Goal: Information Seeking & Learning: Learn about a topic

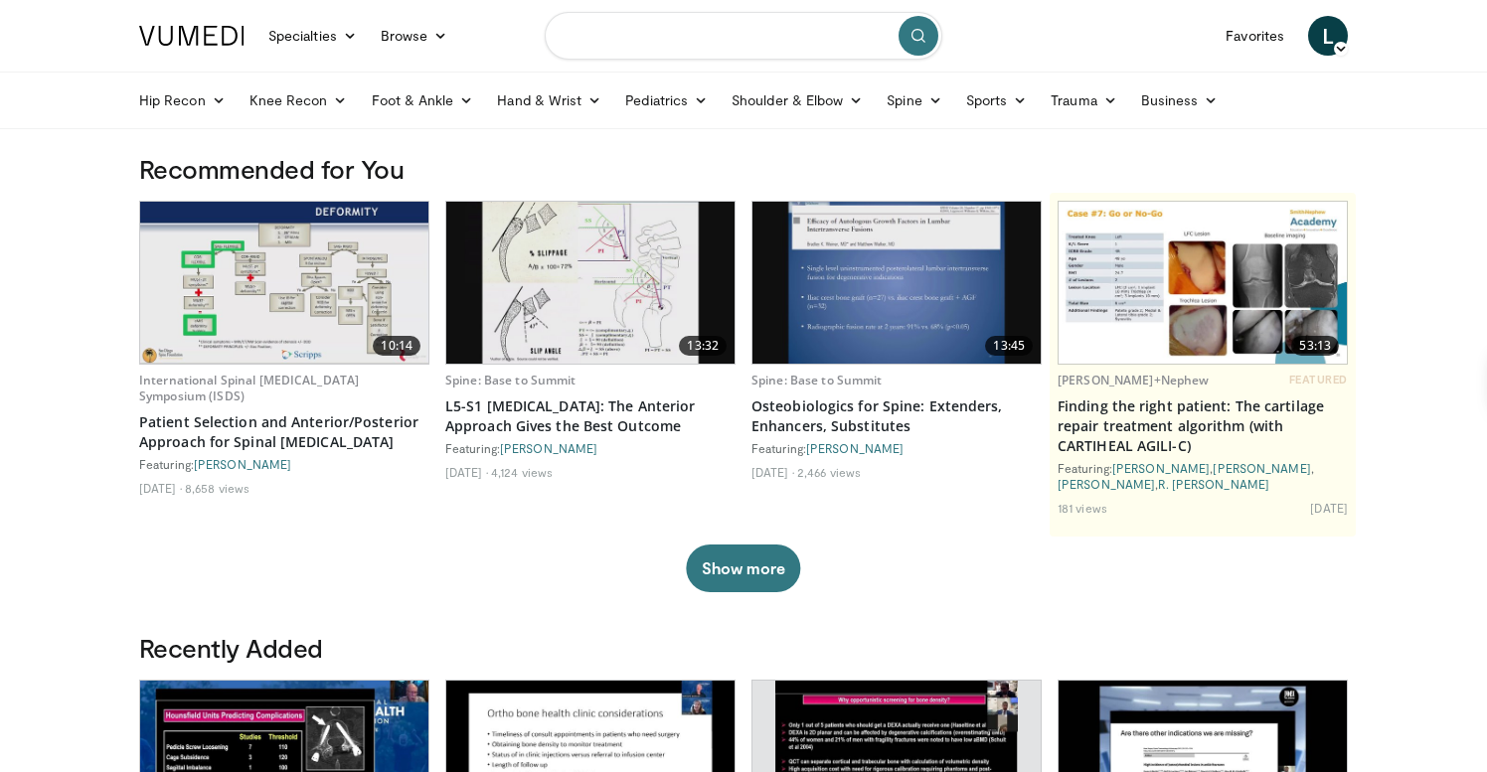
click at [646, 33] on input "Search topics, interventions" at bounding box center [744, 36] width 398 height 48
type input "**********"
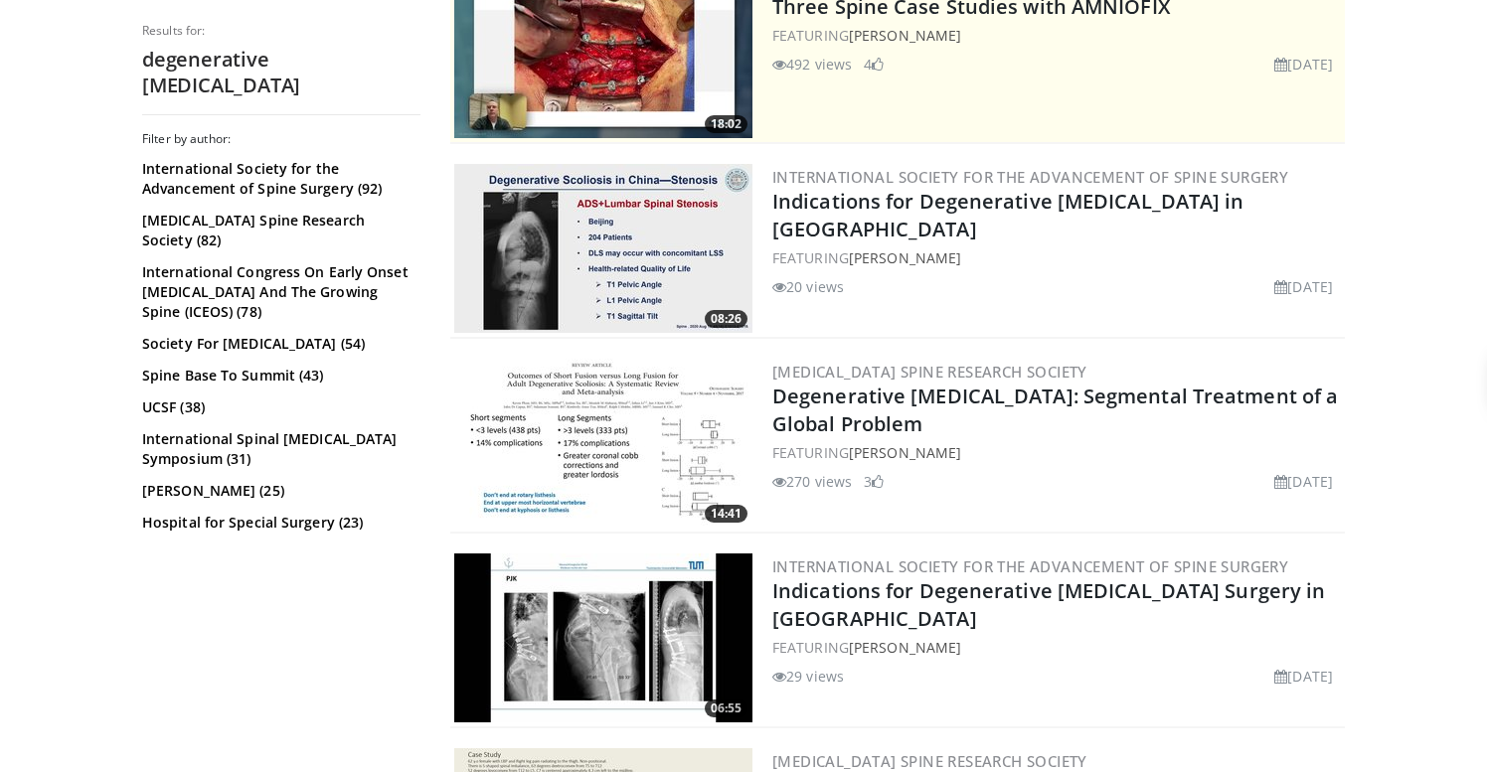
scroll to position [449, 0]
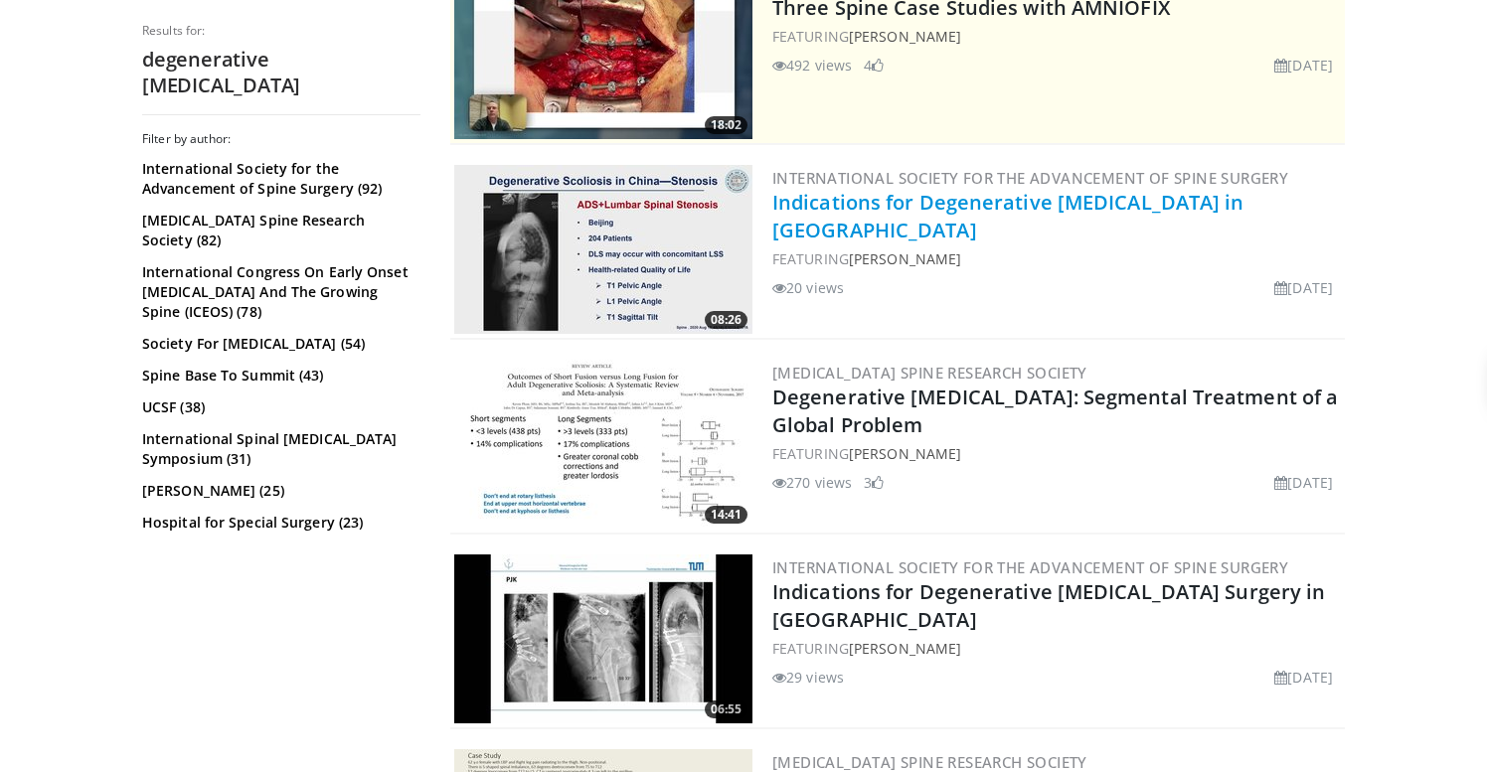
click at [995, 199] on link "Indications for Degenerative [MEDICAL_DATA] in [GEOGRAPHIC_DATA]" at bounding box center [1008, 216] width 472 height 55
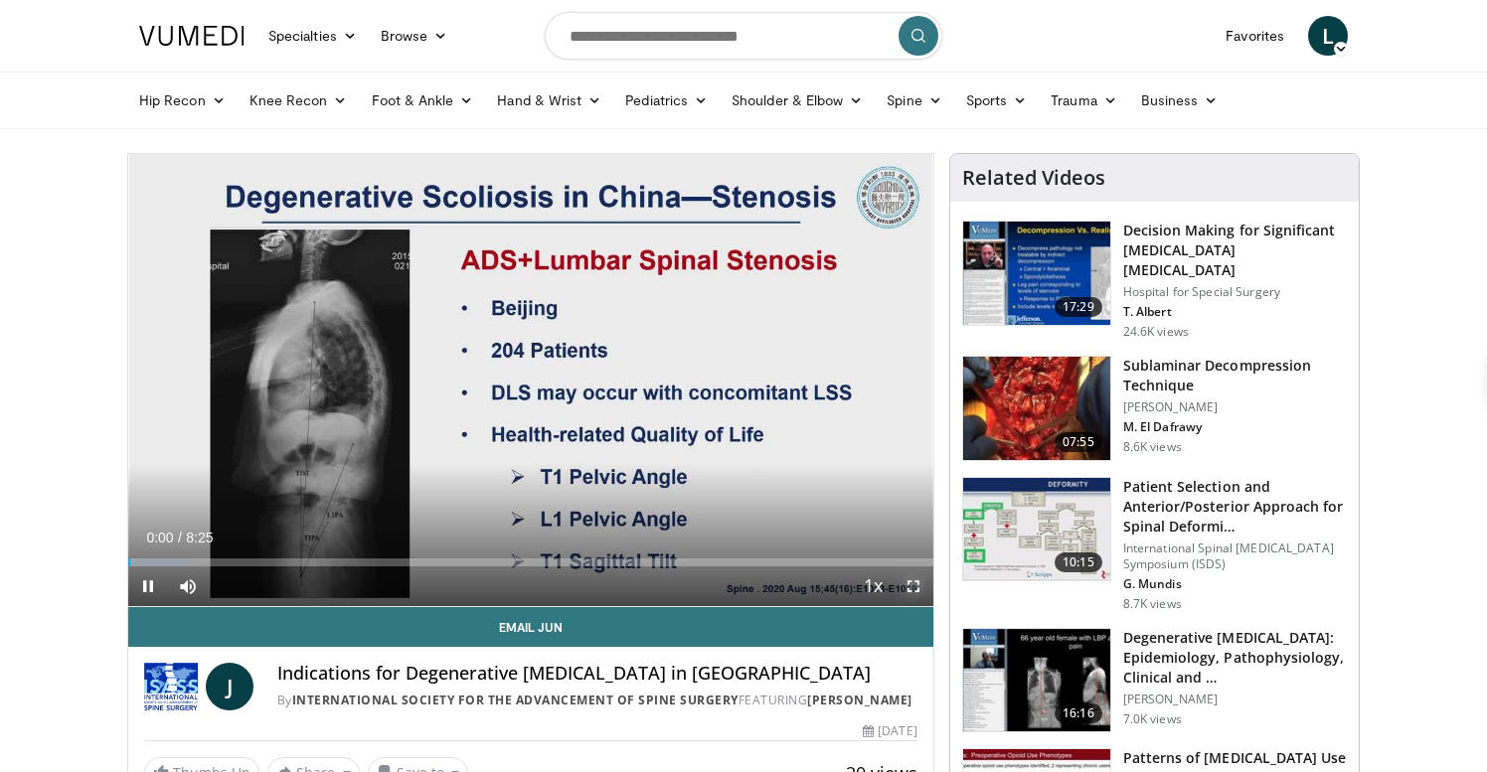
click at [909, 588] on span "Video Player" at bounding box center [914, 587] width 40 height 40
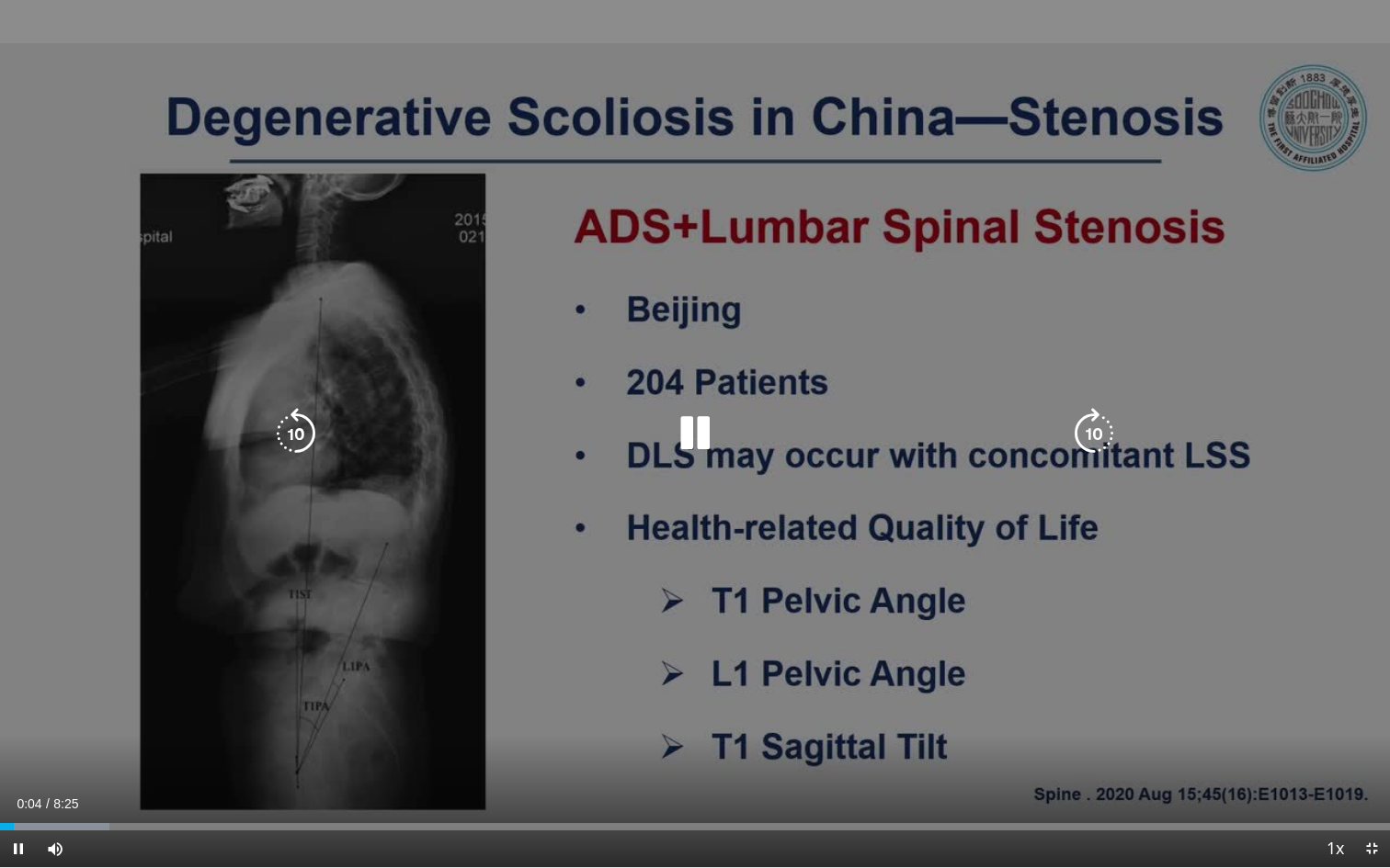
click at [822, 477] on div "10 seconds Tap to unmute" at bounding box center [695, 434] width 1390 height 867
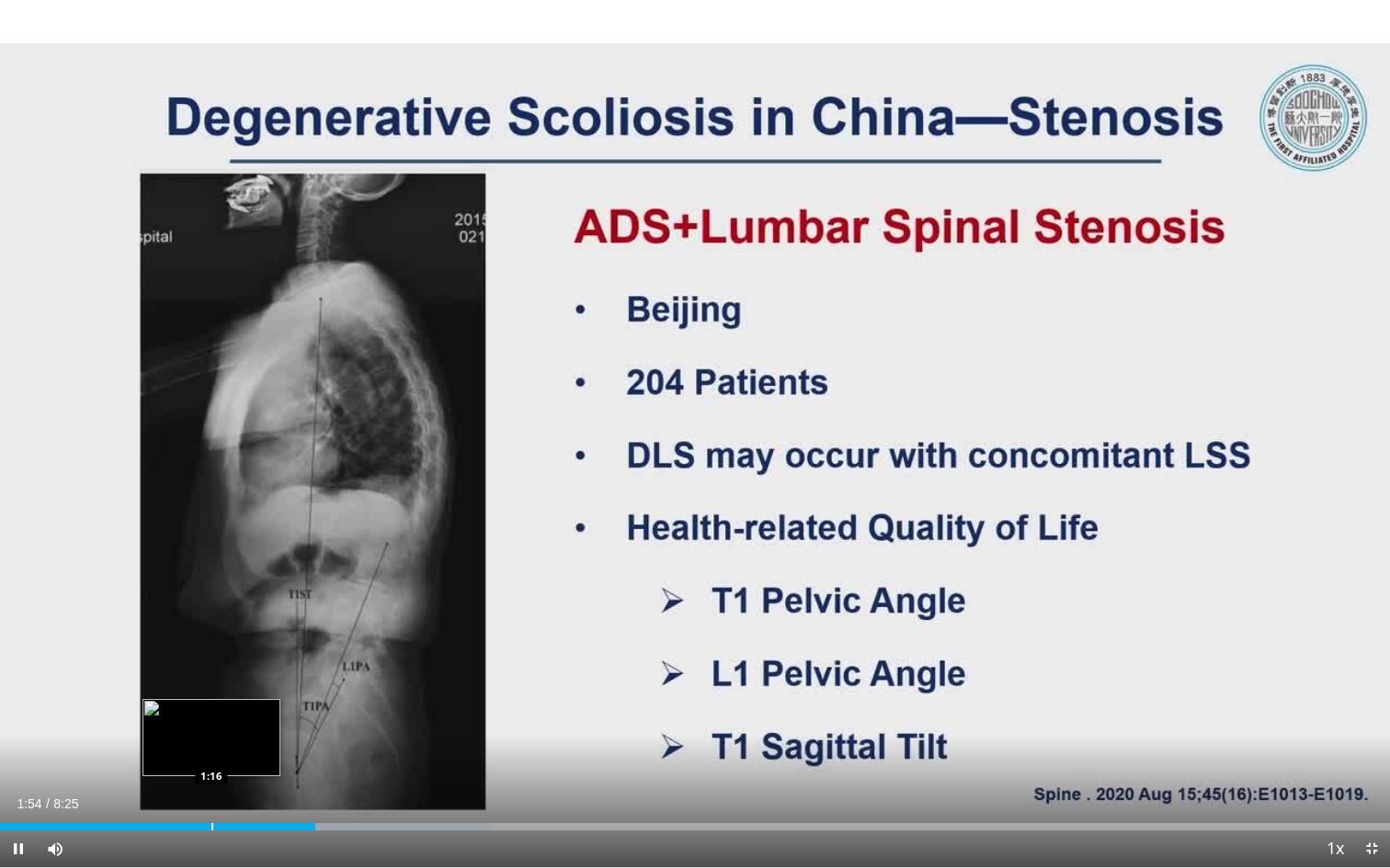
click at [212, 713] on div "Progress Bar" at bounding box center [213, 827] width 2 height 7
click at [189, 713] on div "Progress Bar" at bounding box center [190, 827] width 2 height 7
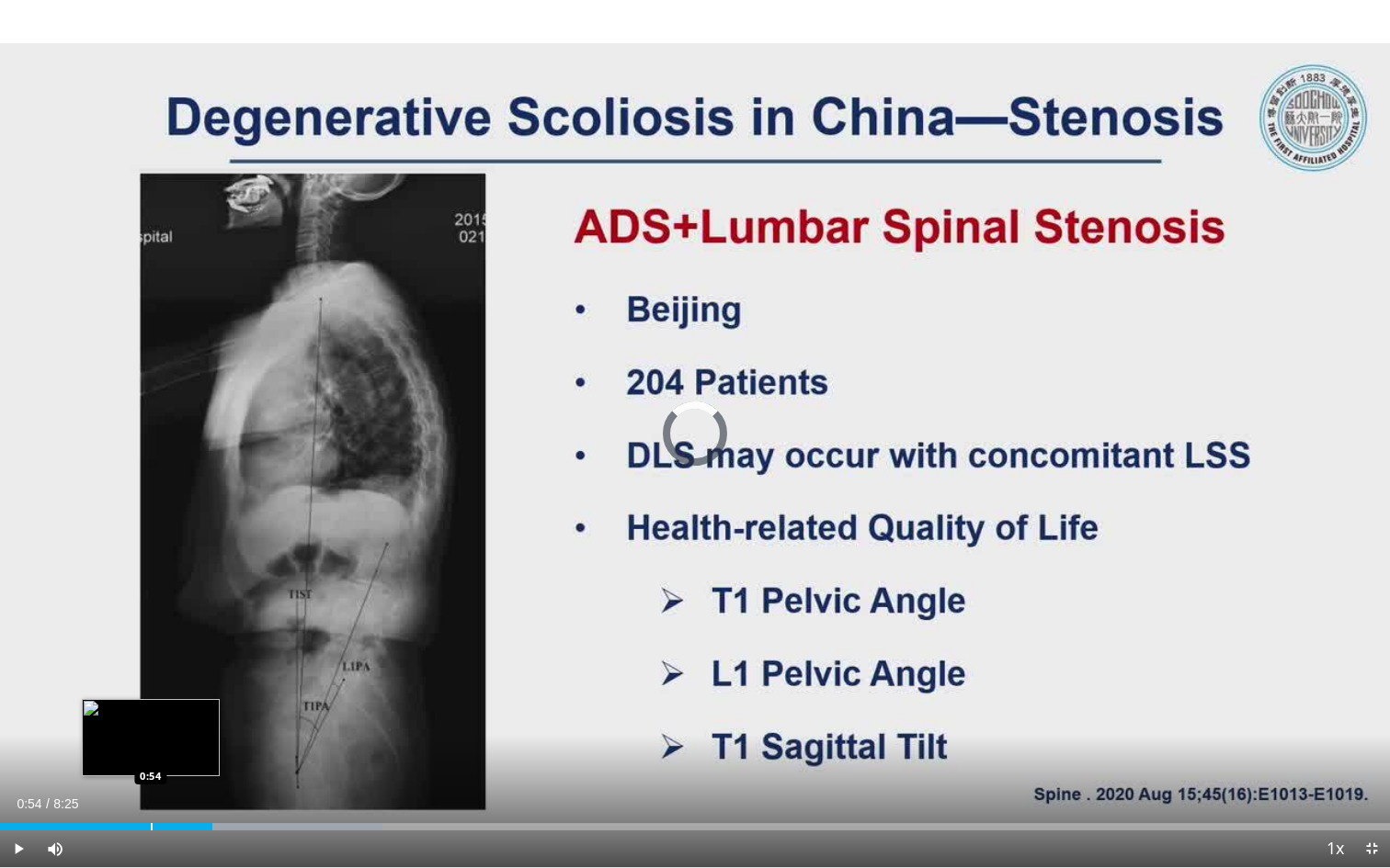
click at [151, 713] on div "Progress Bar" at bounding box center [152, 827] width 2 height 7
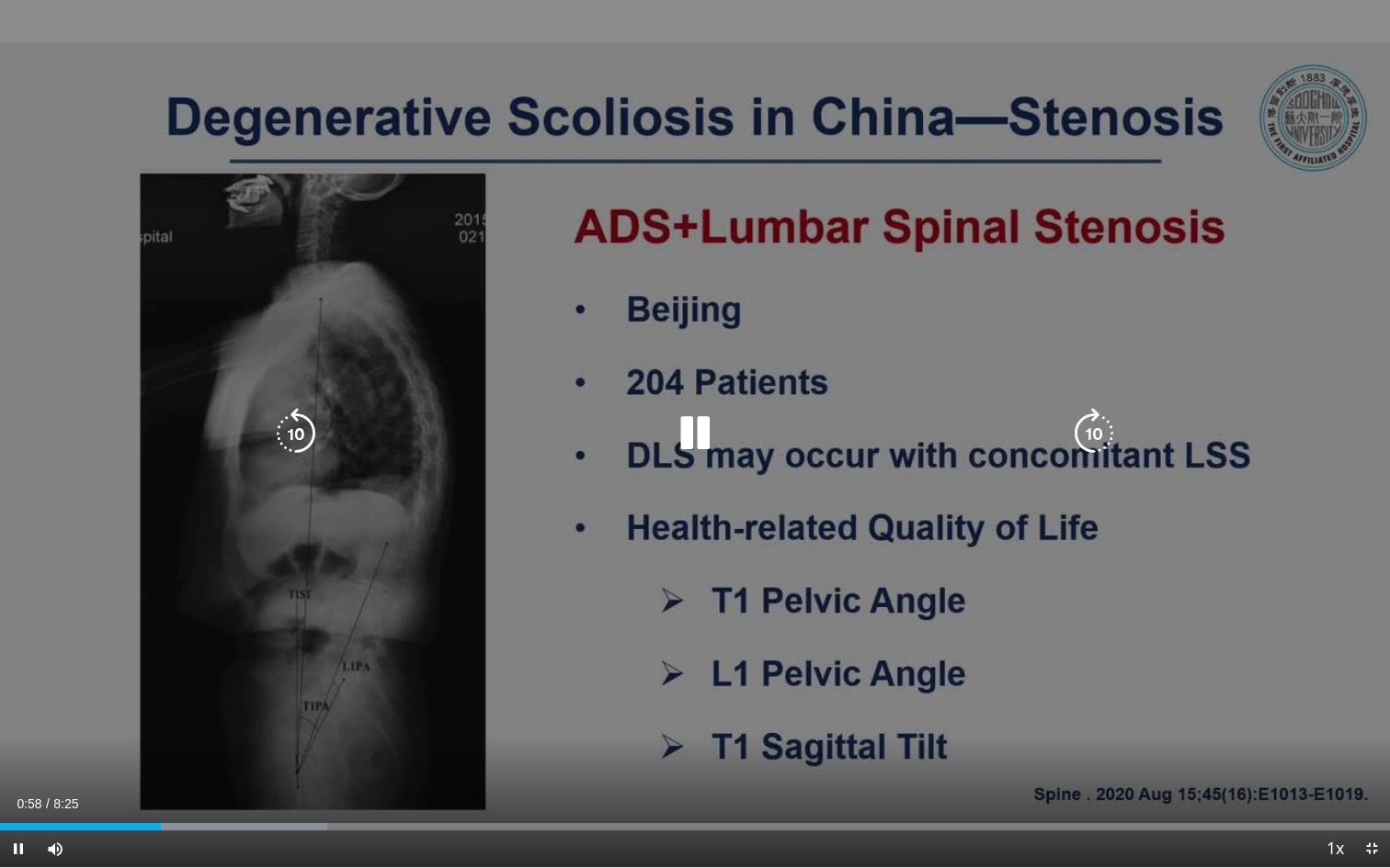
click at [1003, 550] on div "10 seconds Tap to unmute" at bounding box center [695, 434] width 1390 height 867
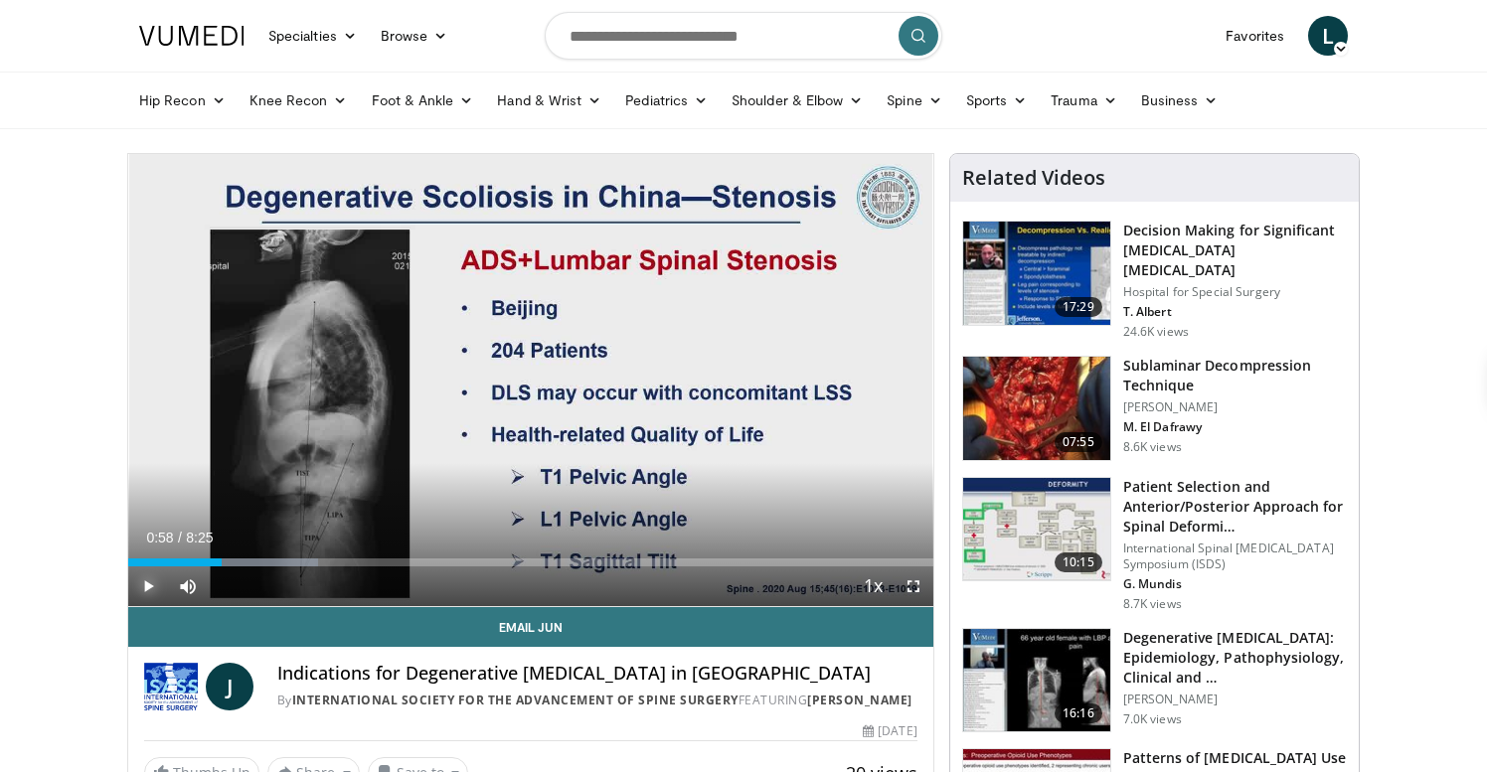
click at [147, 586] on span "Video Player" at bounding box center [148, 587] width 40 height 40
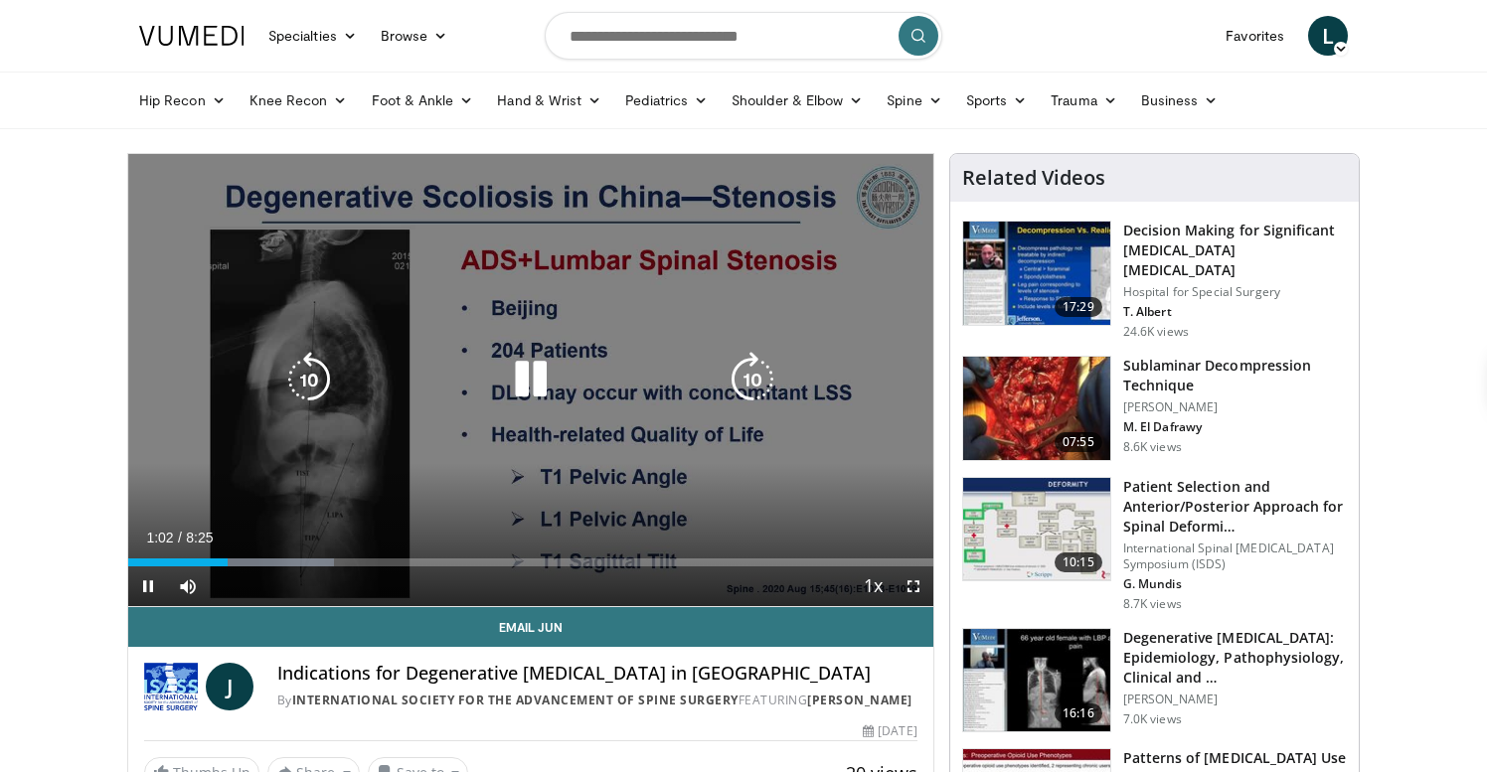
click at [146, 476] on div "10 seconds Tap to unmute" at bounding box center [530, 380] width 805 height 452
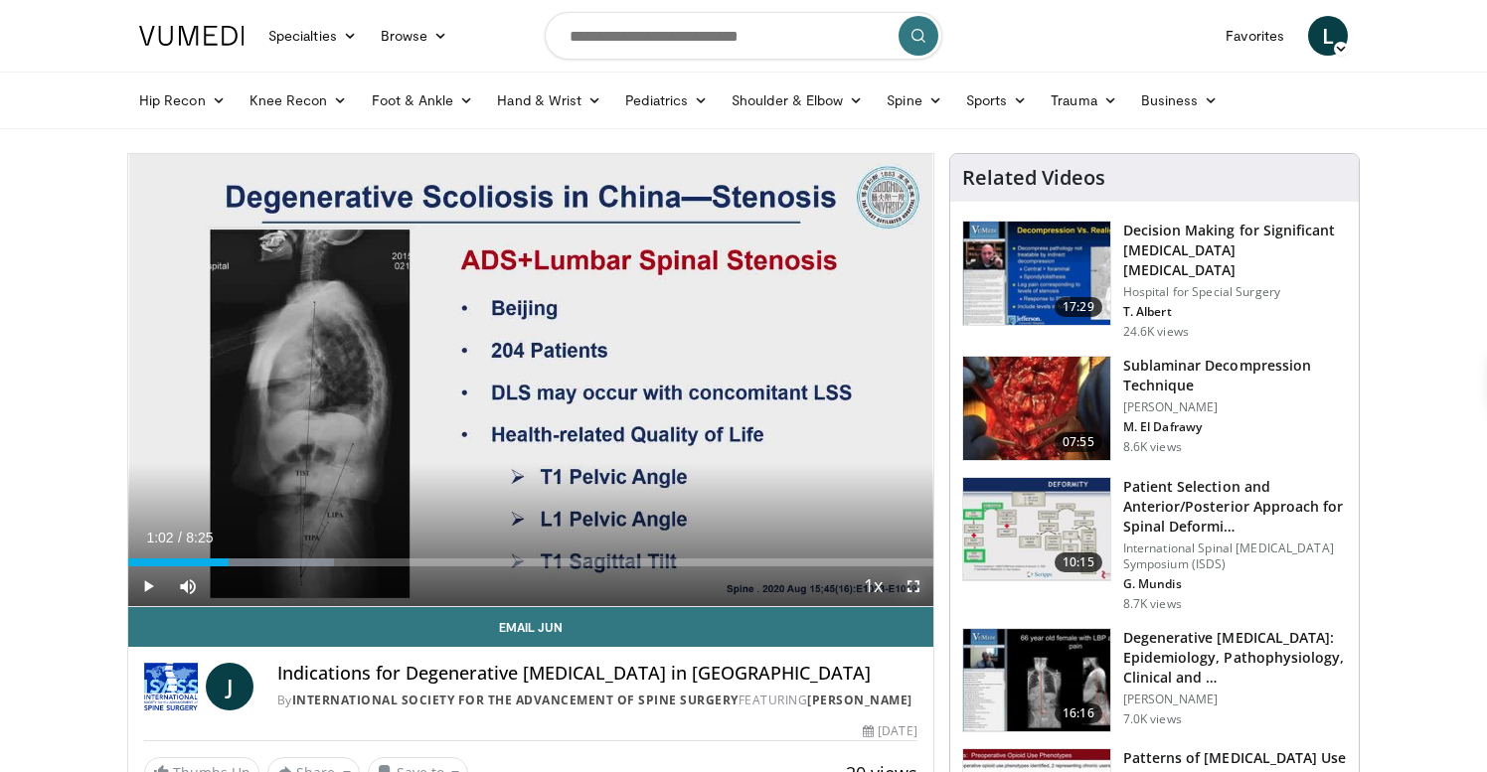
click at [916, 577] on span "Video Player" at bounding box center [914, 587] width 40 height 40
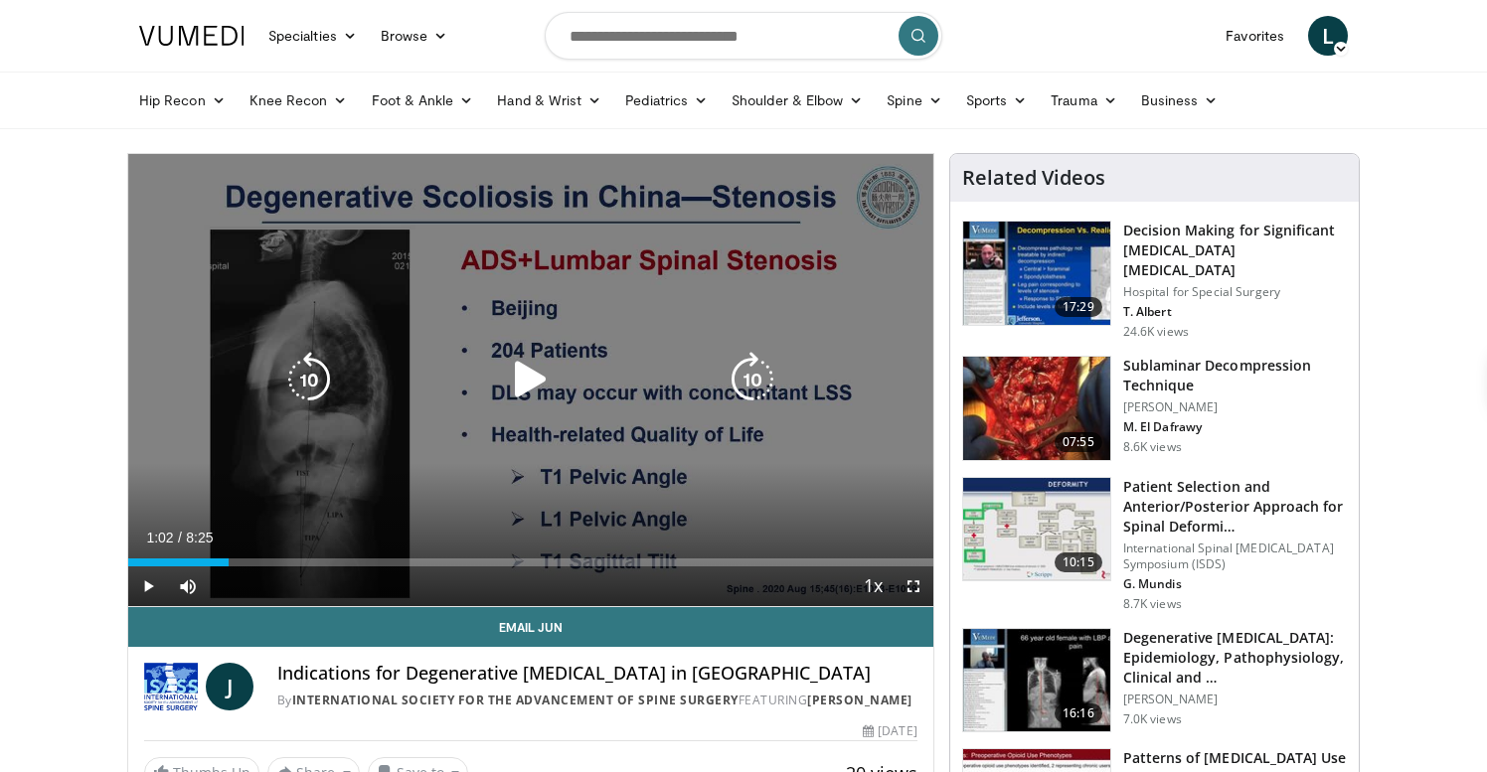
click at [543, 374] on icon "Video Player" at bounding box center [531, 380] width 56 height 56
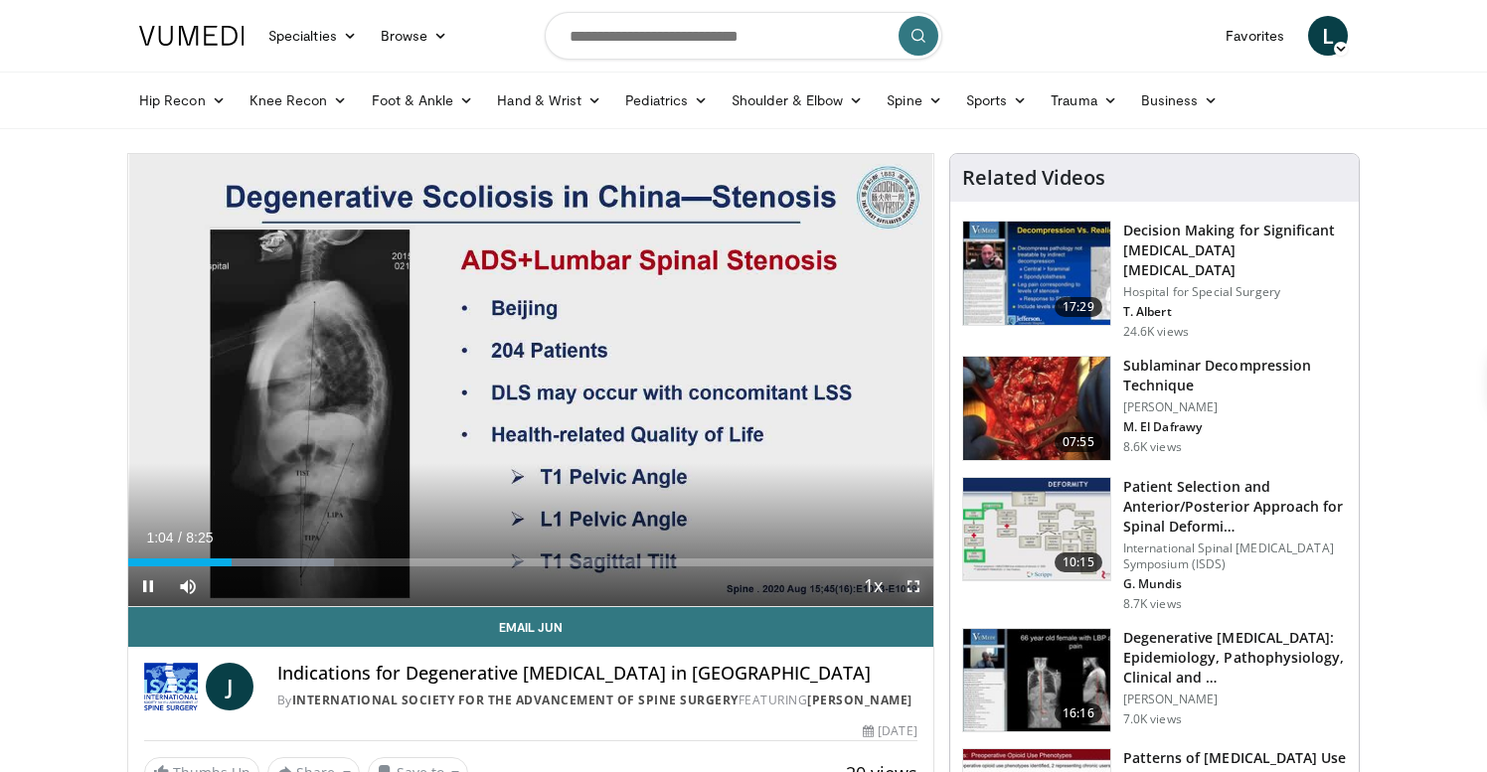
click at [910, 590] on span "Video Player" at bounding box center [914, 587] width 40 height 40
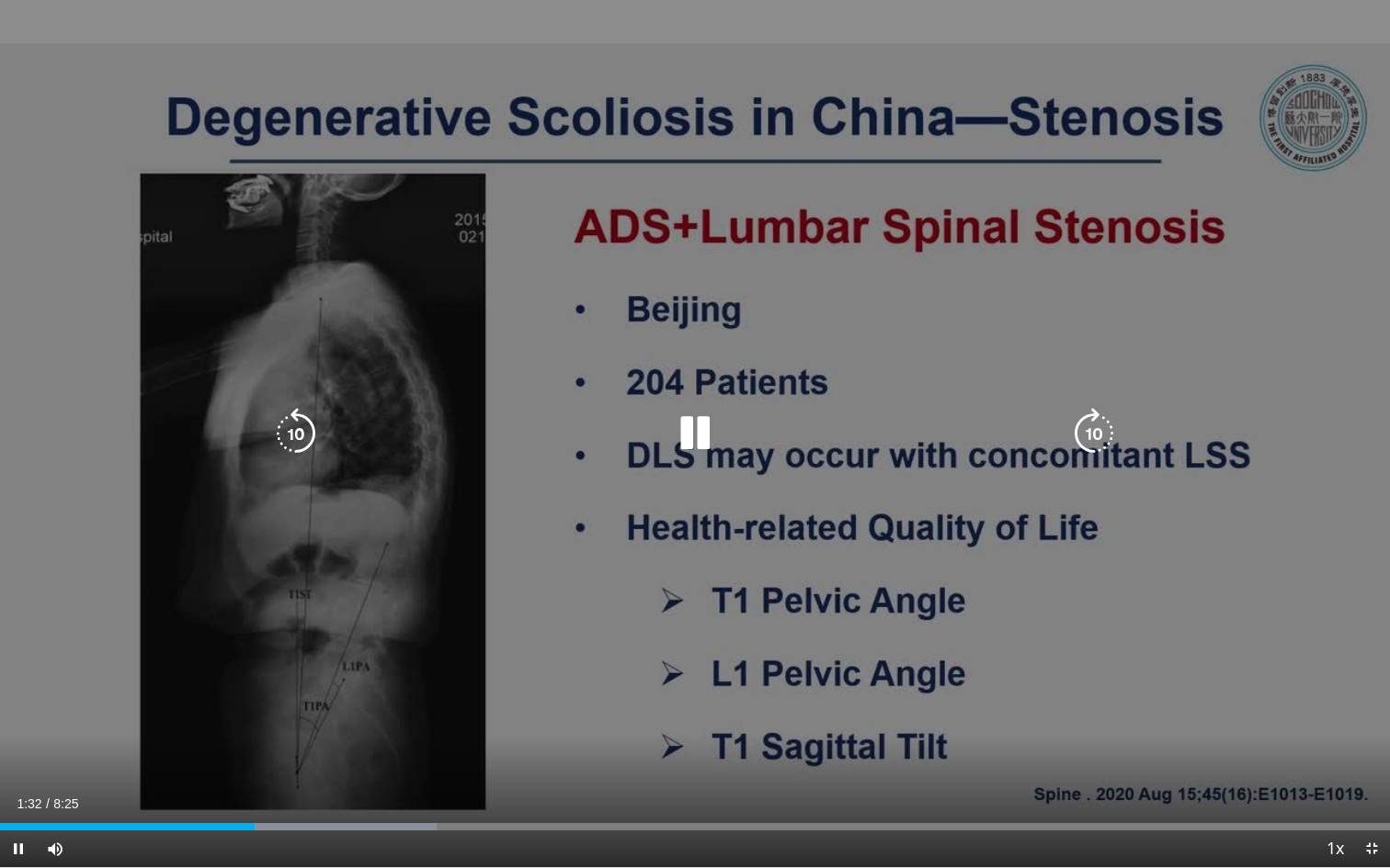
click at [872, 660] on div "10 seconds Tap to unmute" at bounding box center [695, 434] width 1390 height 867
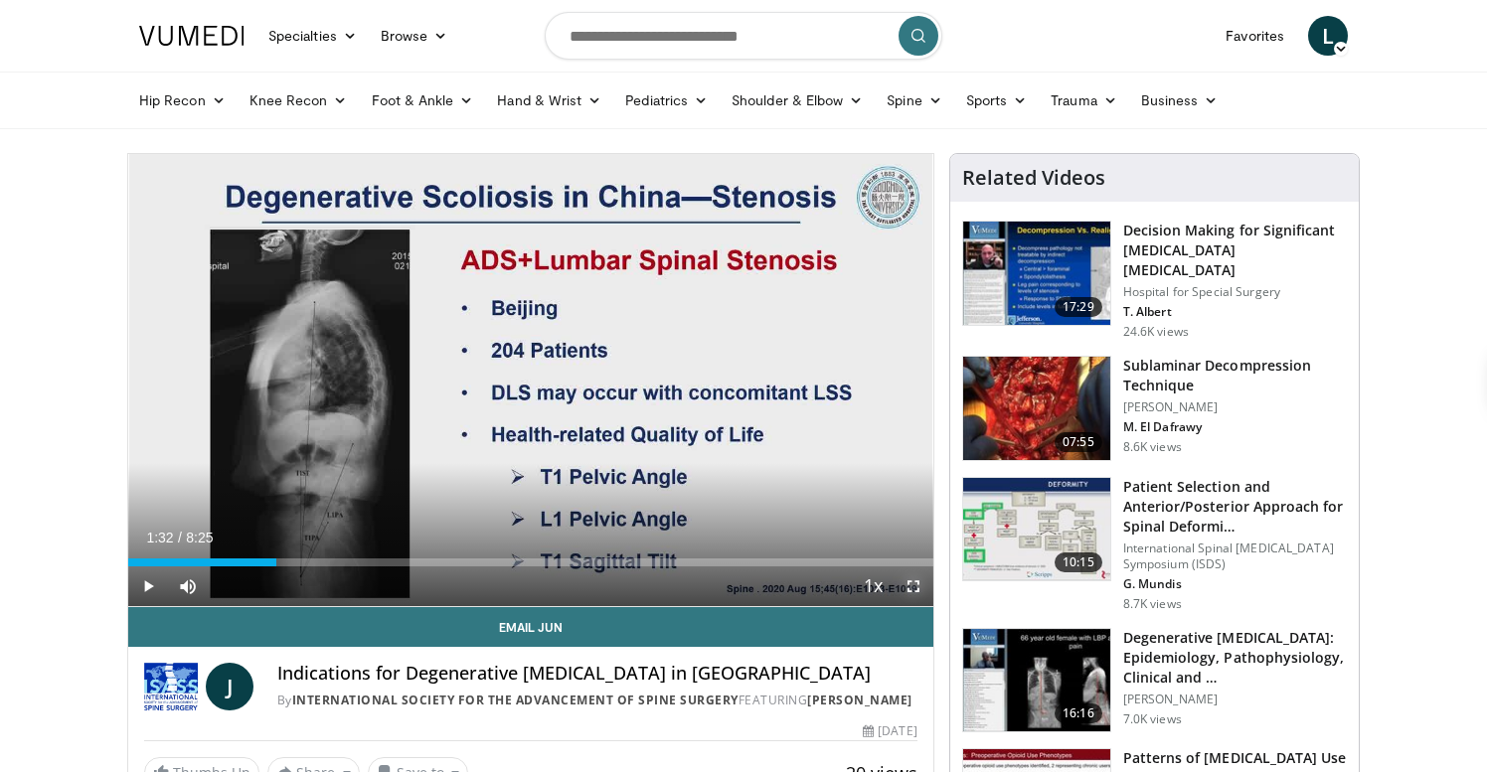
click at [912, 593] on span "Video Player" at bounding box center [914, 587] width 40 height 40
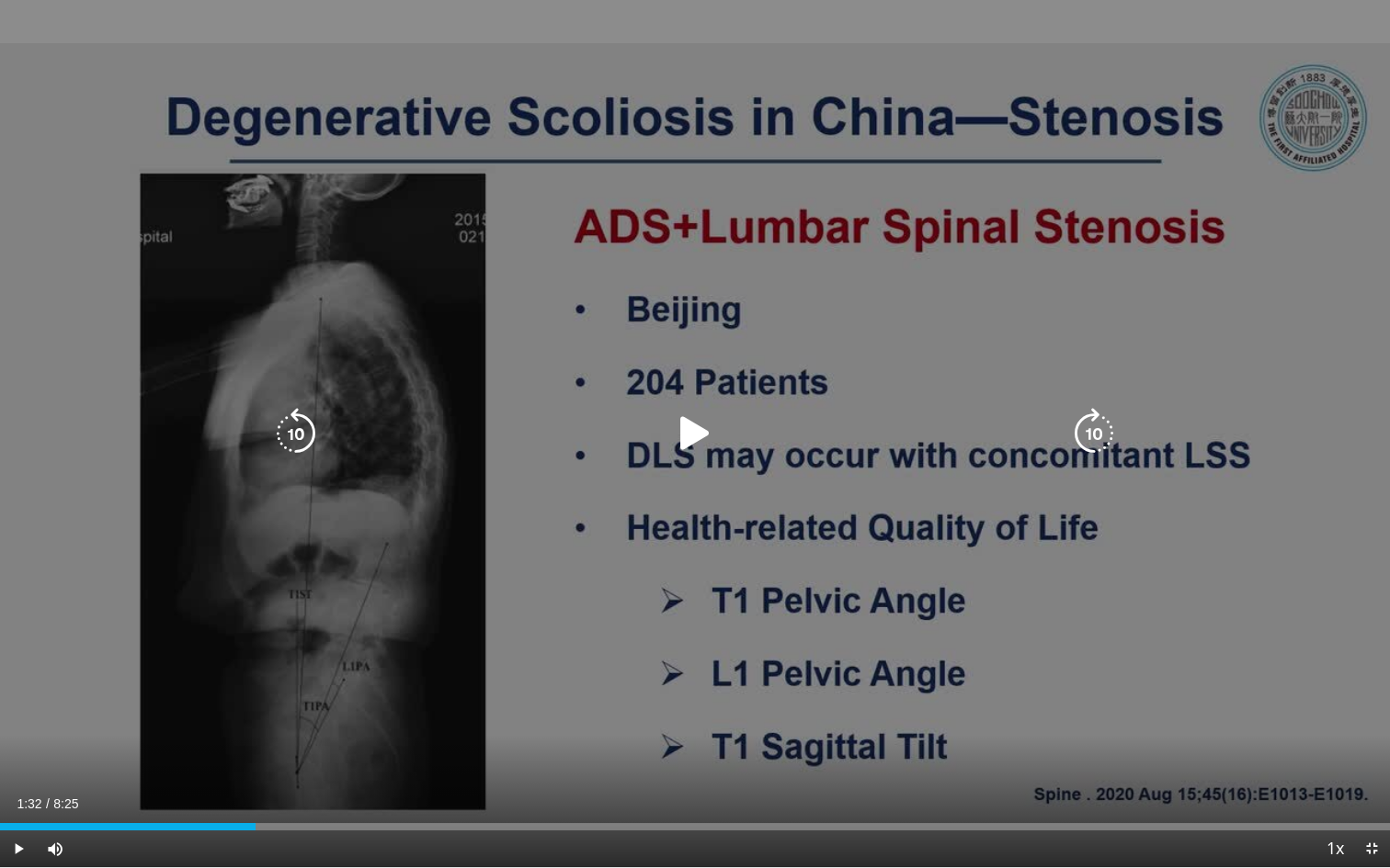
click at [699, 435] on icon "Video Player" at bounding box center [695, 434] width 52 height 52
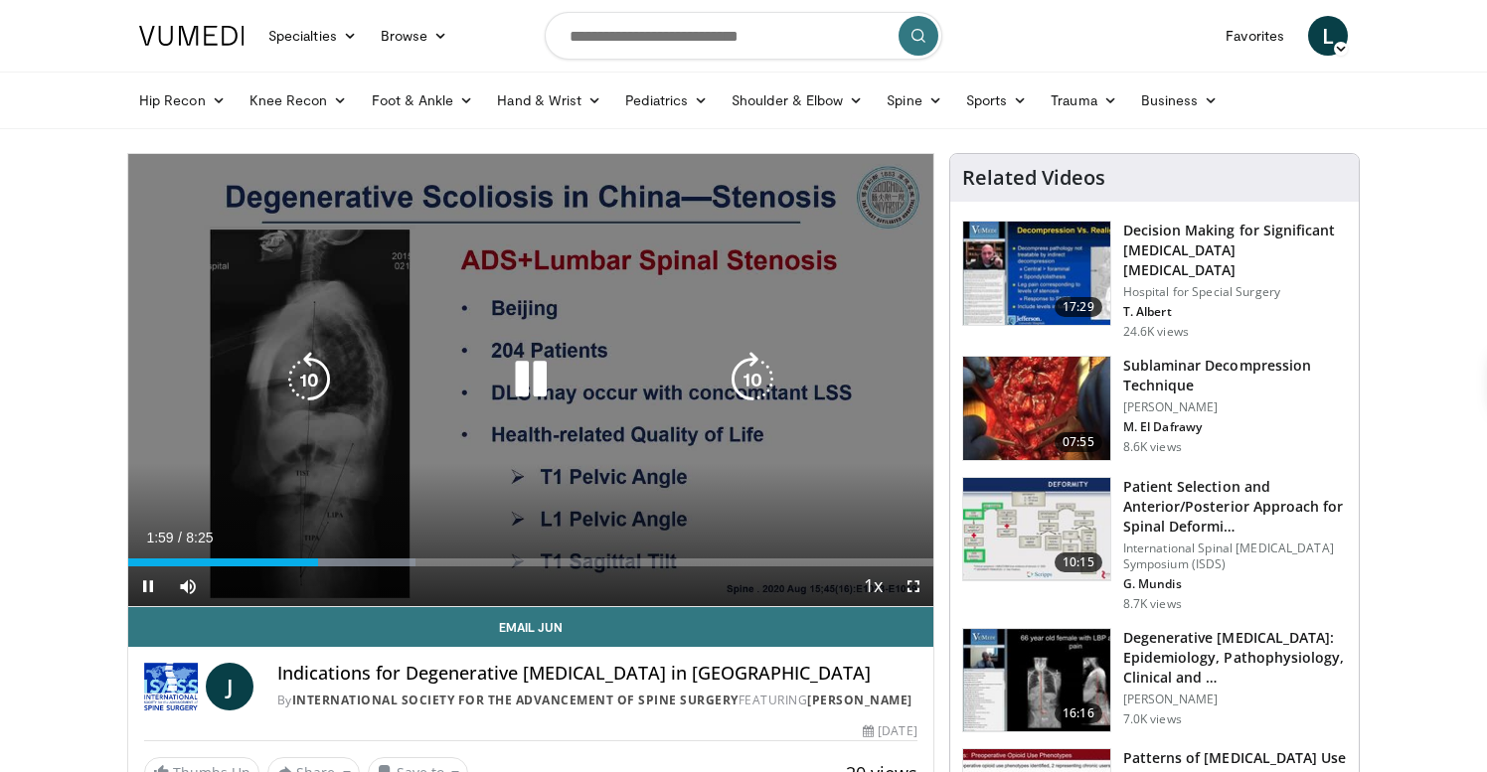
click at [576, 325] on div "10 seconds Tap to unmute" at bounding box center [530, 380] width 805 height 452
click at [537, 388] on icon "Video Player" at bounding box center [531, 380] width 56 height 56
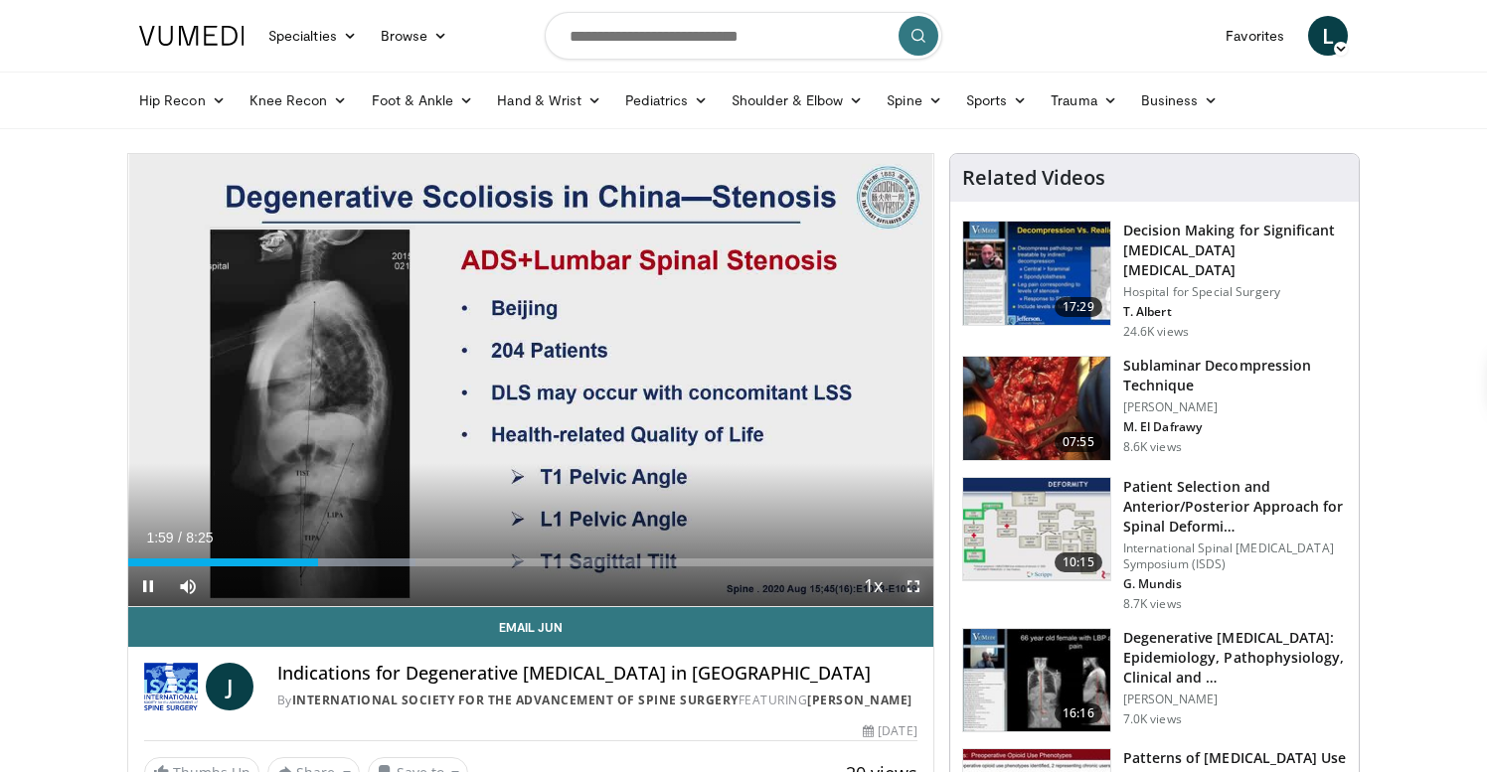
click at [917, 584] on span "Video Player" at bounding box center [914, 587] width 40 height 40
click at [913, 578] on span "Video Player" at bounding box center [914, 587] width 40 height 40
click at [915, 590] on span "Video Player" at bounding box center [914, 587] width 40 height 40
click at [919, 589] on span "Video Player" at bounding box center [914, 587] width 40 height 40
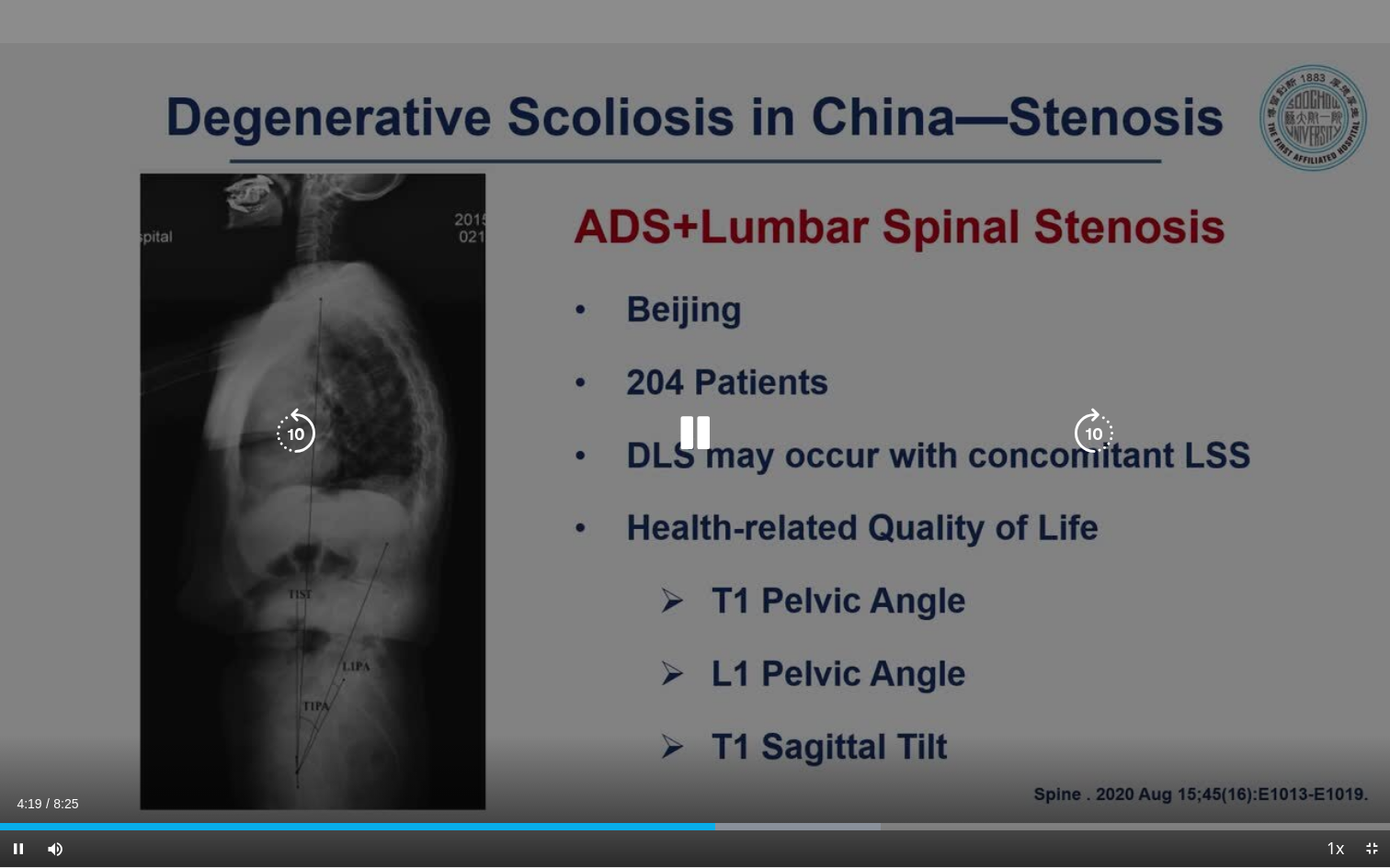
click at [909, 575] on div "10 seconds Tap to unmute" at bounding box center [695, 434] width 1390 height 867
click at [853, 553] on div "10 seconds Tap to unmute" at bounding box center [695, 434] width 1390 height 867
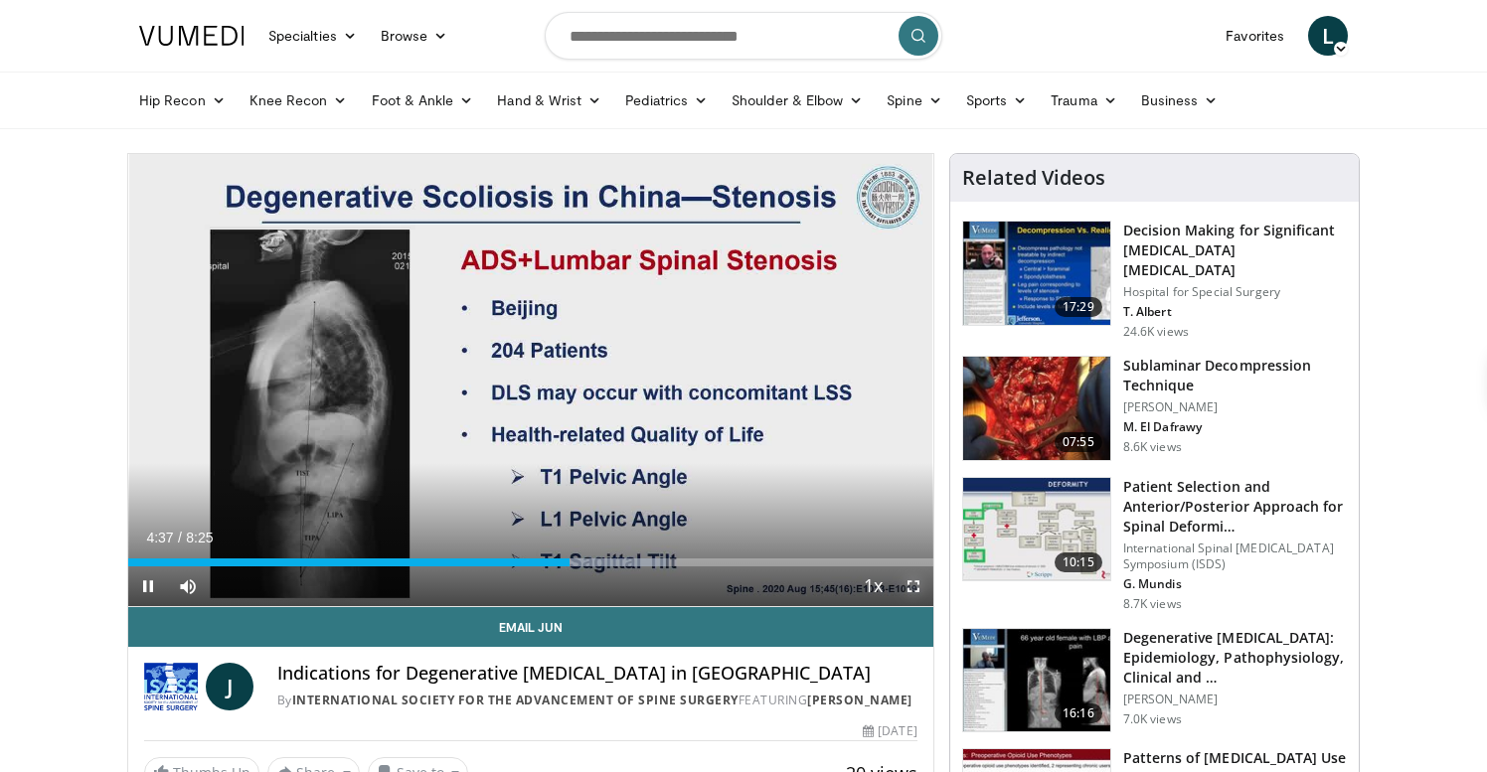
click at [913, 587] on span "Video Player" at bounding box center [914, 587] width 40 height 40
click at [913, 588] on span "Video Player" at bounding box center [914, 587] width 40 height 40
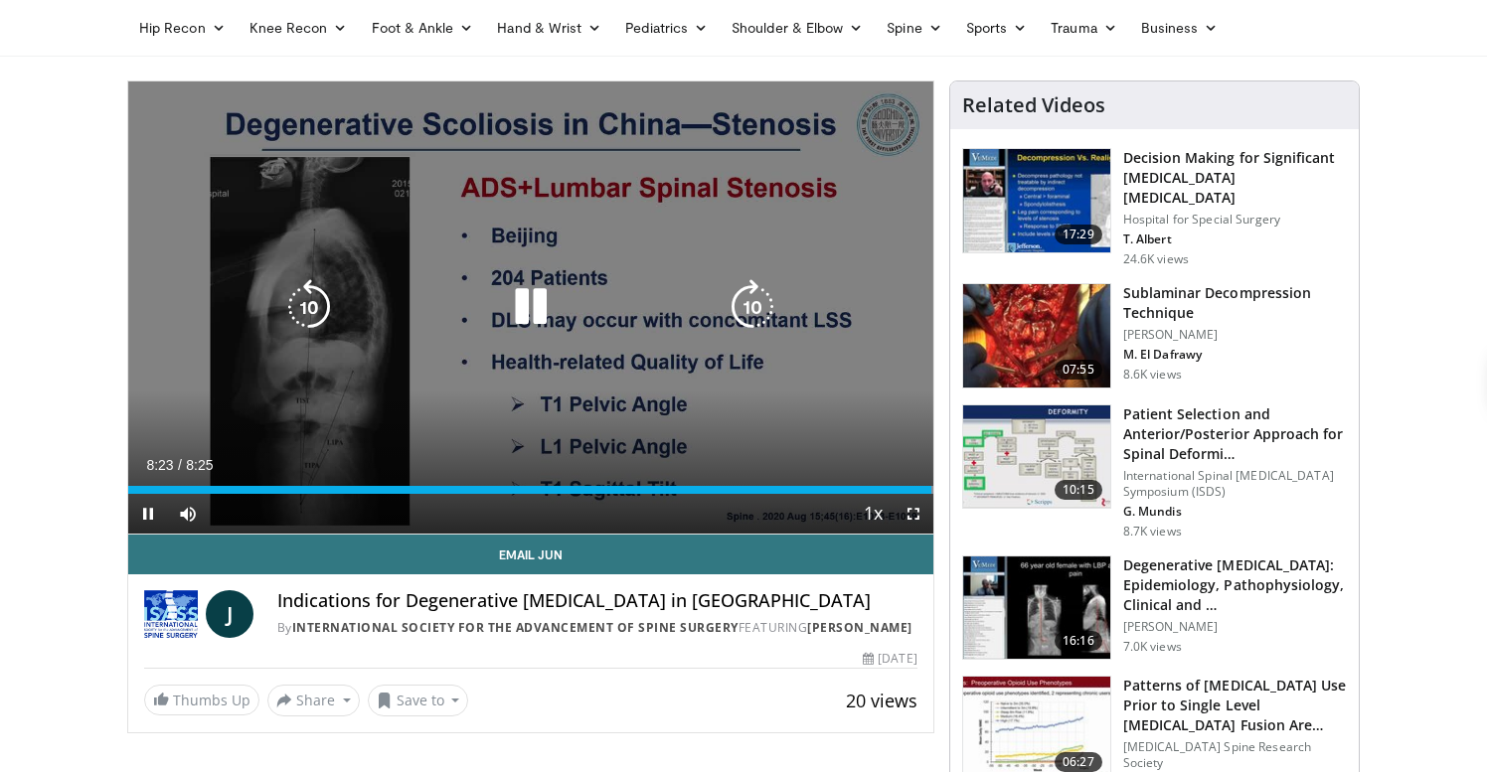
scroll to position [95, 0]
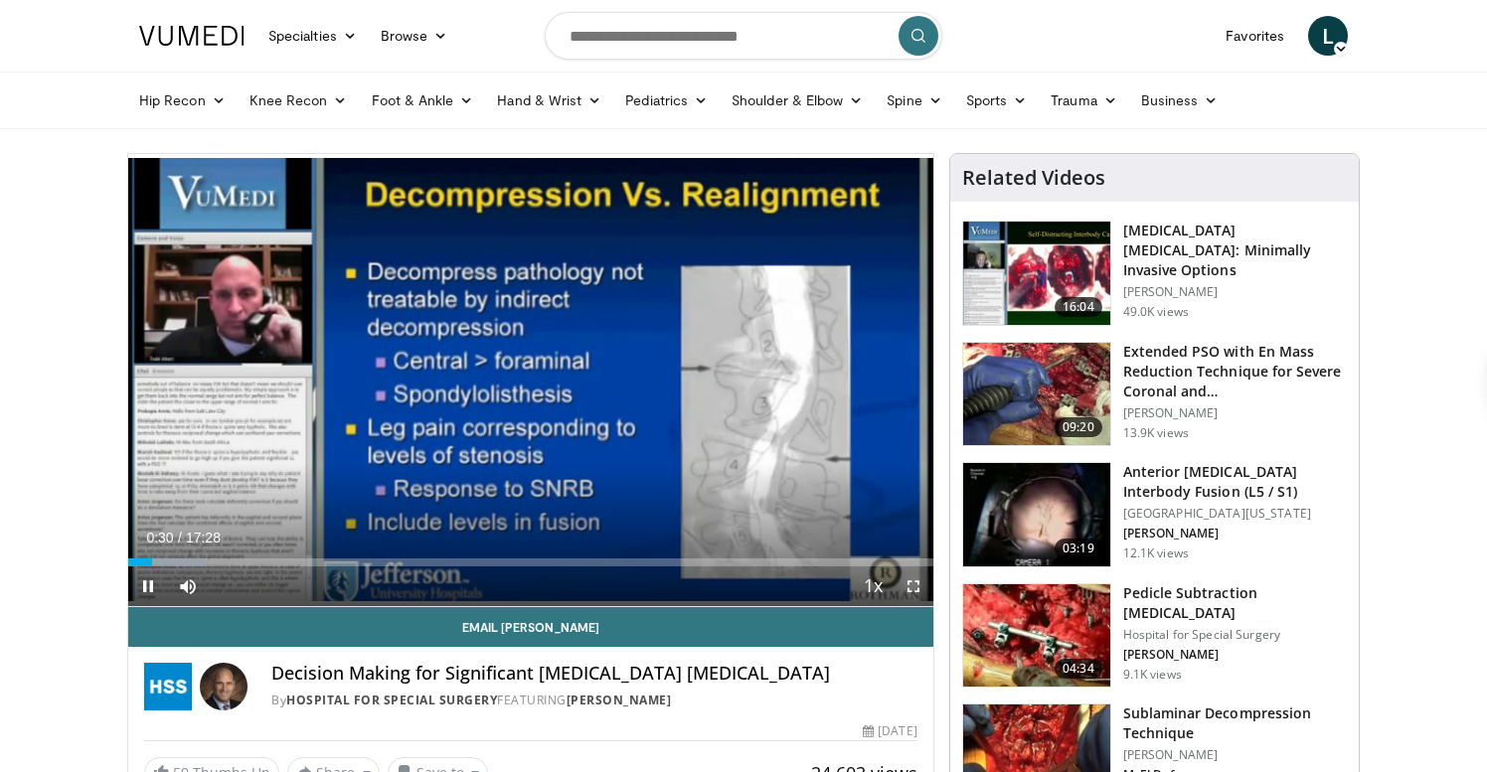
click at [913, 593] on span "Video Player" at bounding box center [914, 587] width 40 height 40
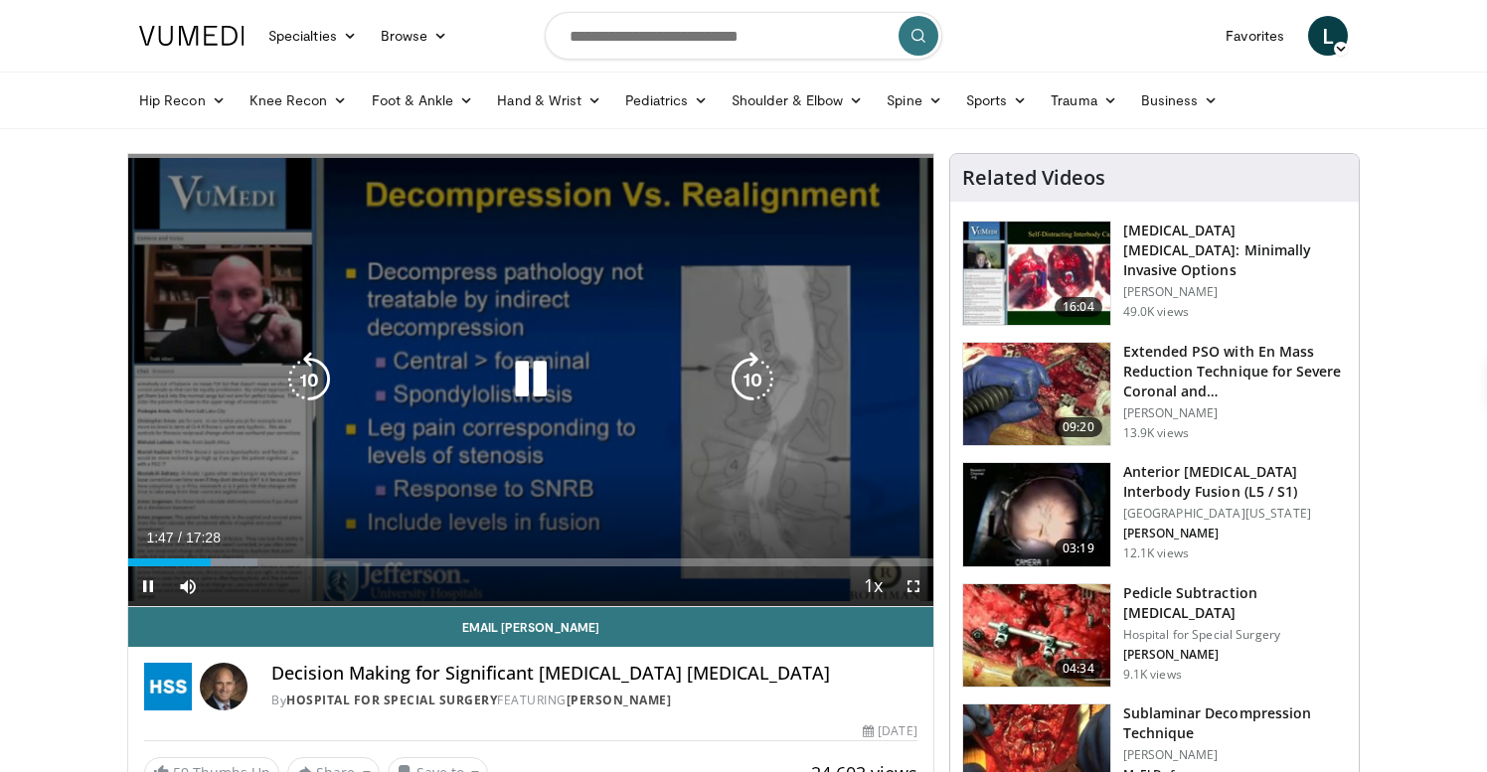
click at [528, 381] on icon "Video Player" at bounding box center [531, 380] width 56 height 56
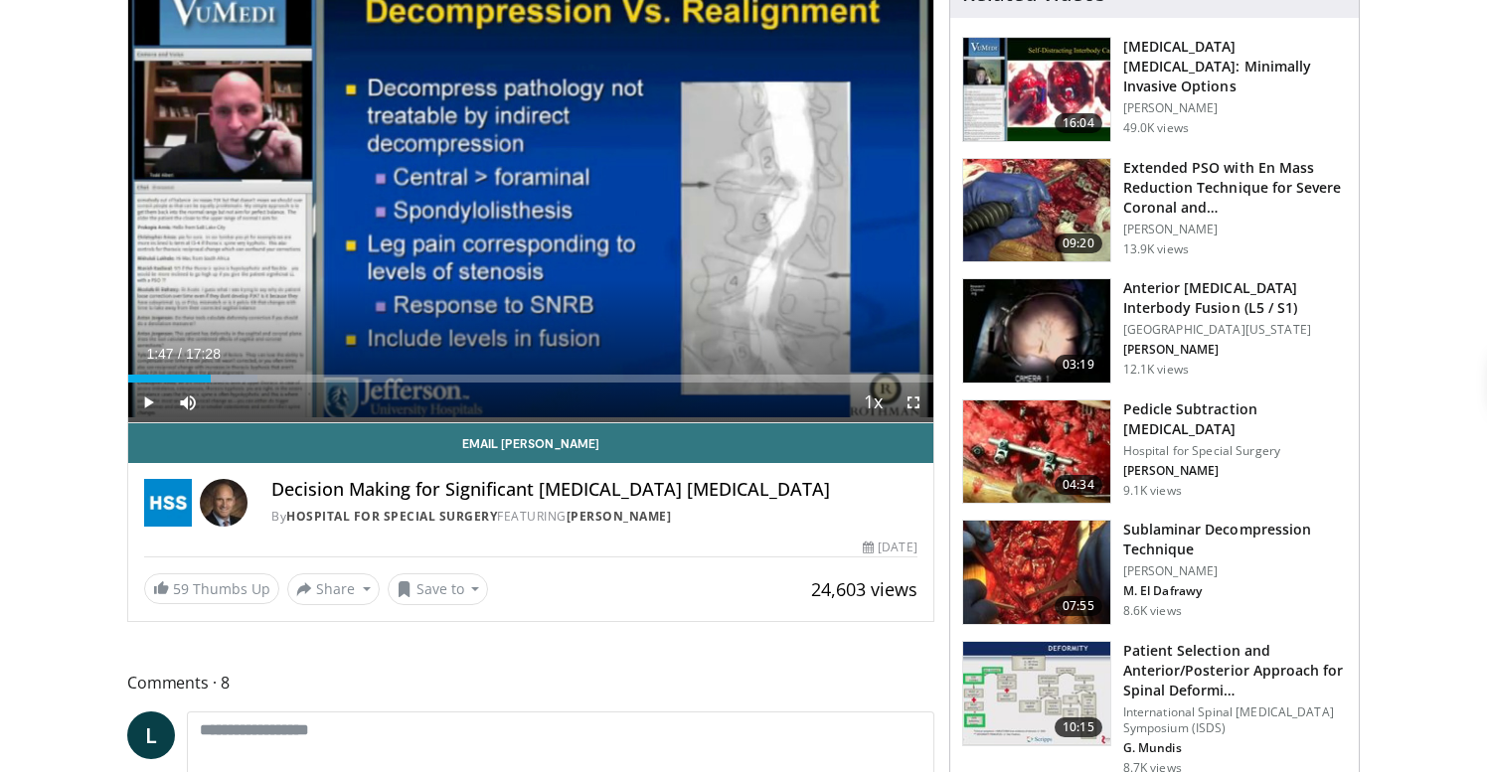
scroll to position [116, 0]
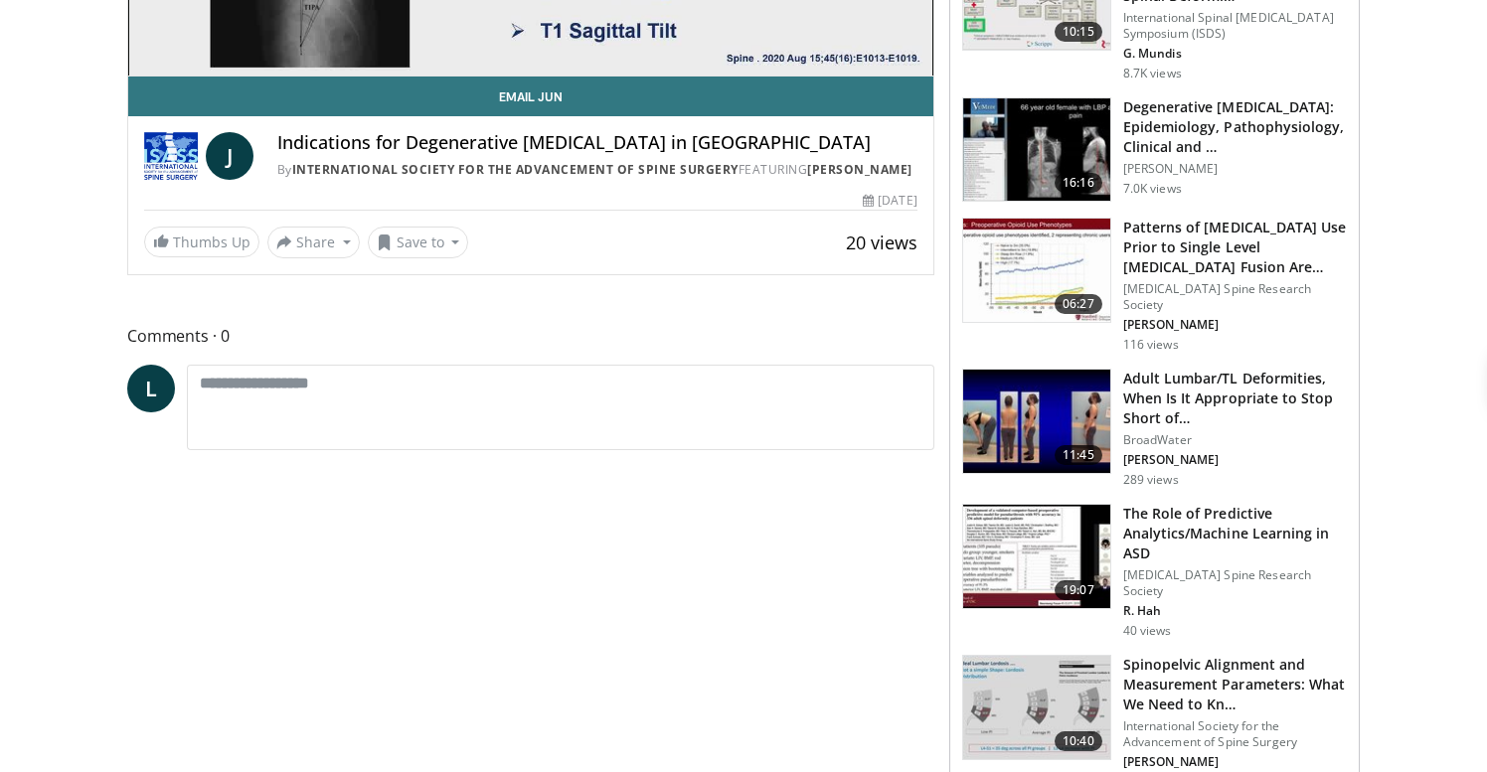
scroll to position [95, 0]
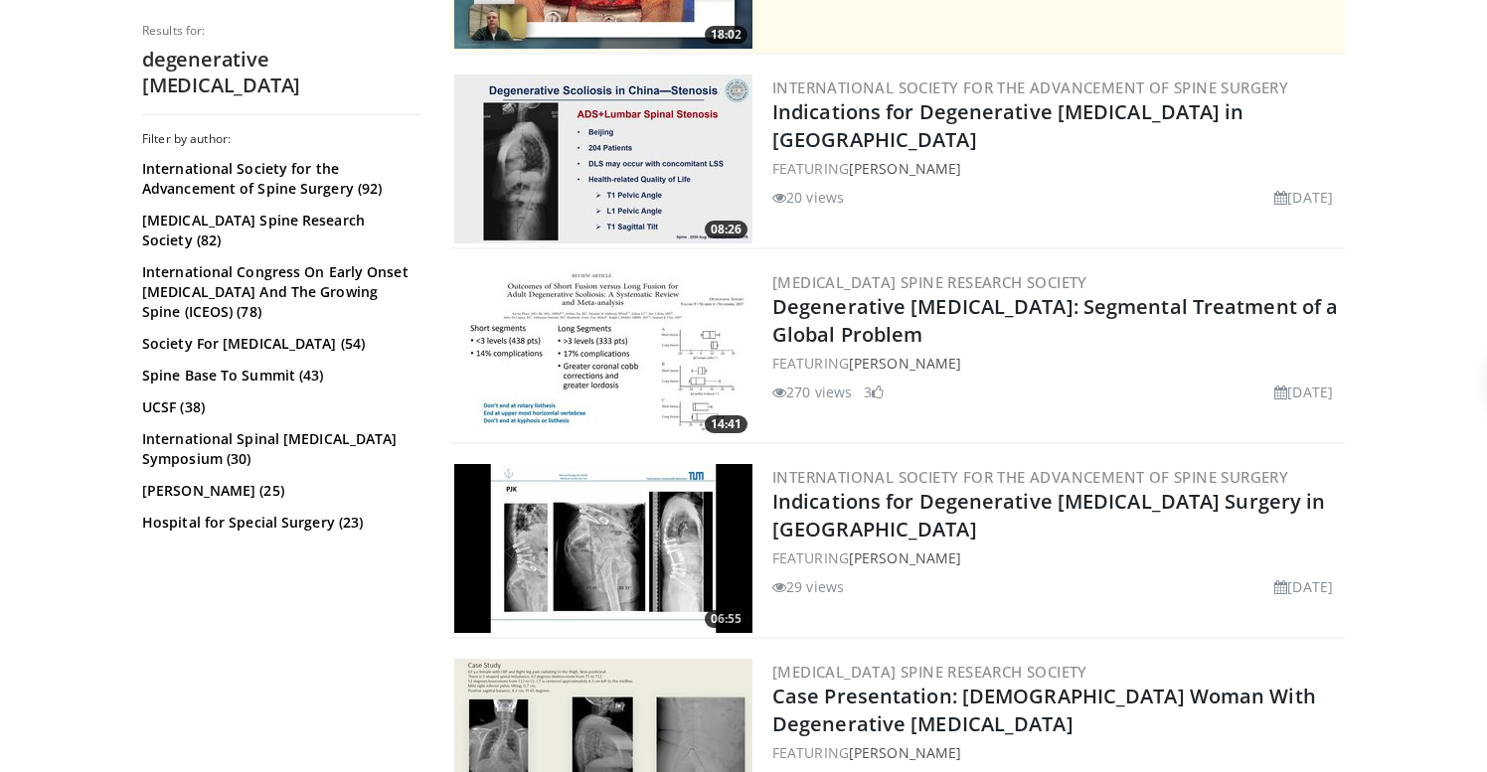
scroll to position [549, 0]
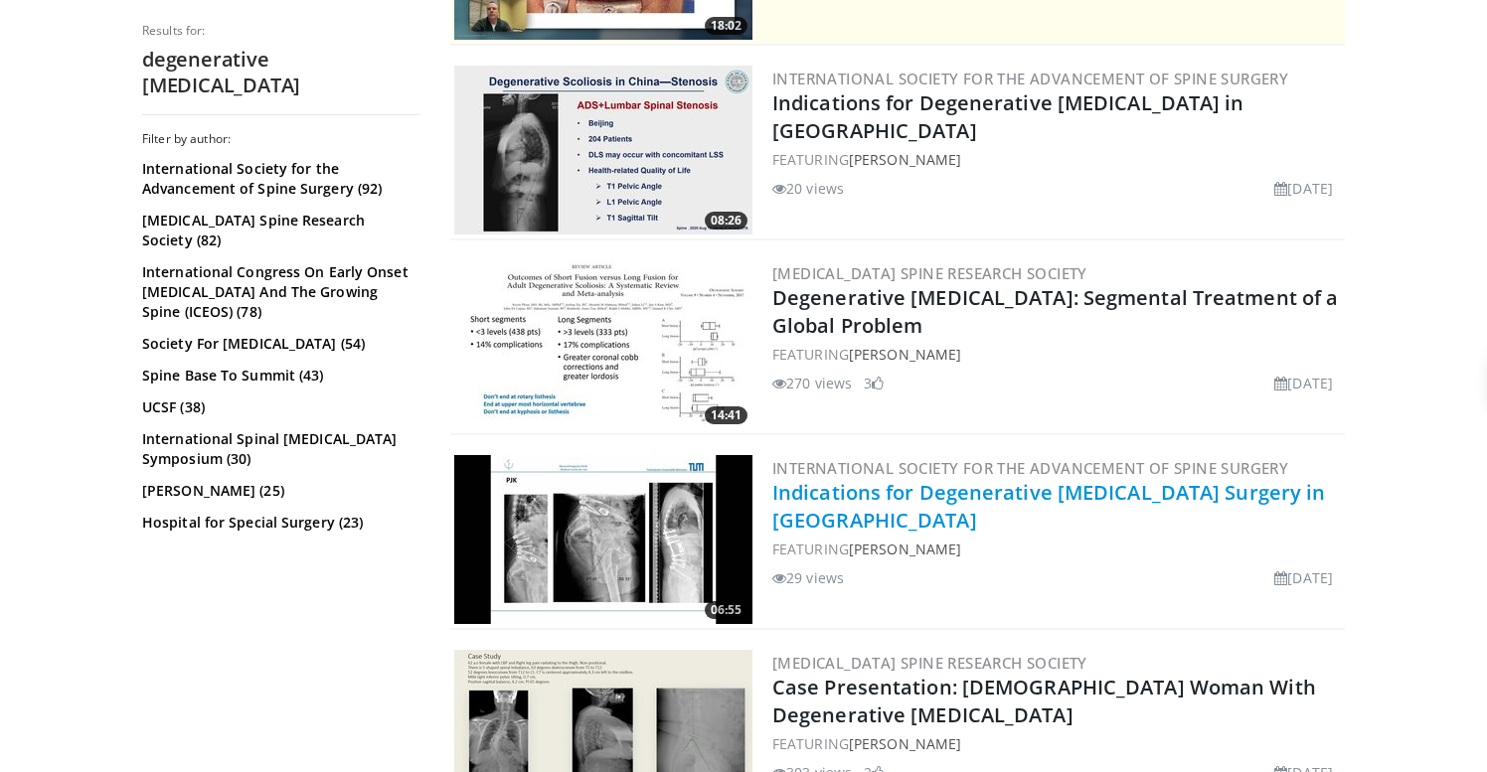
click at [897, 491] on link "Indications for Degenerative [MEDICAL_DATA] Surgery in [GEOGRAPHIC_DATA]" at bounding box center [1048, 506] width 553 height 55
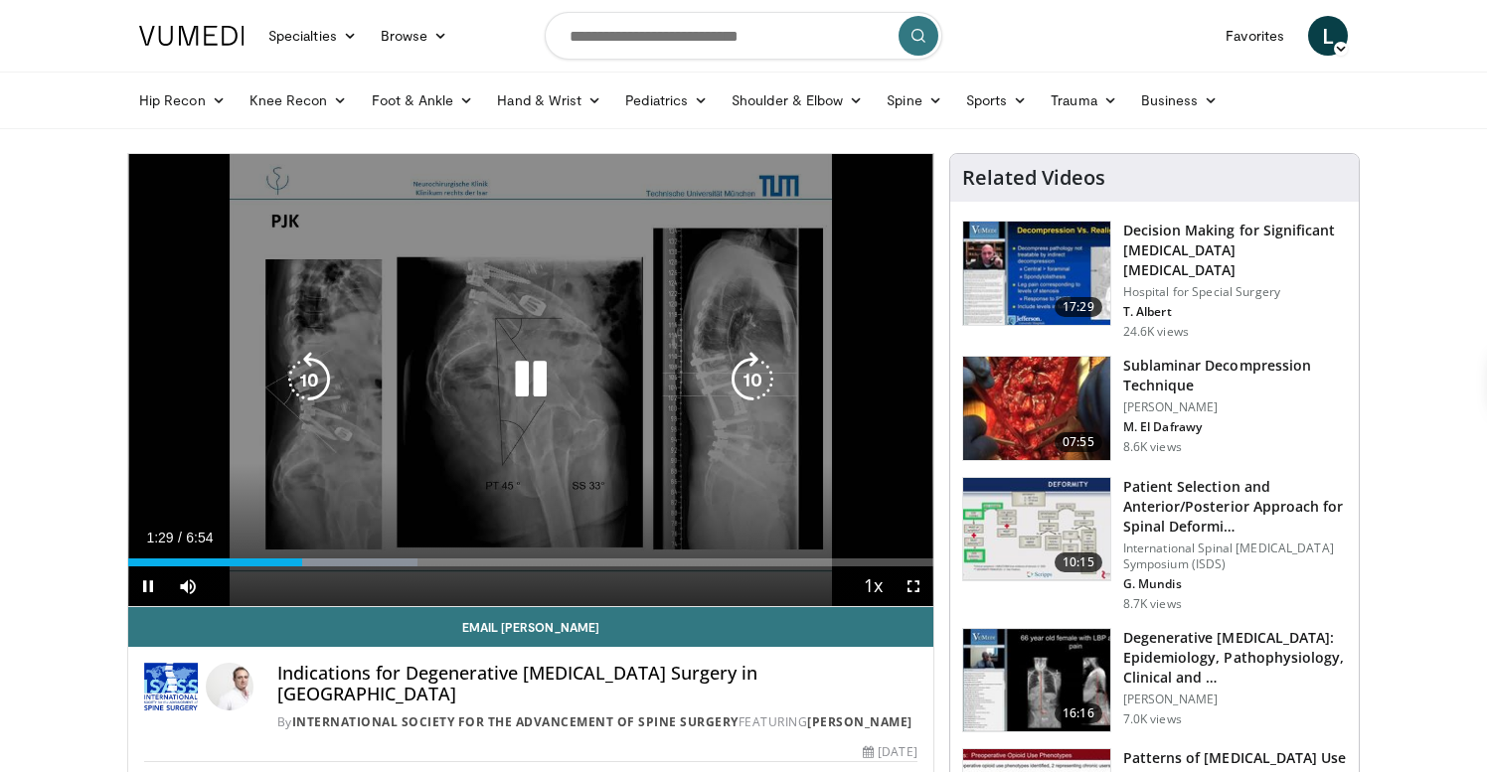
click at [328, 391] on icon "Video Player" at bounding box center [309, 380] width 56 height 56
click at [312, 396] on icon "Video Player" at bounding box center [309, 380] width 56 height 56
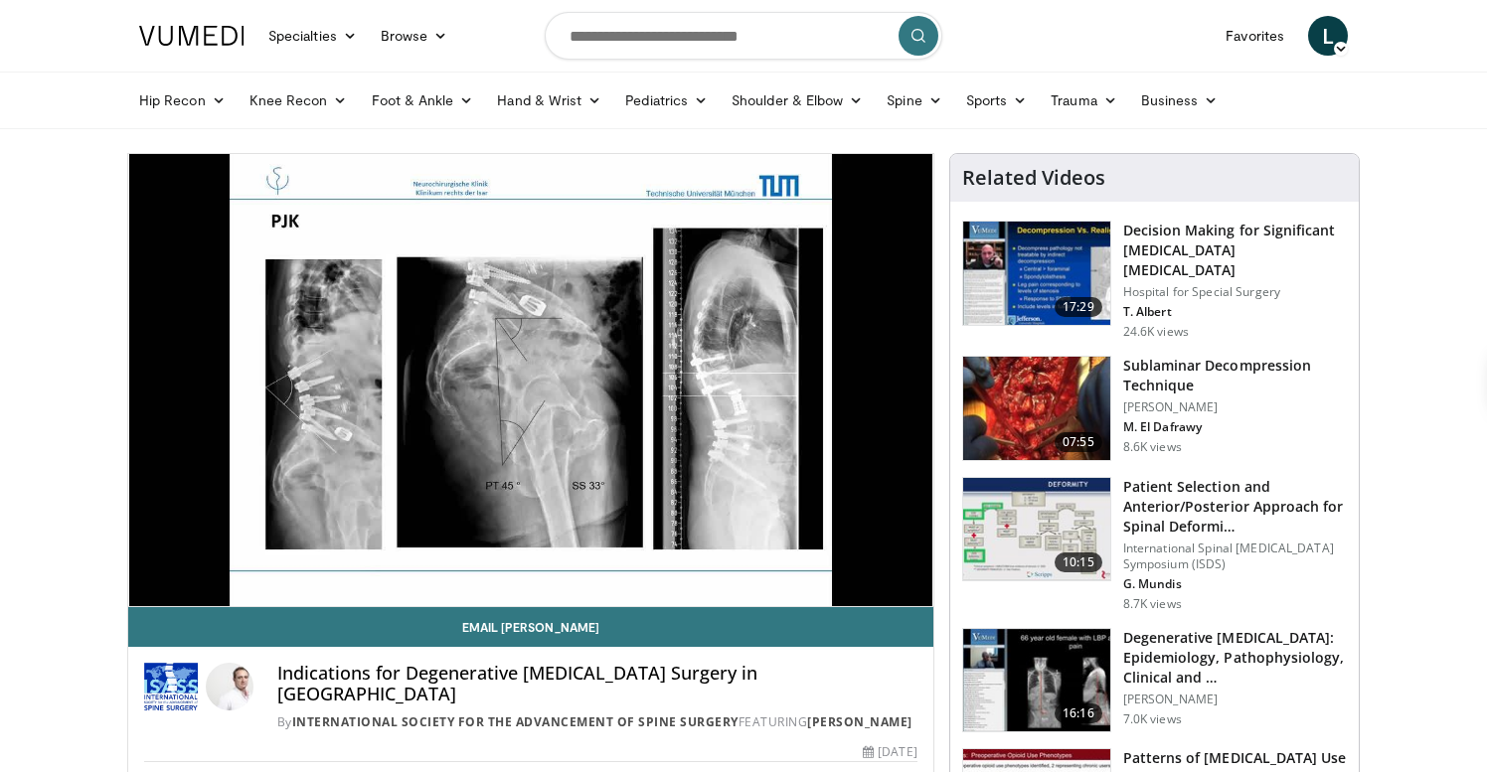
scroll to position [6, 0]
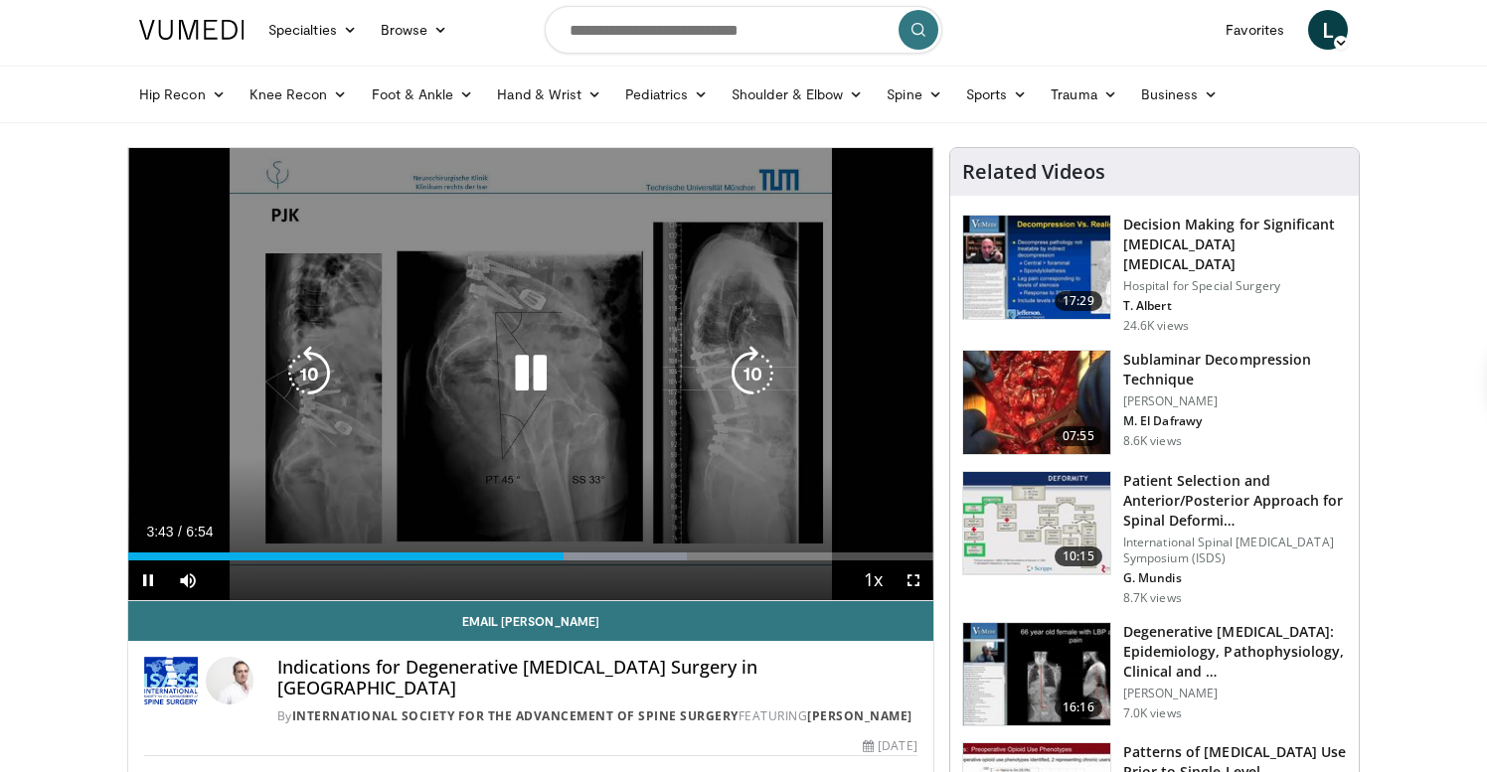
click at [314, 390] on icon "Video Player" at bounding box center [309, 374] width 56 height 56
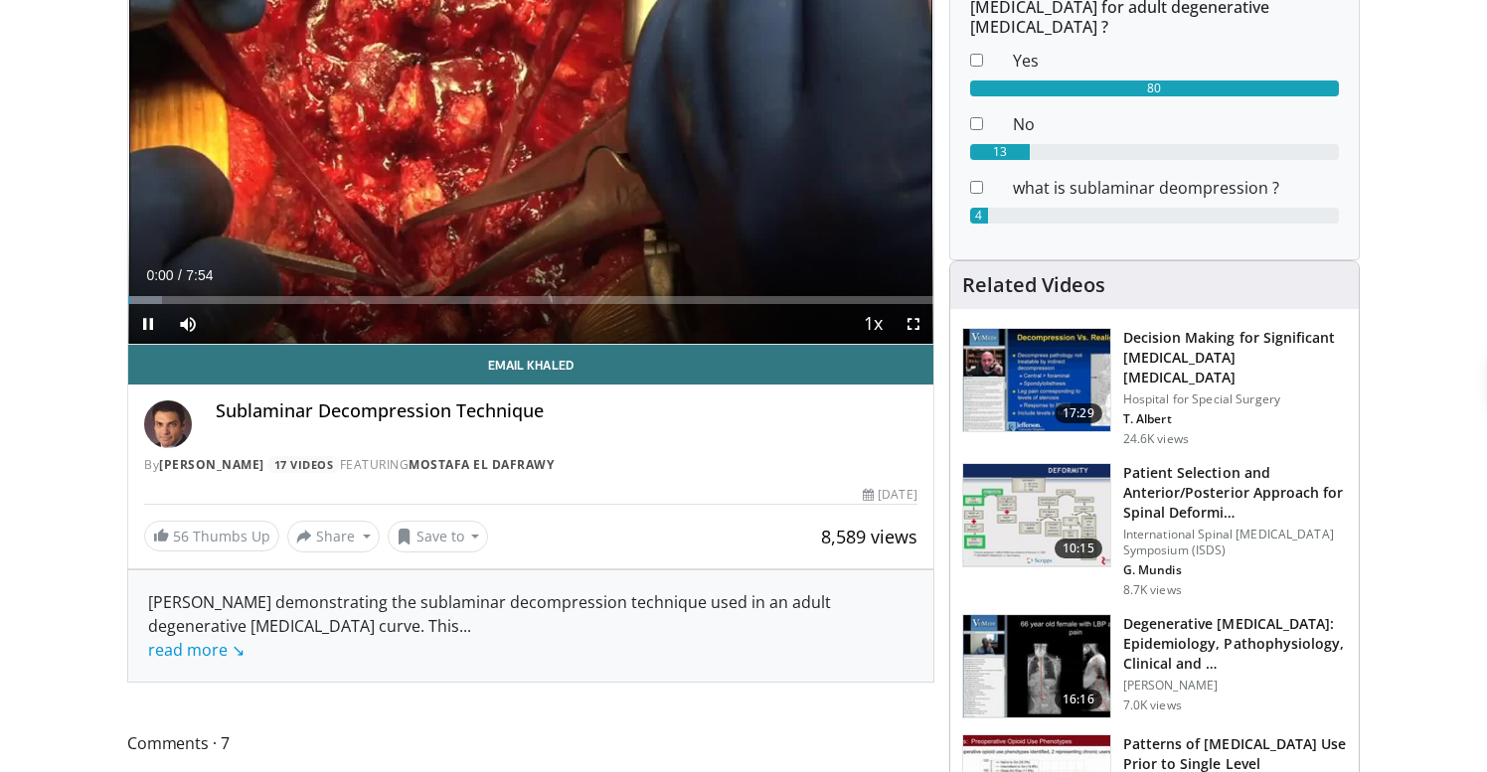
scroll to position [263, 0]
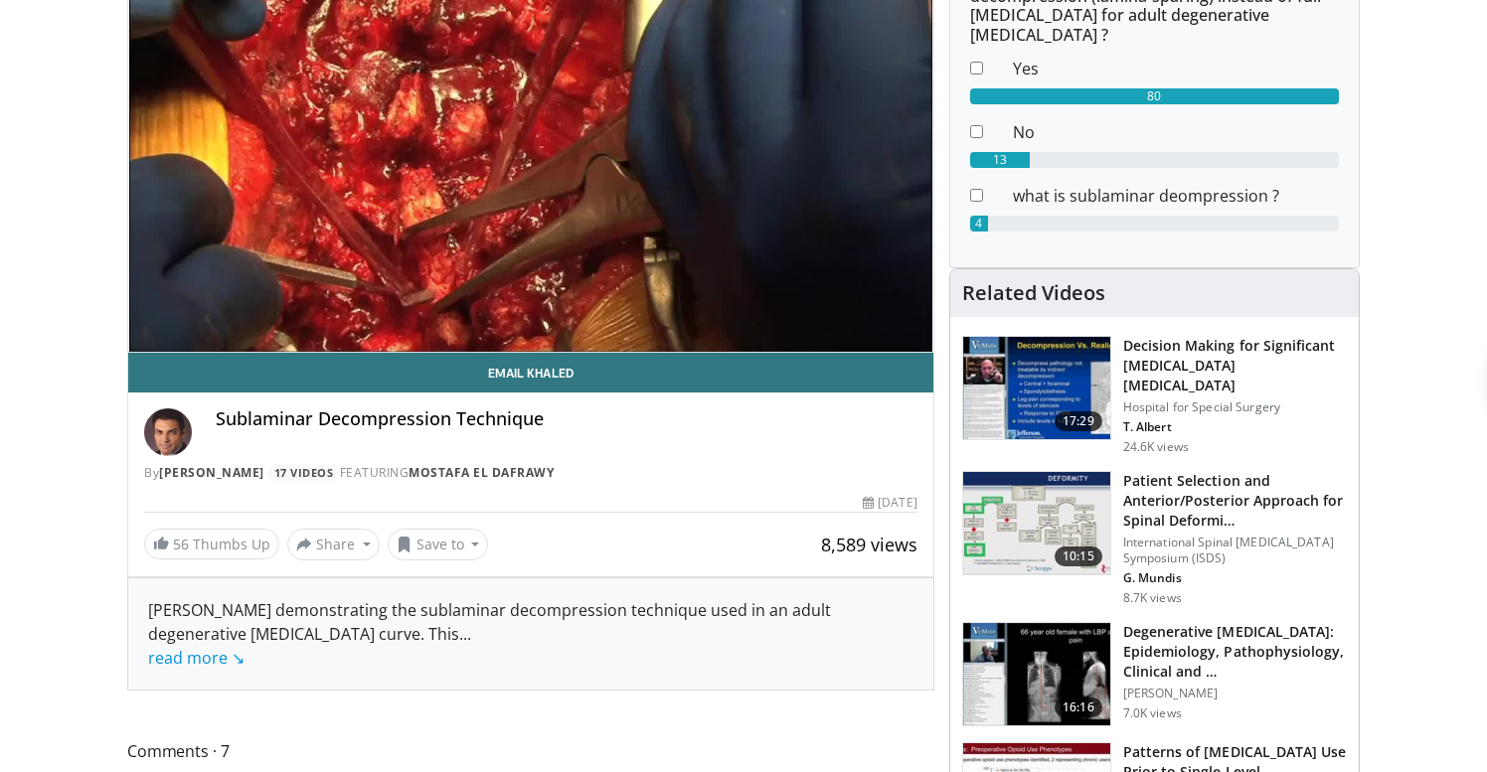
click at [1030, 623] on img at bounding box center [1036, 674] width 147 height 103
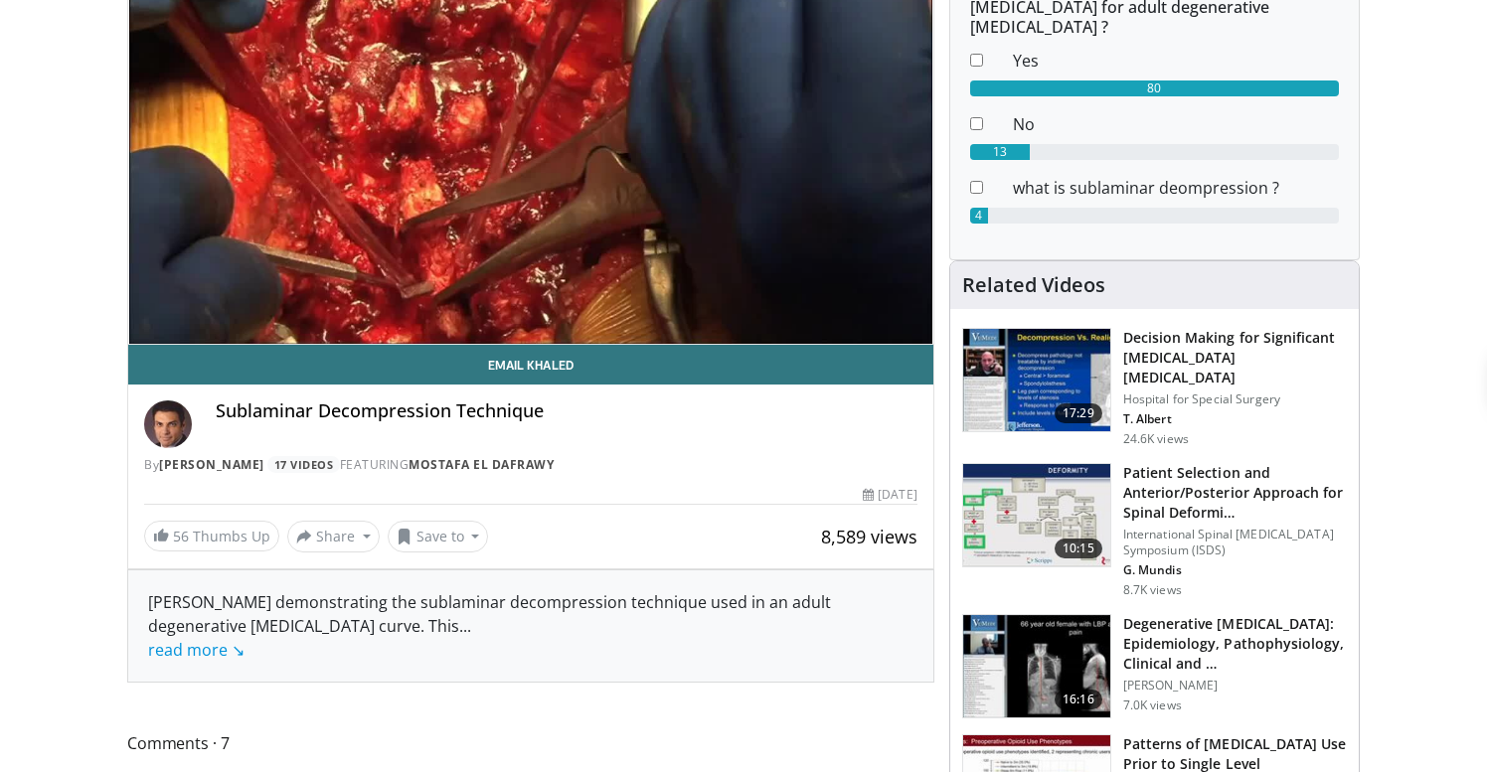
scroll to position [264, 0]
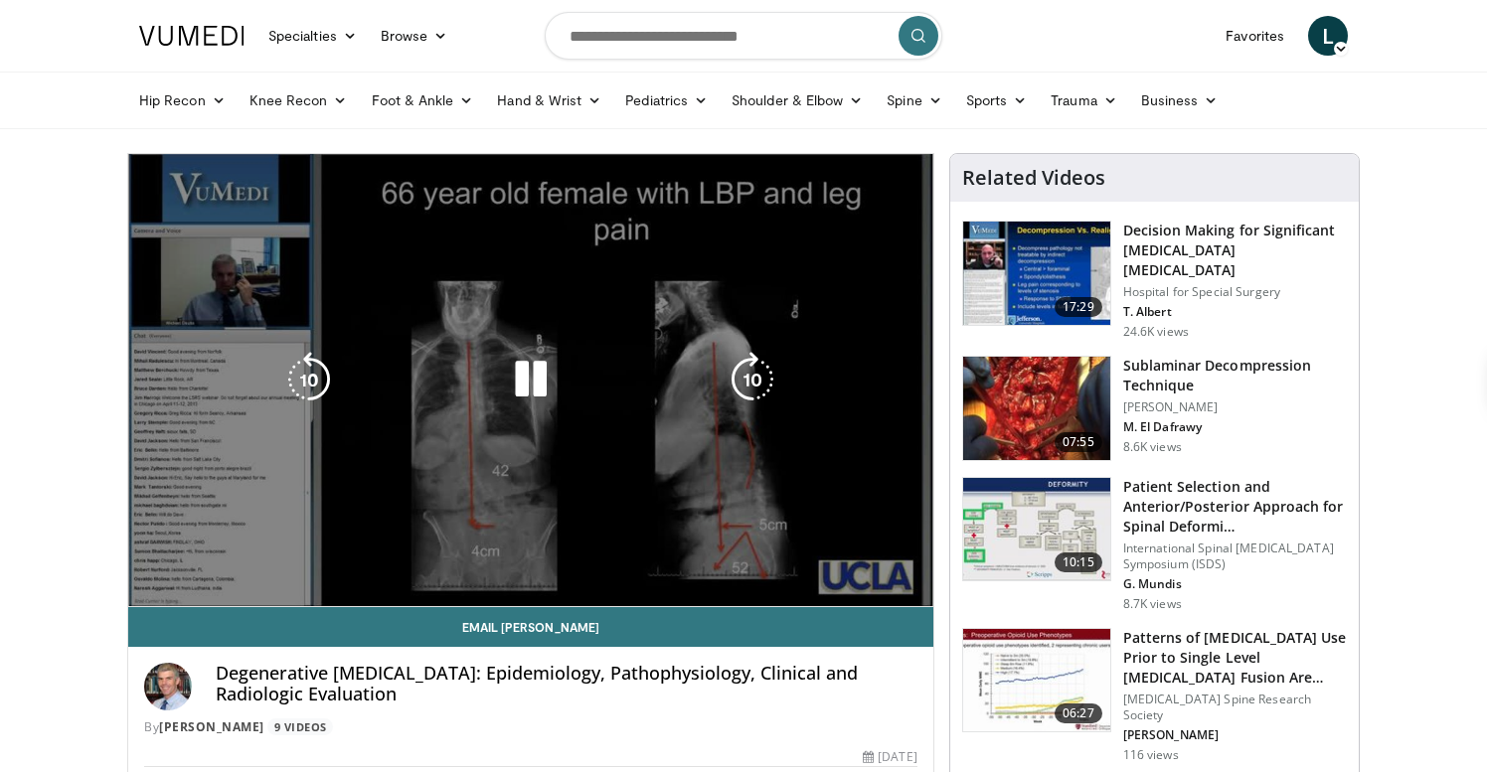
scroll to position [1, 0]
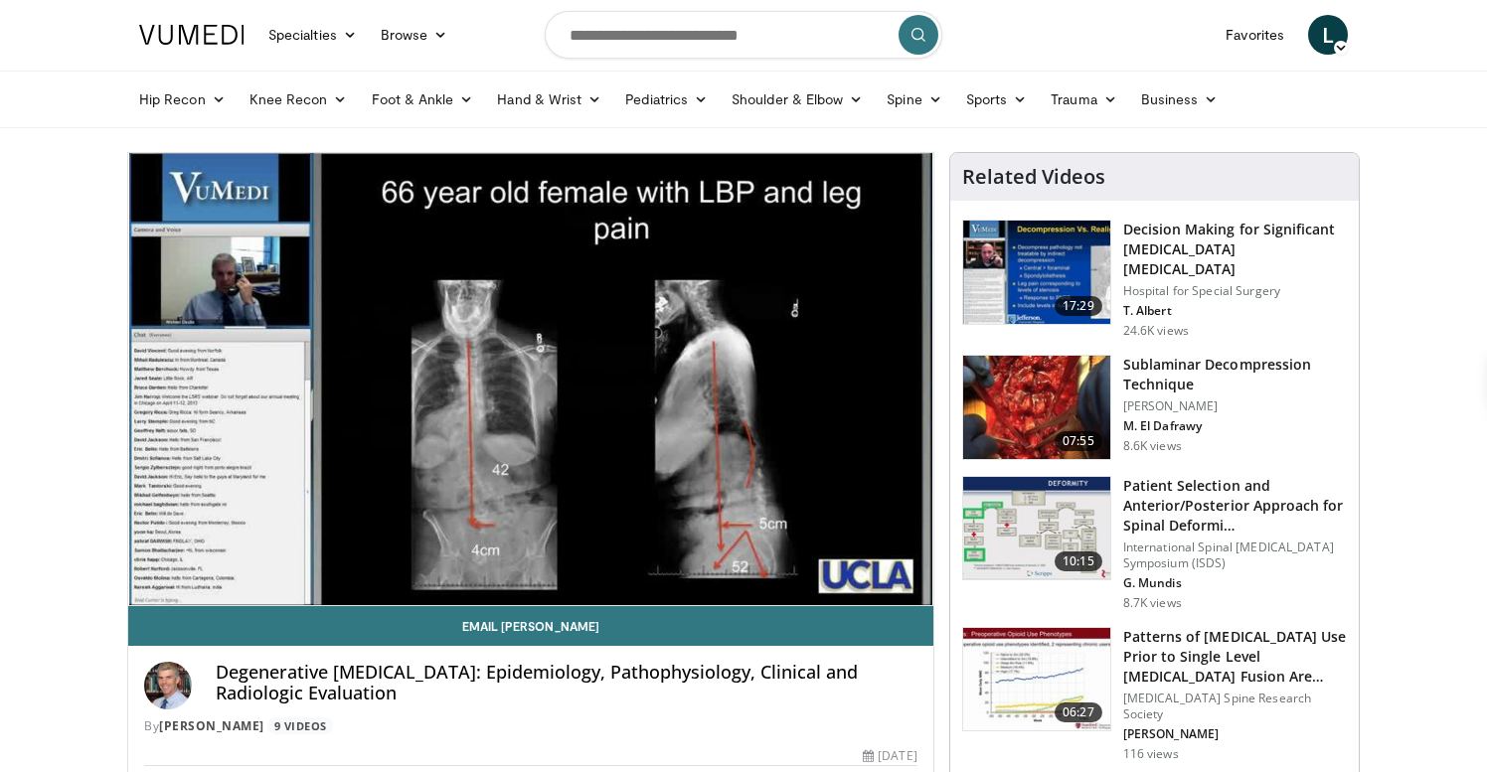
click at [1014, 507] on img at bounding box center [1036, 528] width 147 height 103
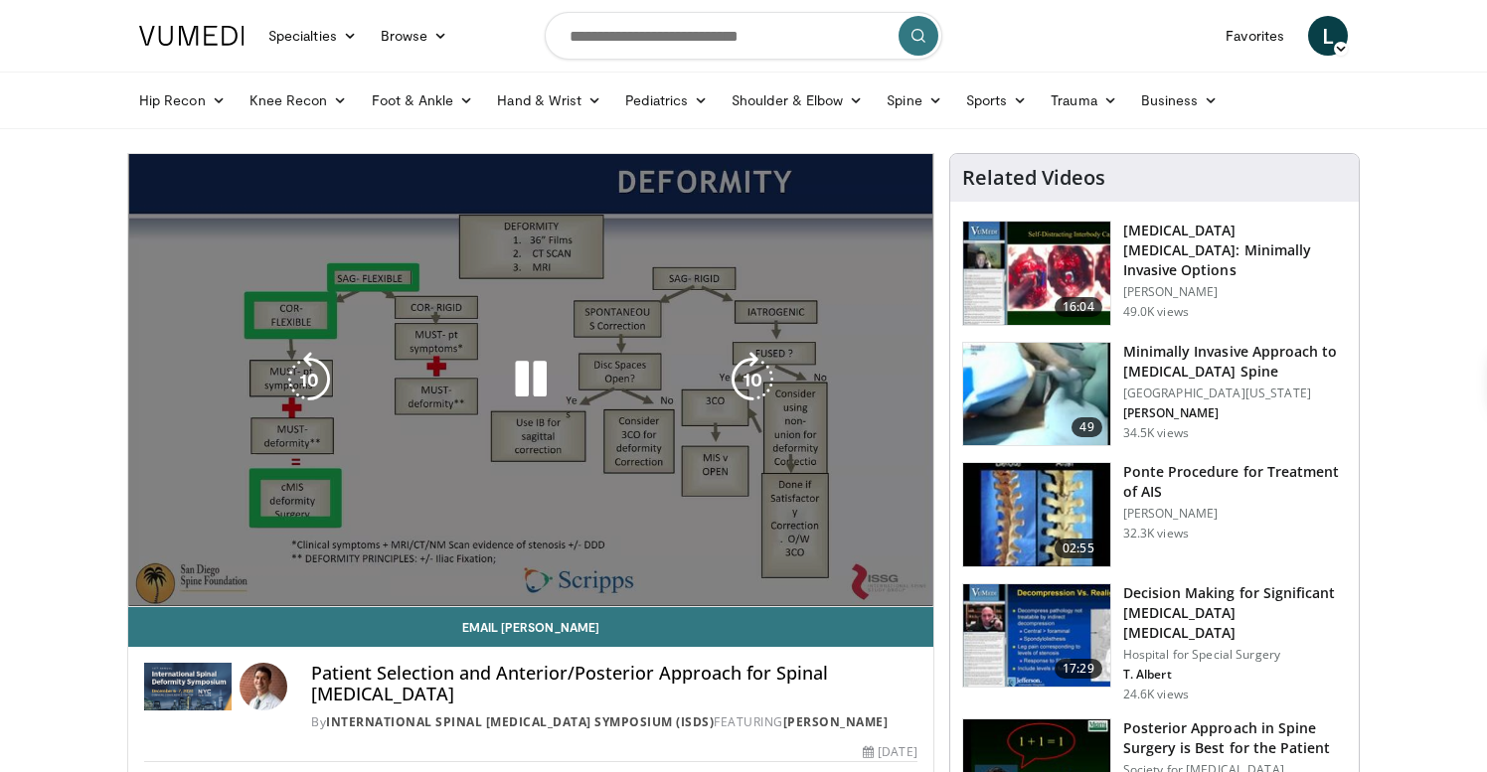
scroll to position [3, 0]
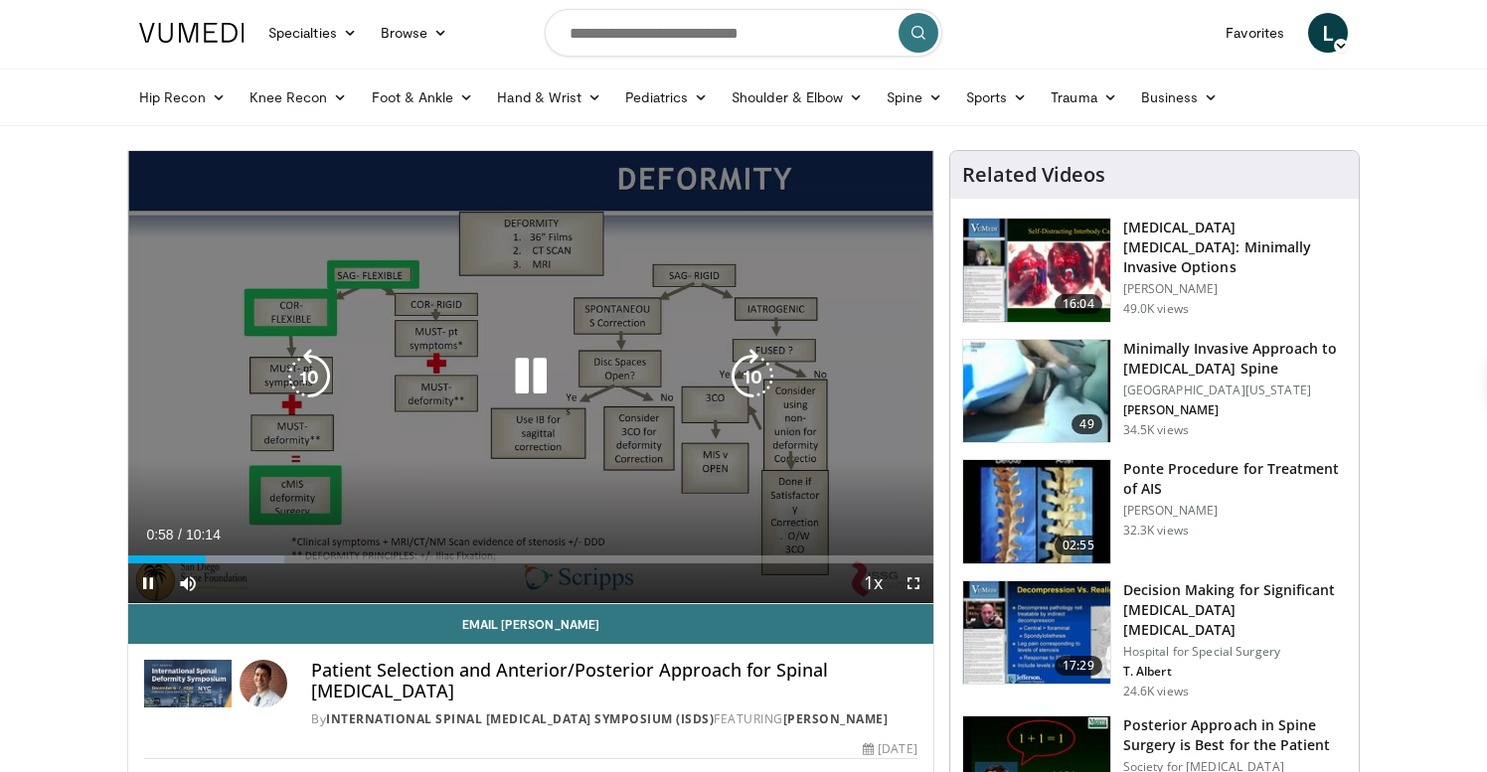
click at [315, 376] on icon "Video Player" at bounding box center [309, 377] width 56 height 56
click at [308, 367] on icon "Video Player" at bounding box center [309, 377] width 56 height 56
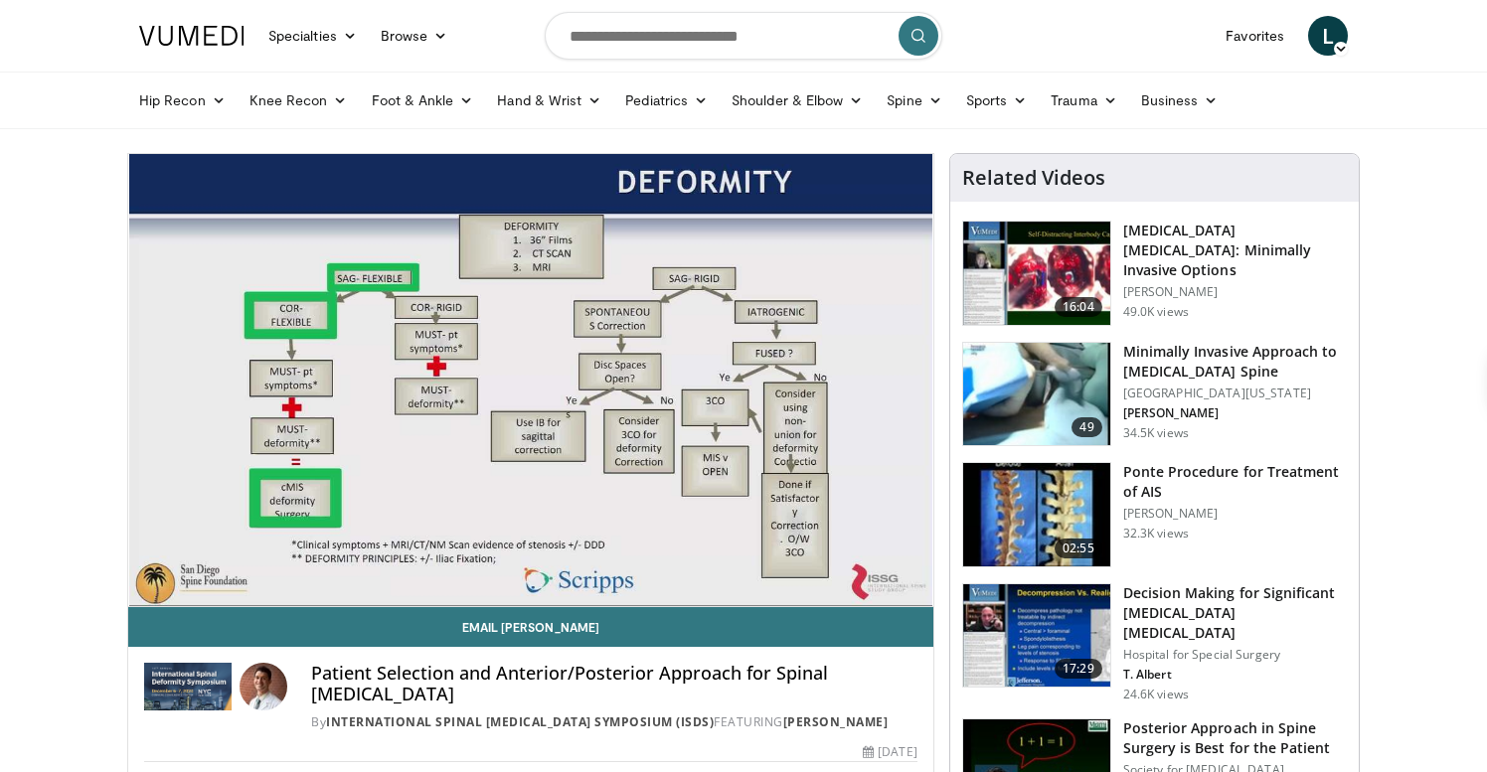
scroll to position [1, 0]
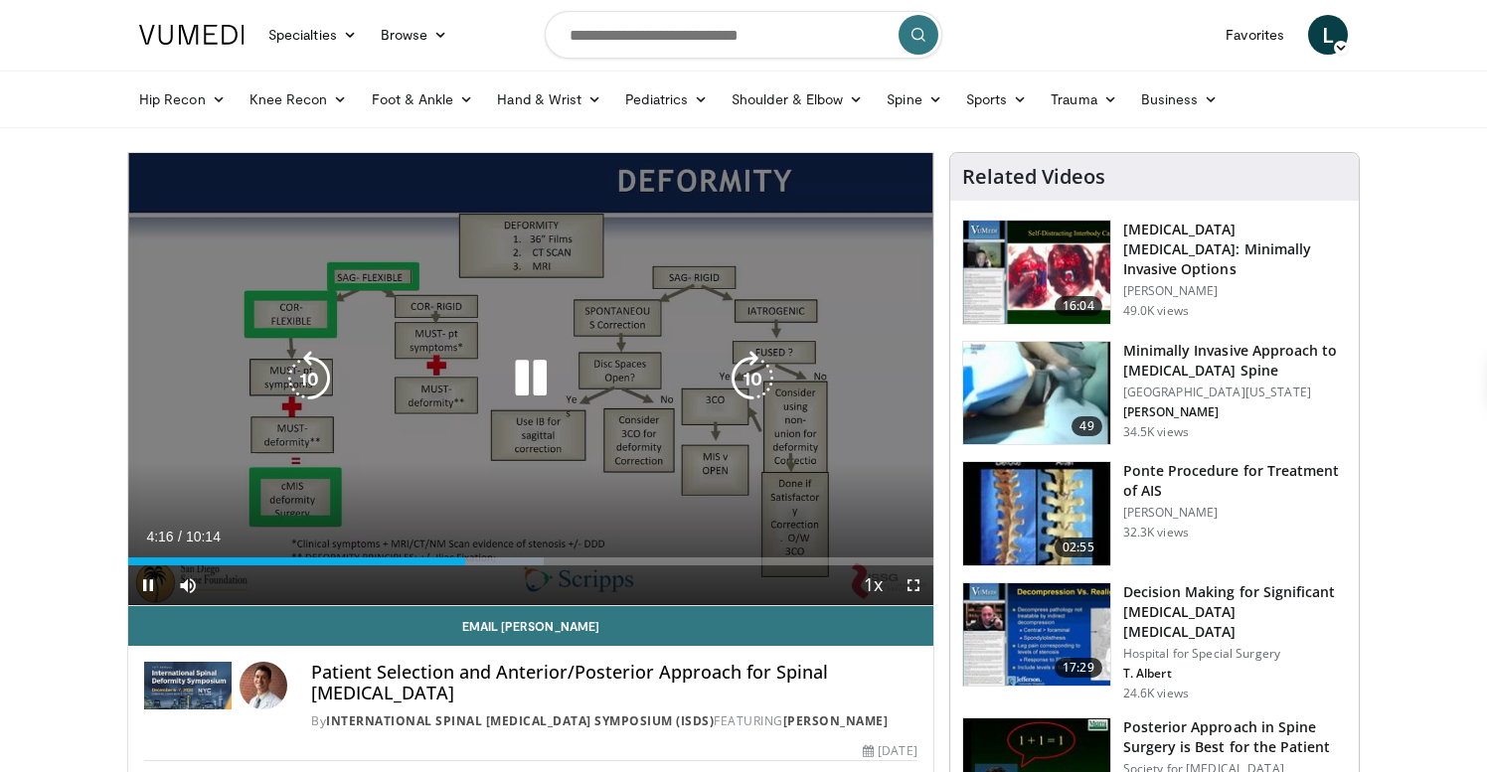
click at [303, 380] on icon "Video Player" at bounding box center [309, 379] width 56 height 56
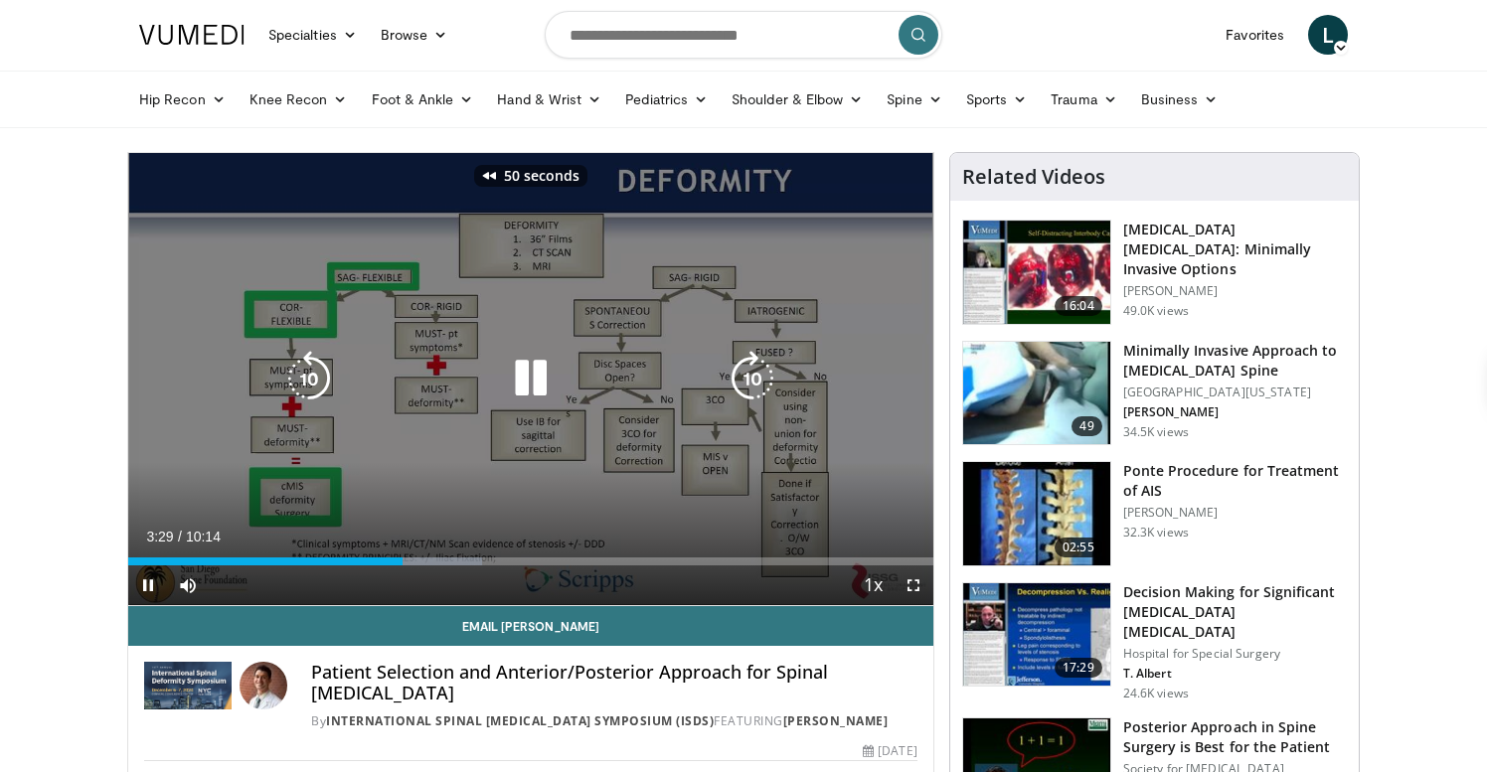
click at [303, 380] on icon "Video Player" at bounding box center [309, 379] width 56 height 56
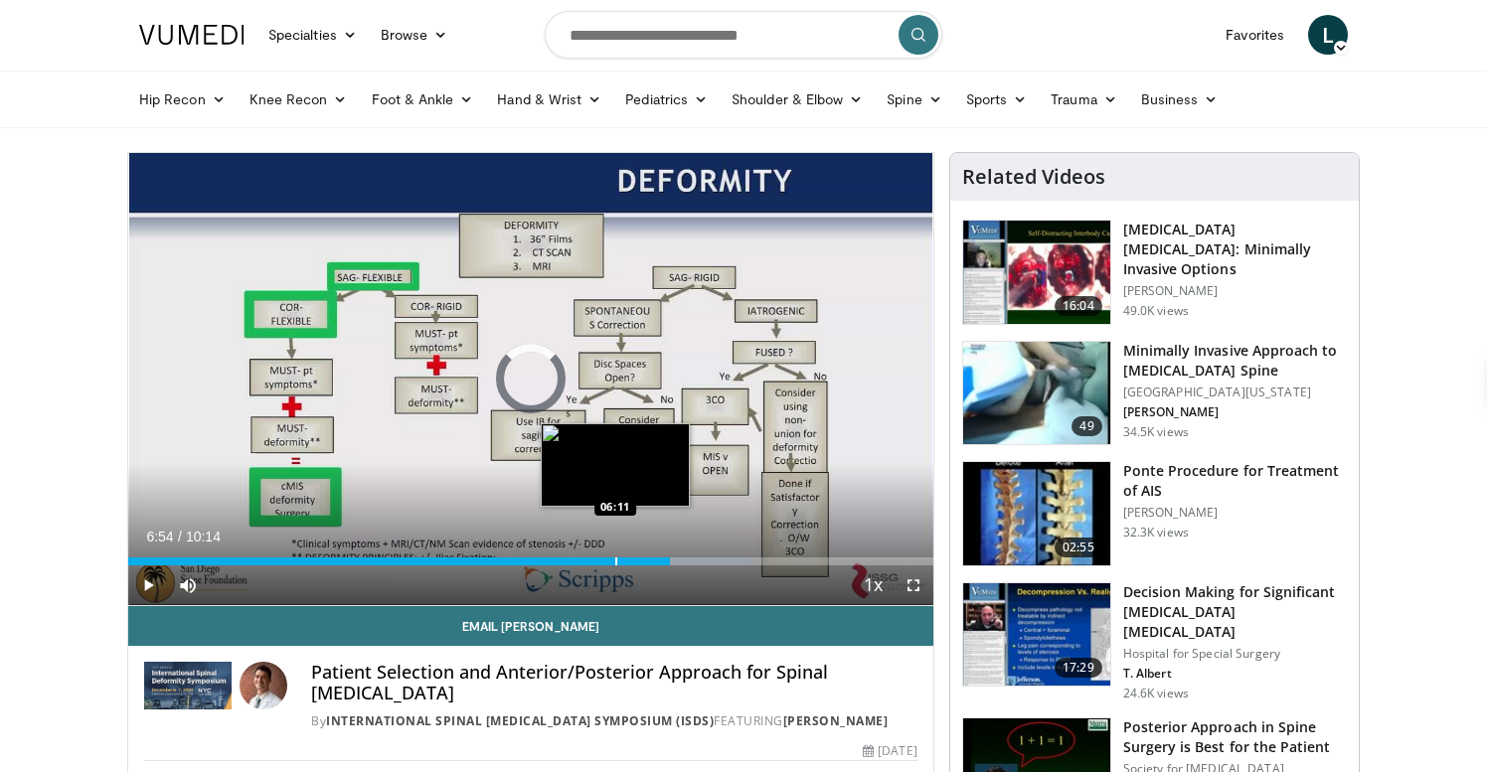
click at [615, 560] on div "Progress Bar" at bounding box center [616, 562] width 2 height 8
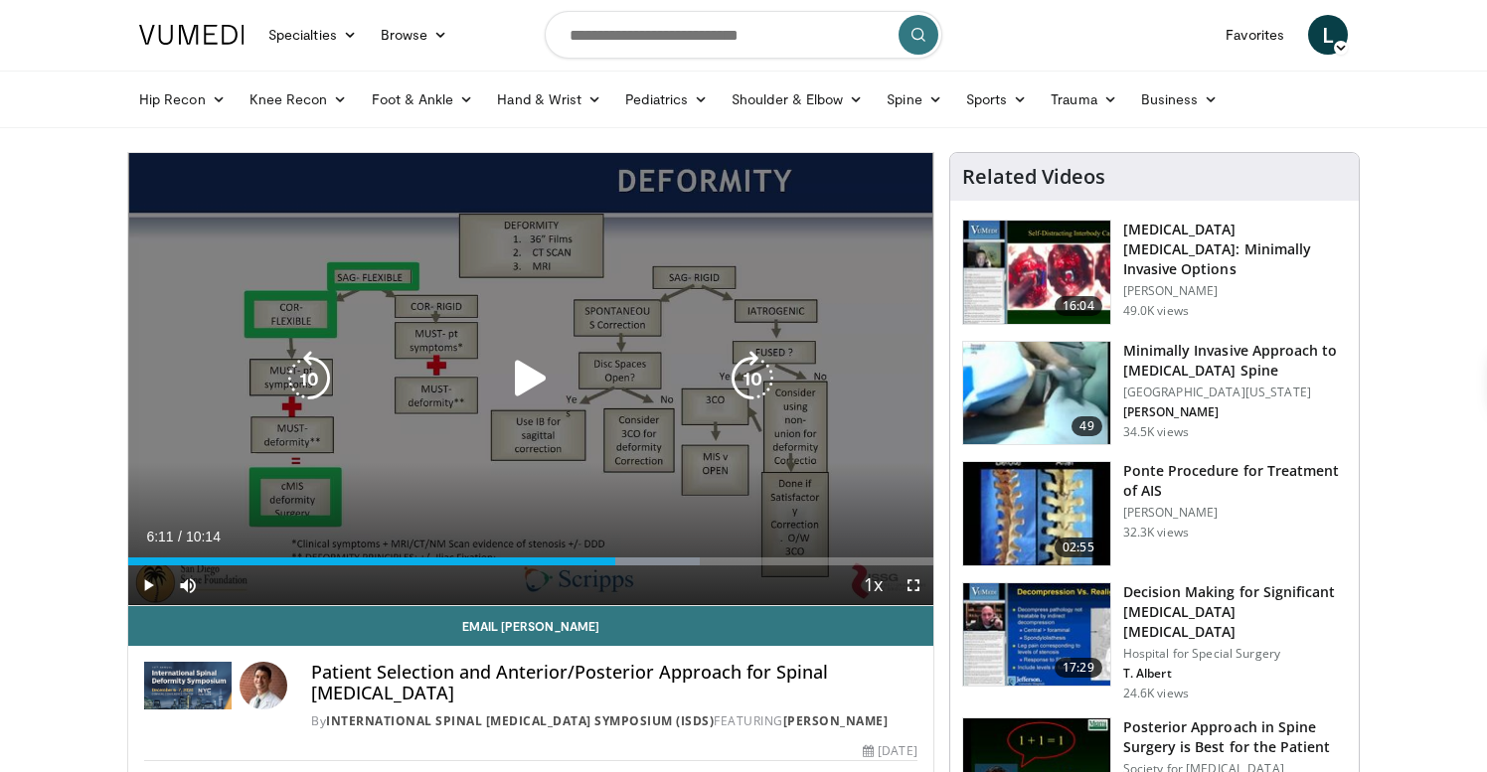
click at [521, 368] on icon "Video Player" at bounding box center [531, 379] width 56 height 56
click at [580, 424] on div "60 seconds Tap to unmute" at bounding box center [530, 379] width 805 height 452
click at [515, 379] on icon "Video Player" at bounding box center [531, 379] width 56 height 56
click at [554, 396] on icon "Video Player" at bounding box center [531, 379] width 56 height 56
click at [318, 375] on icon "Video Player" at bounding box center [309, 379] width 56 height 56
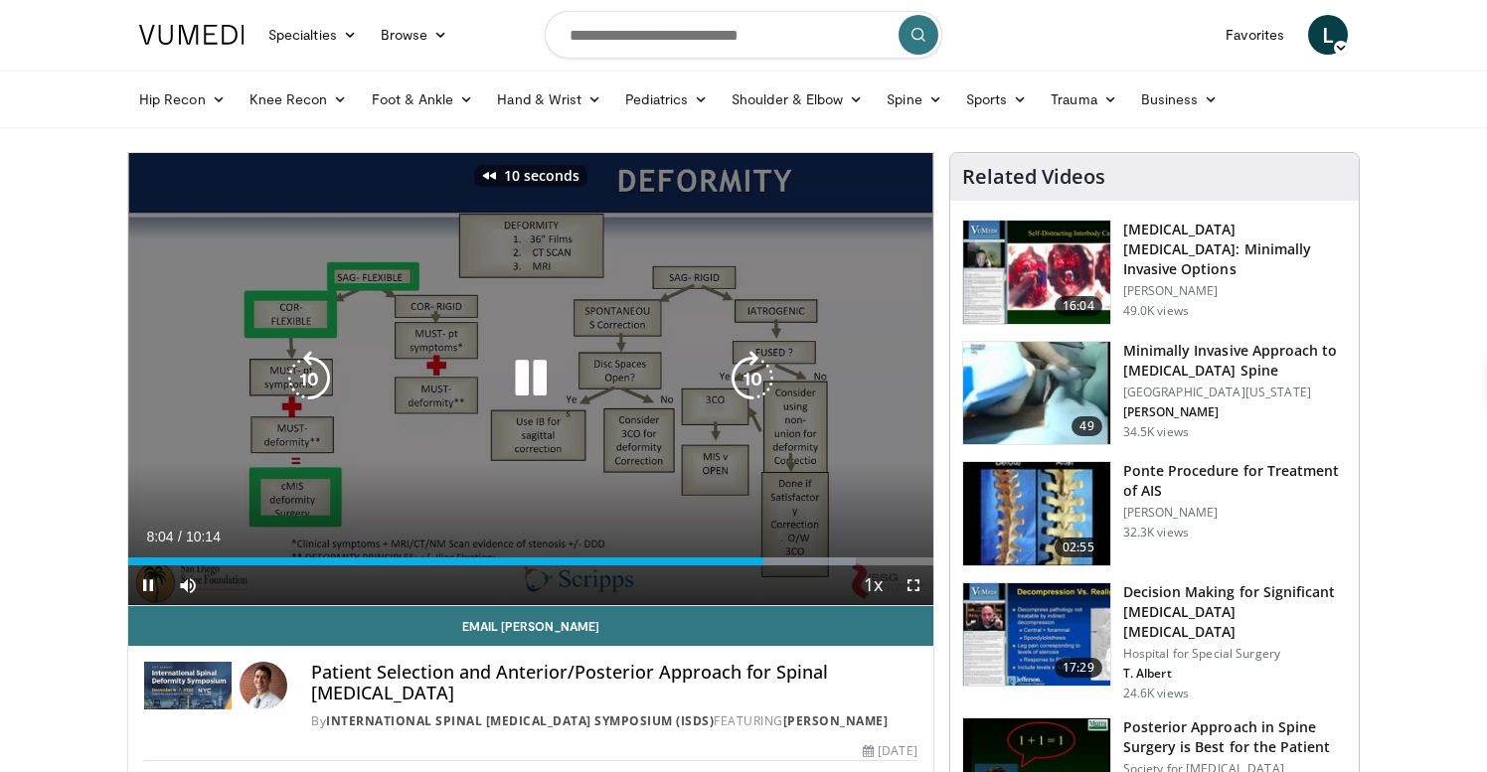
drag, startPoint x: 314, startPoint y: 381, endPoint x: 312, endPoint y: 368, distance: 13.1
click at [314, 380] on icon "Video Player" at bounding box center [309, 379] width 56 height 56
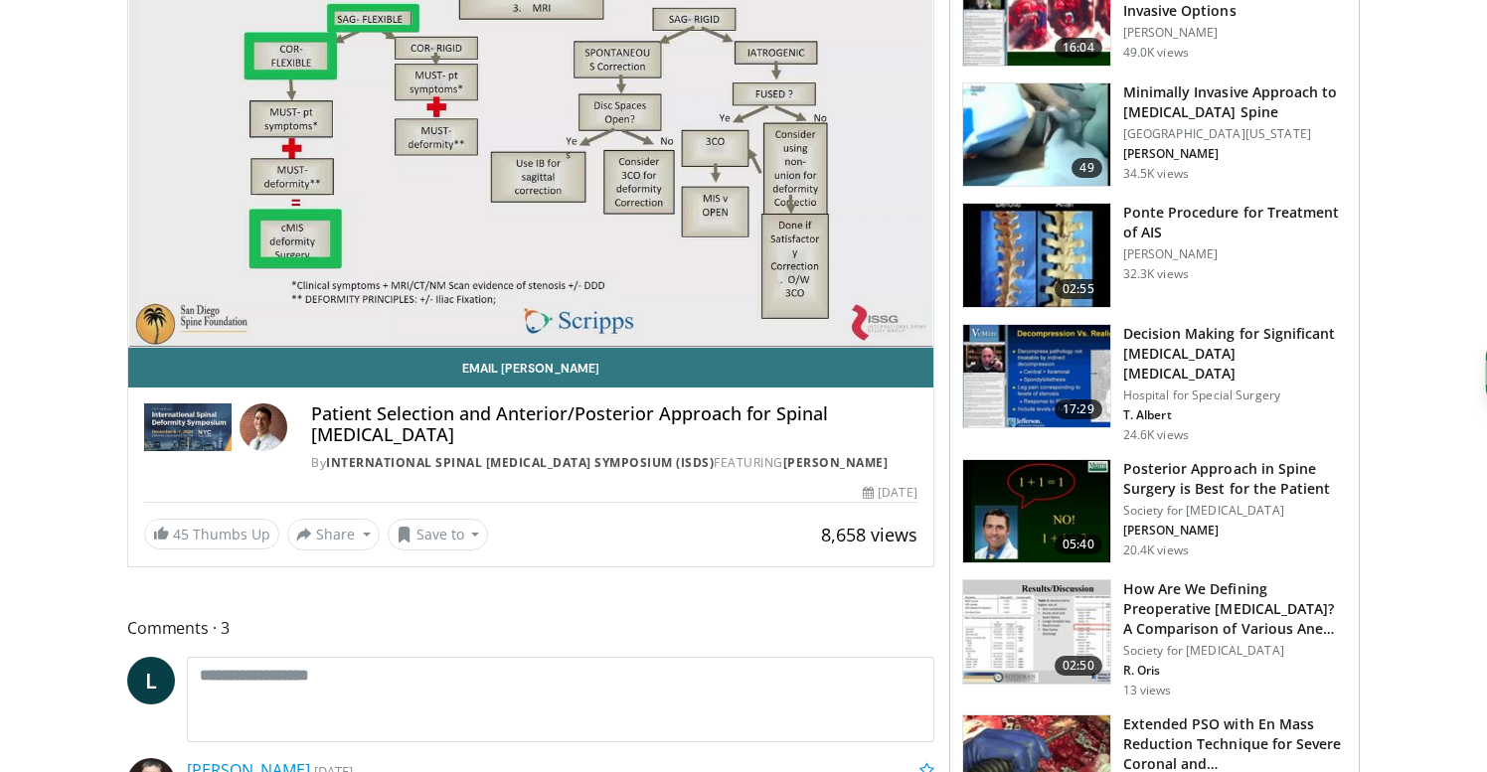
scroll to position [277, 0]
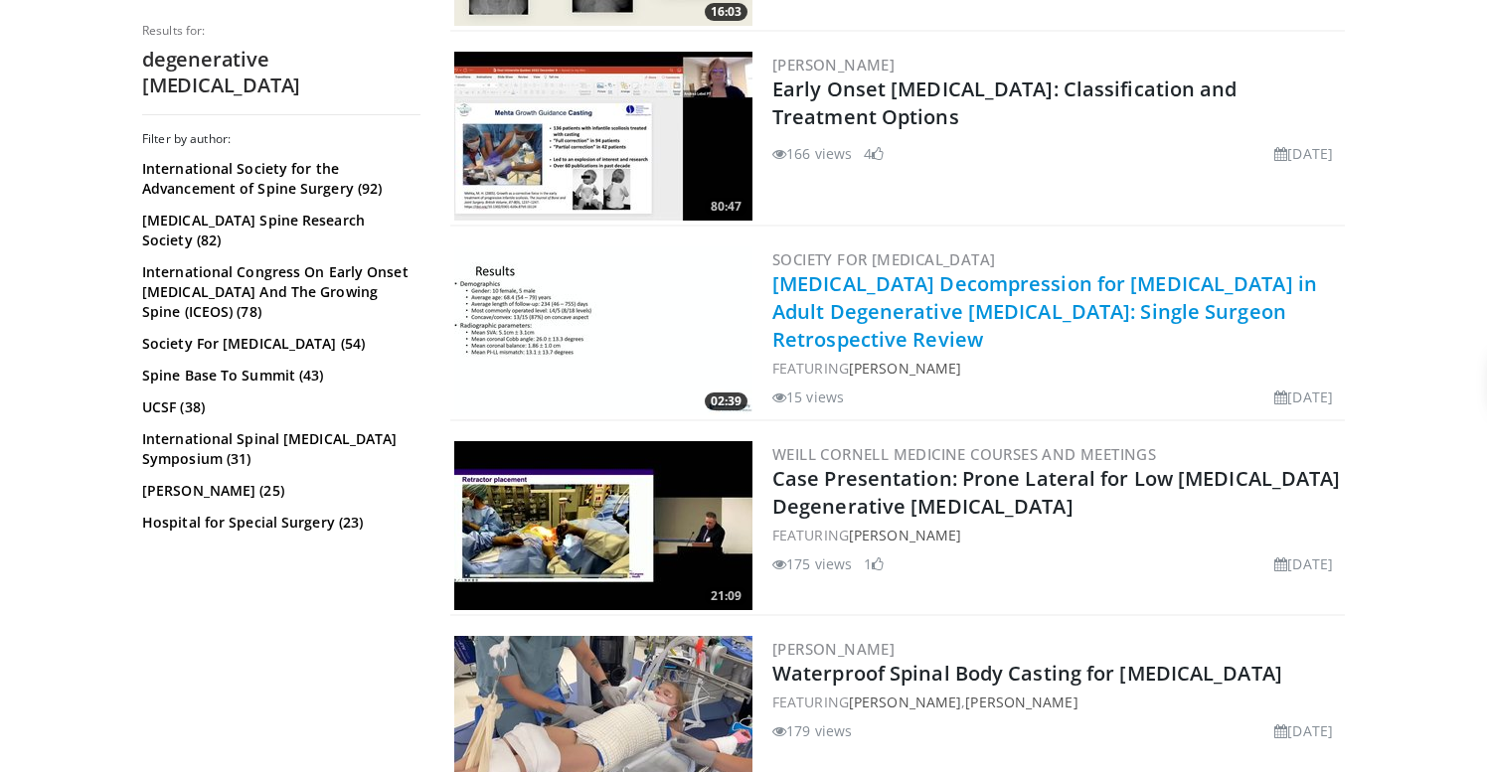
scroll to position [1350, 0]
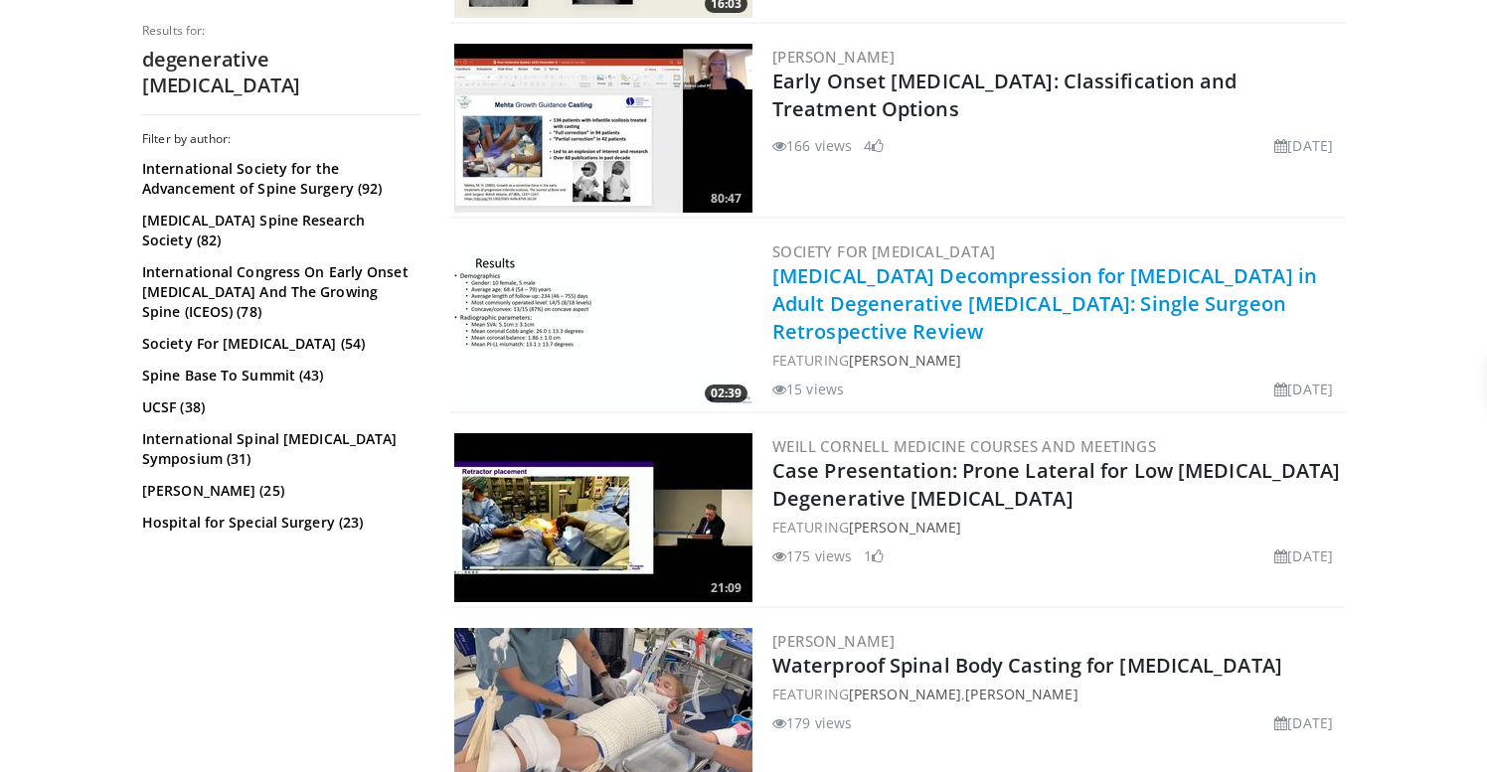
click at [827, 308] on link "[MEDICAL_DATA] Decompression for [MEDICAL_DATA] in Adult Degenerative [MEDICAL_…" at bounding box center [1044, 303] width 545 height 83
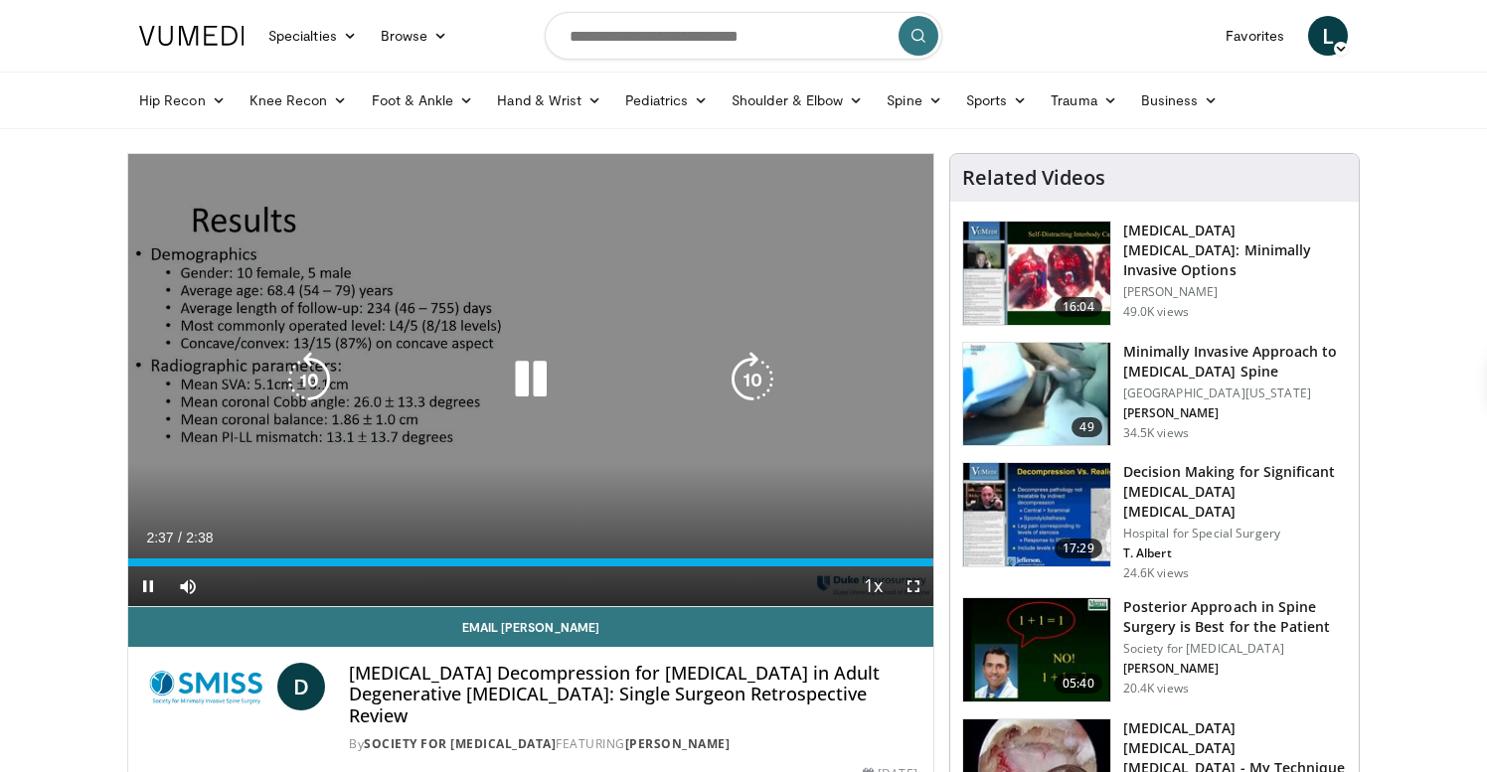
click at [523, 393] on button "Video Player" at bounding box center [531, 380] width 40 height 40
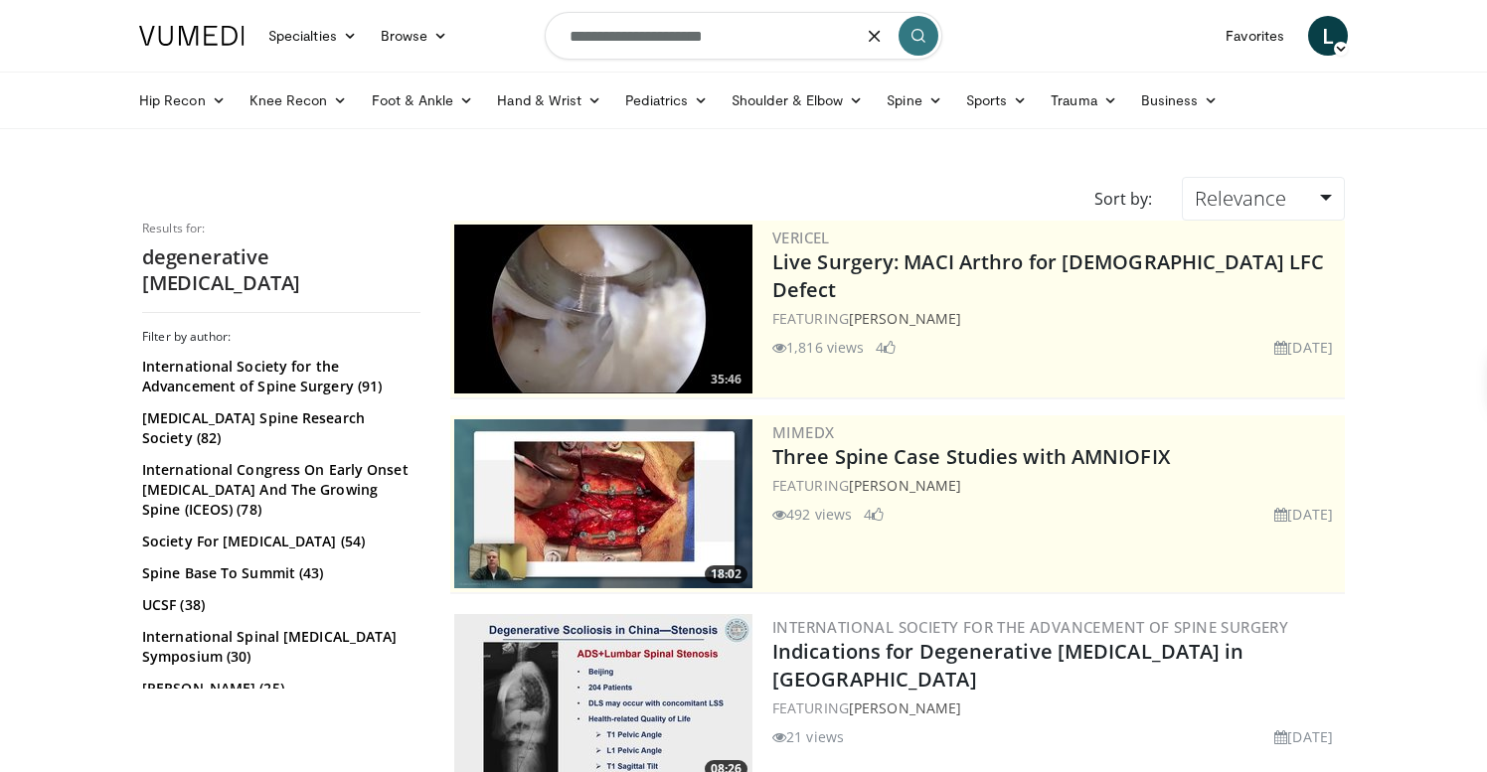
drag, startPoint x: 571, startPoint y: 37, endPoint x: 664, endPoint y: 40, distance: 93.5
click at [664, 40] on input "**********" at bounding box center [744, 36] width 398 height 48
type input "**********"
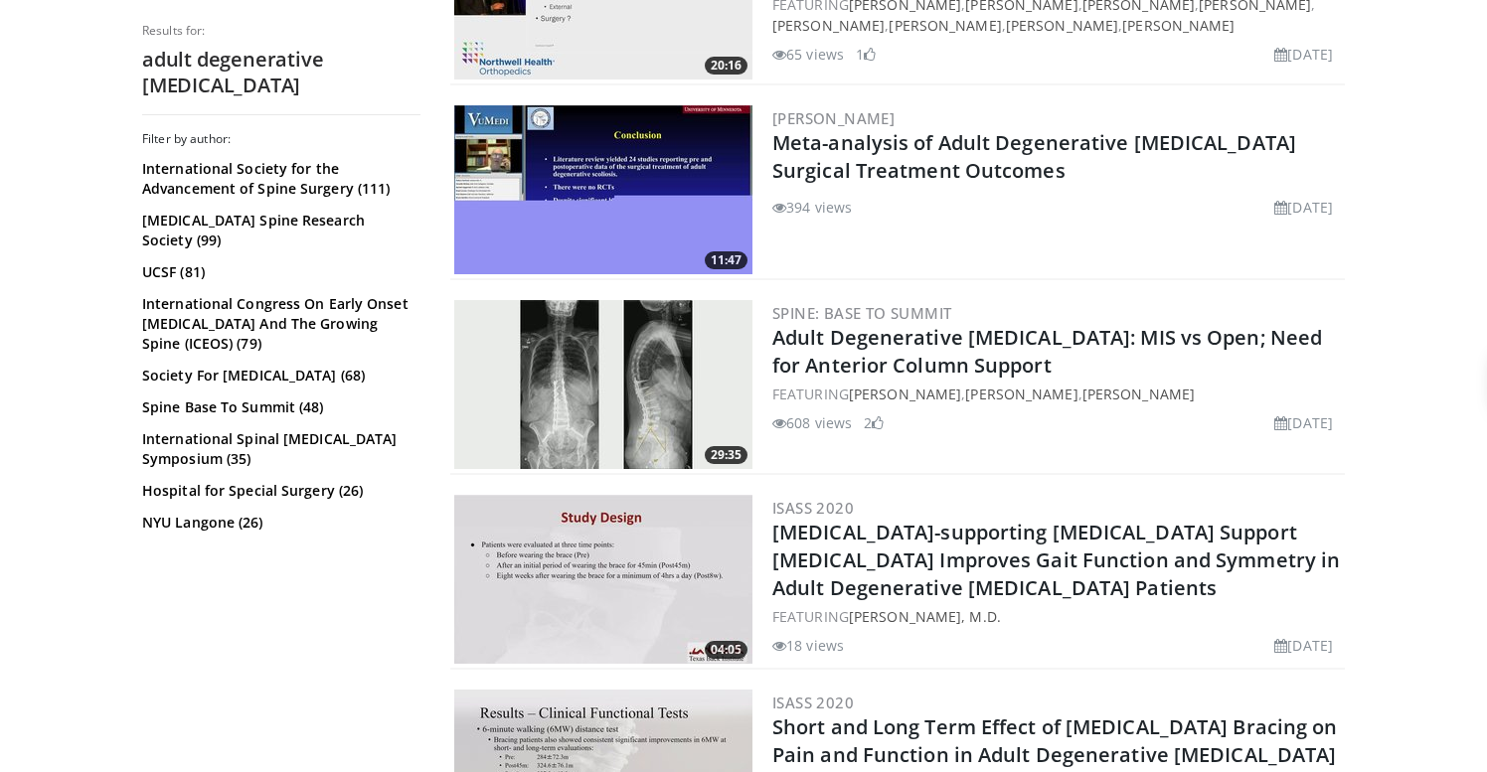
scroll to position [1289, 0]
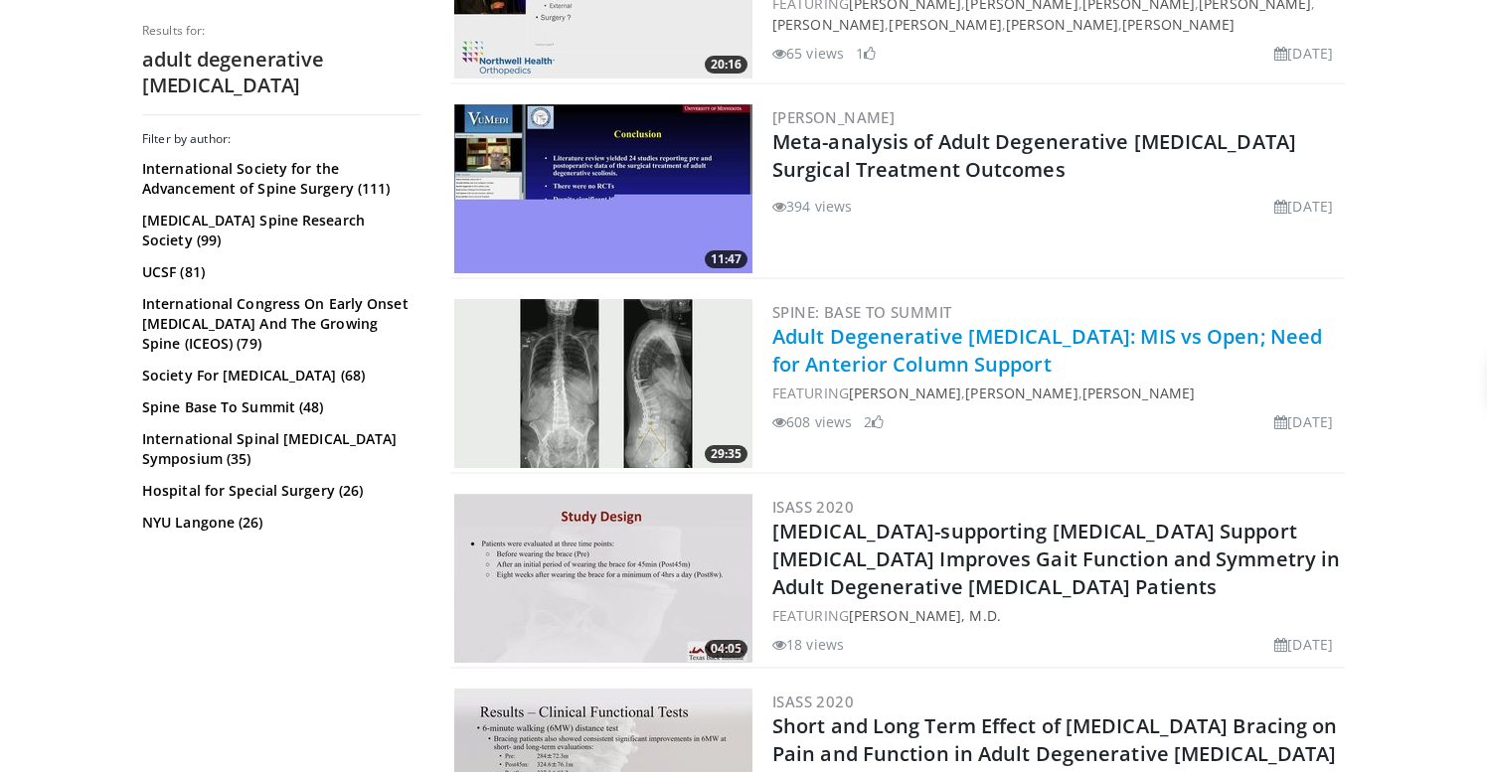
click at [902, 325] on link "Adult Degenerative [MEDICAL_DATA]: MIS vs Open; Need for Anterior Column Support" at bounding box center [1047, 350] width 550 height 55
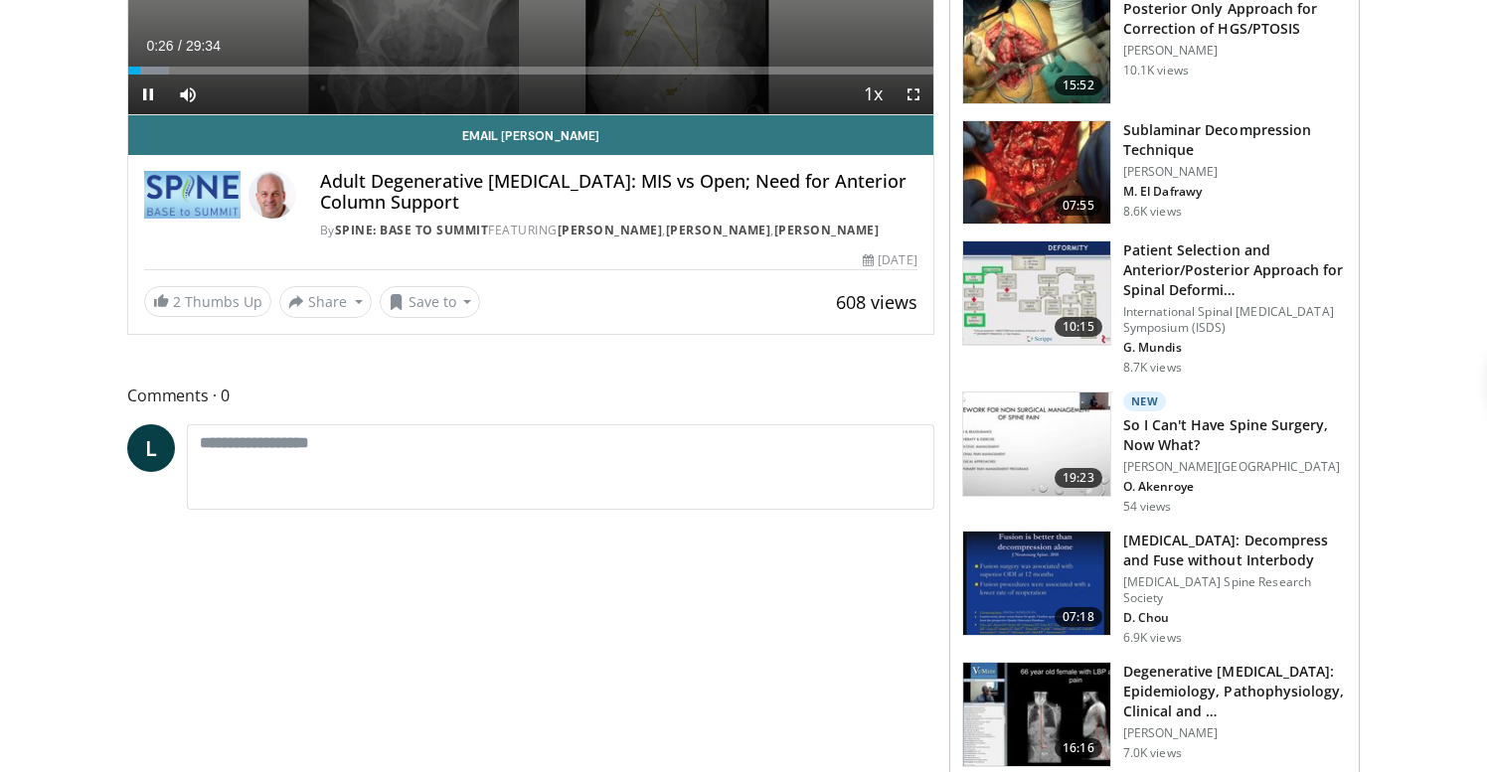
scroll to position [655, 0]
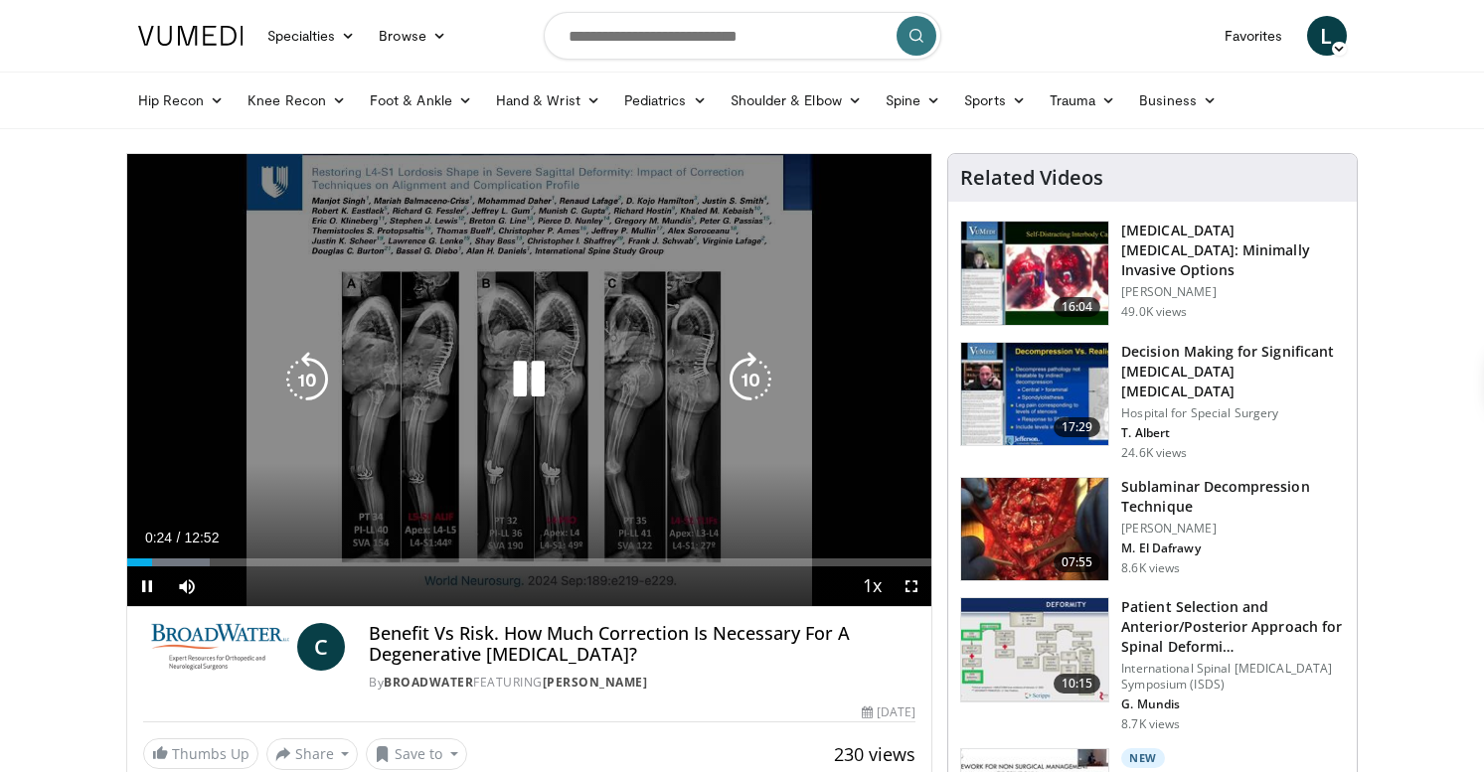
click at [505, 385] on icon "Video Player" at bounding box center [529, 380] width 56 height 56
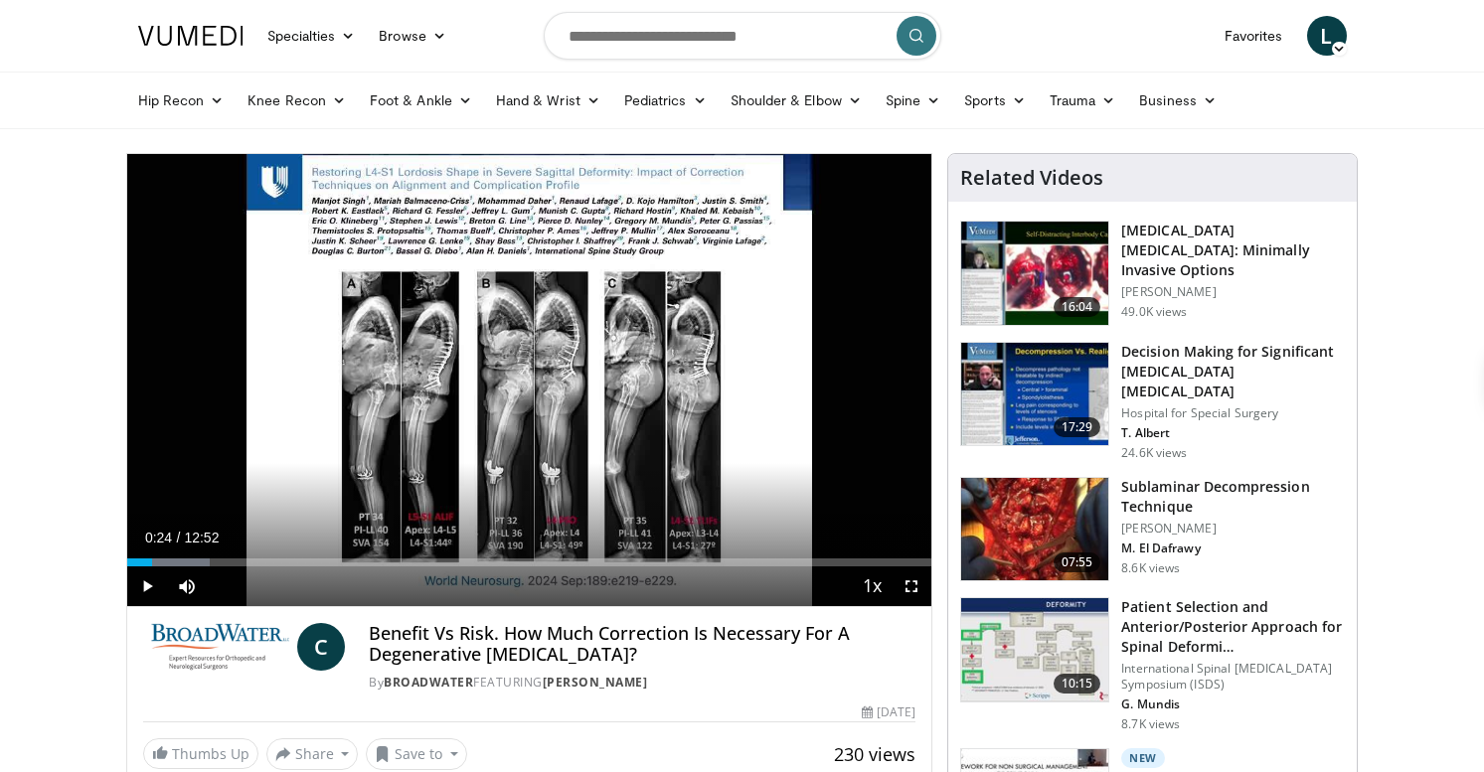
click at [1341, 42] on icon at bounding box center [1339, 49] width 14 height 14
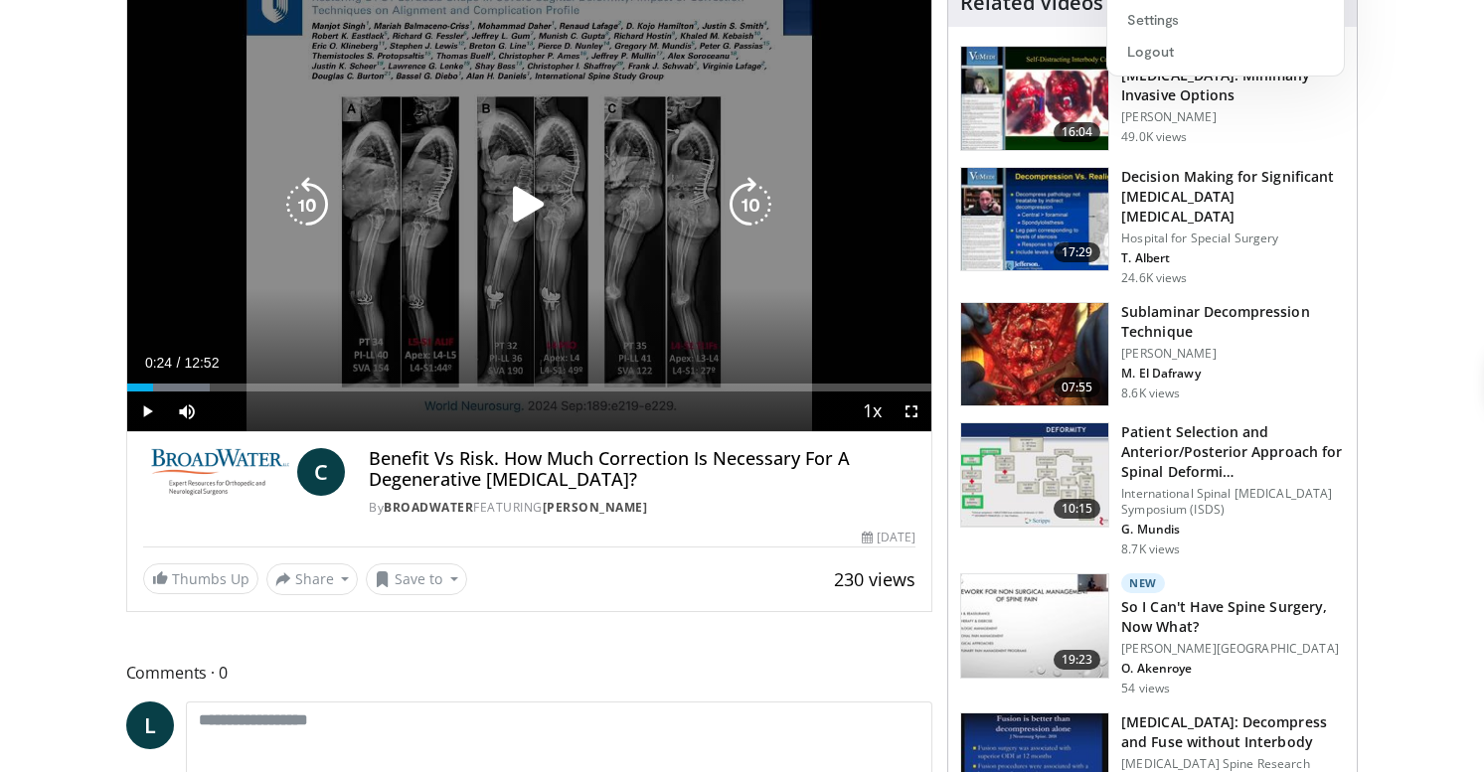
scroll to position [368, 0]
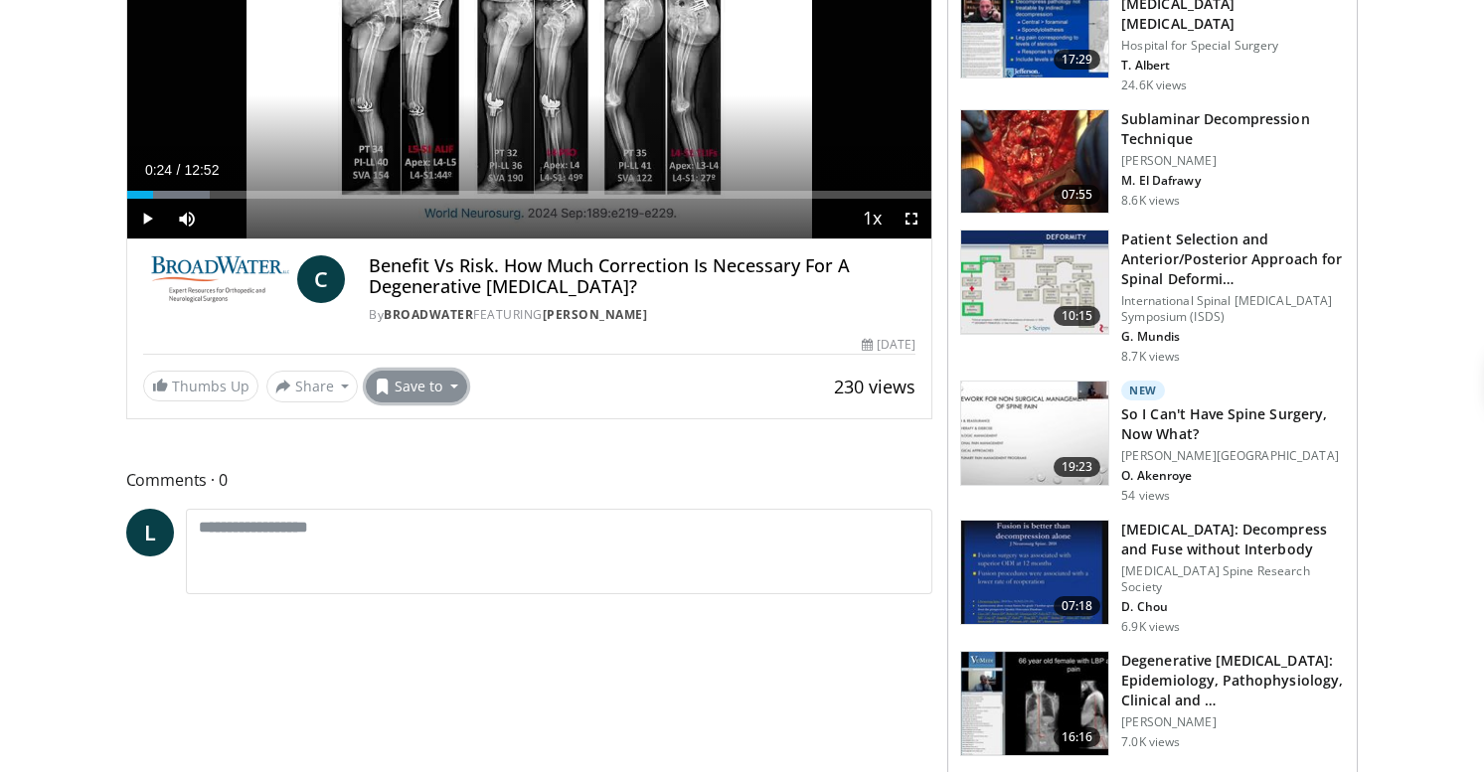
click at [445, 389] on button "Save to" at bounding box center [416, 387] width 101 height 32
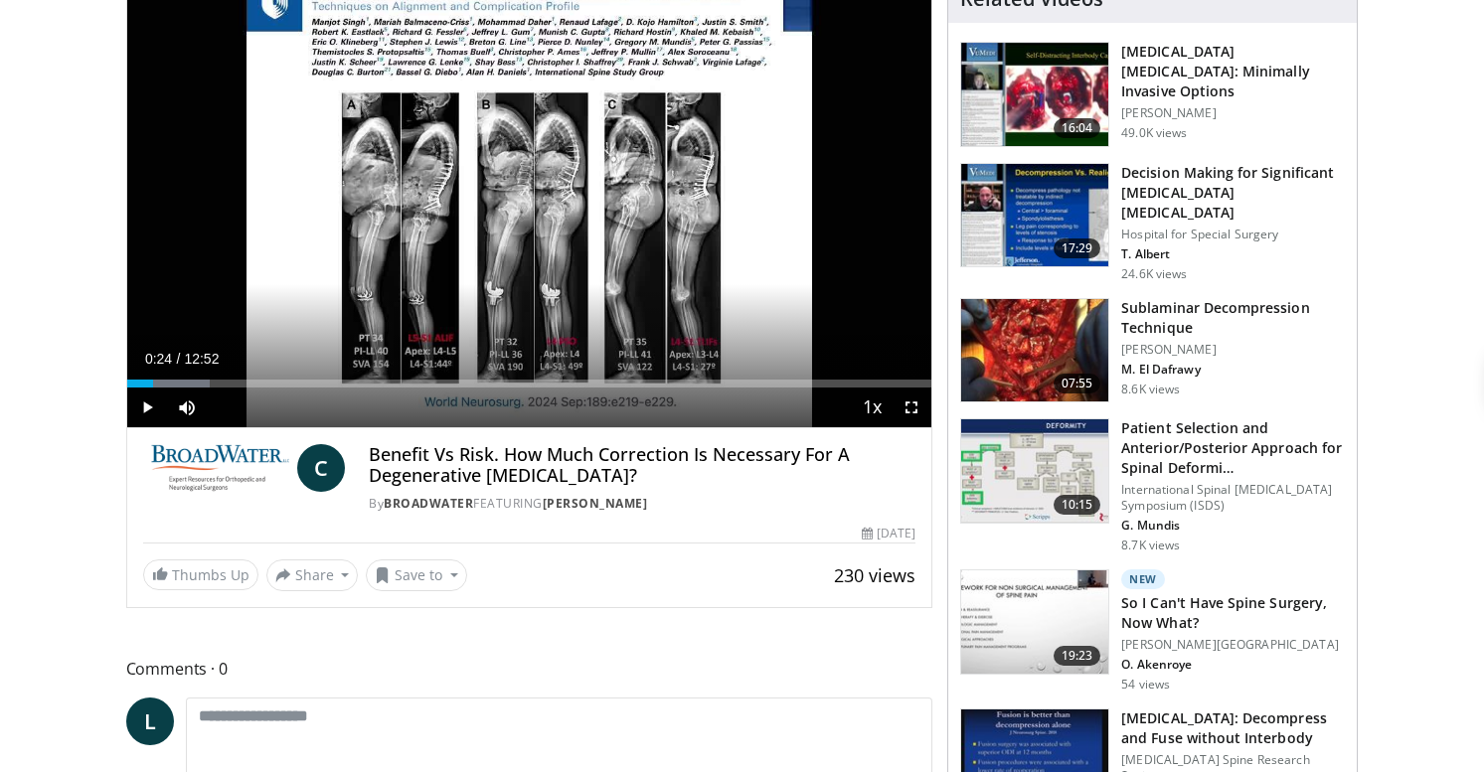
scroll to position [0, 0]
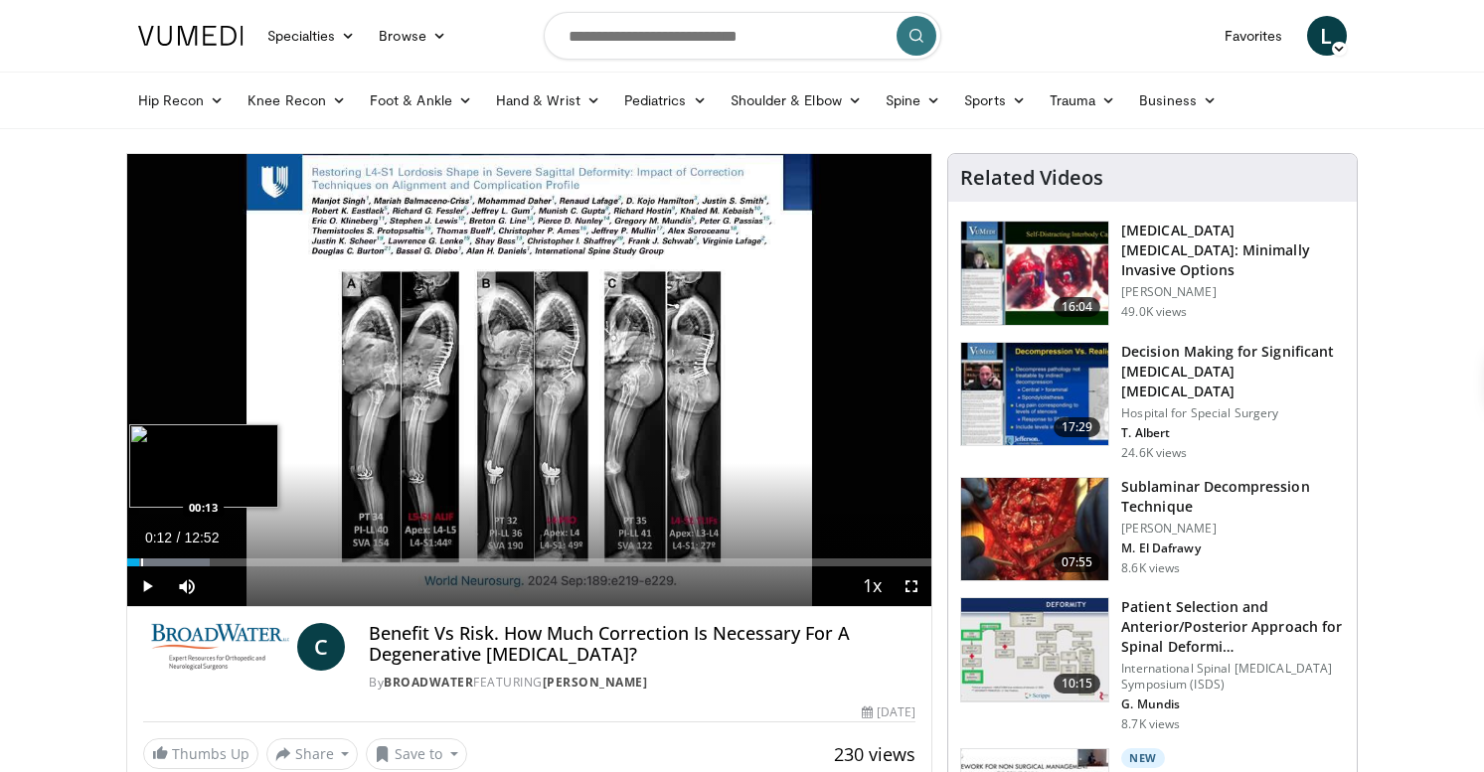
drag, startPoint x: 152, startPoint y: 563, endPoint x: 139, endPoint y: 564, distance: 13.0
click at [139, 564] on div "Loaded : 10.37% 00:14 00:13" at bounding box center [529, 563] width 805 height 8
click at [137, 563] on div "Loaded : 10.37% 00:09 00:10" at bounding box center [529, 563] width 805 height 8
click at [184, 560] on div "Progress Bar" at bounding box center [185, 563] width 2 height 8
click at [205, 564] on div "Progress Bar" at bounding box center [206, 563] width 2 height 8
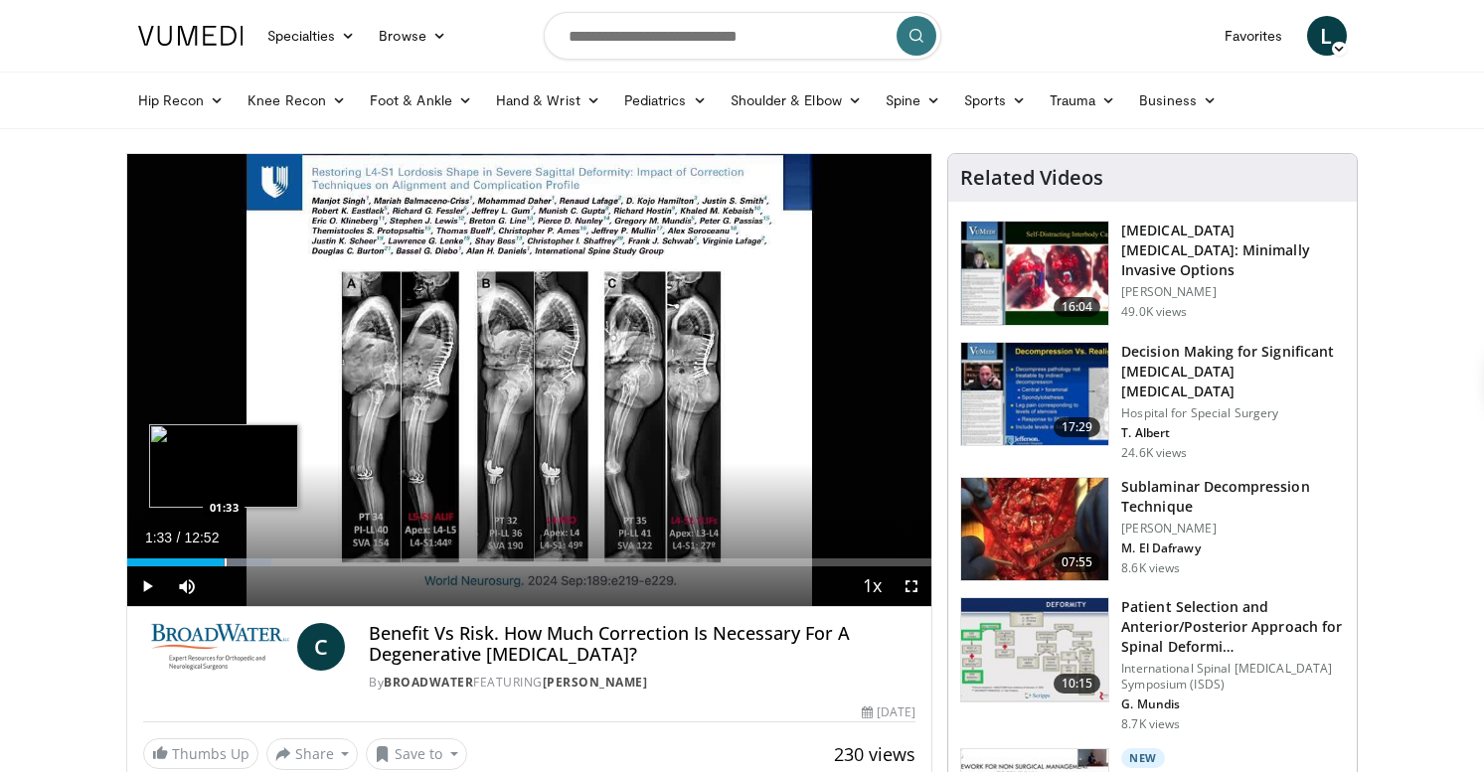
click at [225, 561] on div "Progress Bar" at bounding box center [226, 563] width 2 height 8
click at [218, 563] on div "Progress Bar" at bounding box center [219, 563] width 2 height 8
click at [236, 560] on div "Progress Bar" at bounding box center [237, 563] width 2 height 8
click at [253, 562] on div "Progress Bar" at bounding box center [254, 563] width 2 height 8
click at [249, 561] on div "Progress Bar" at bounding box center [250, 563] width 2 height 8
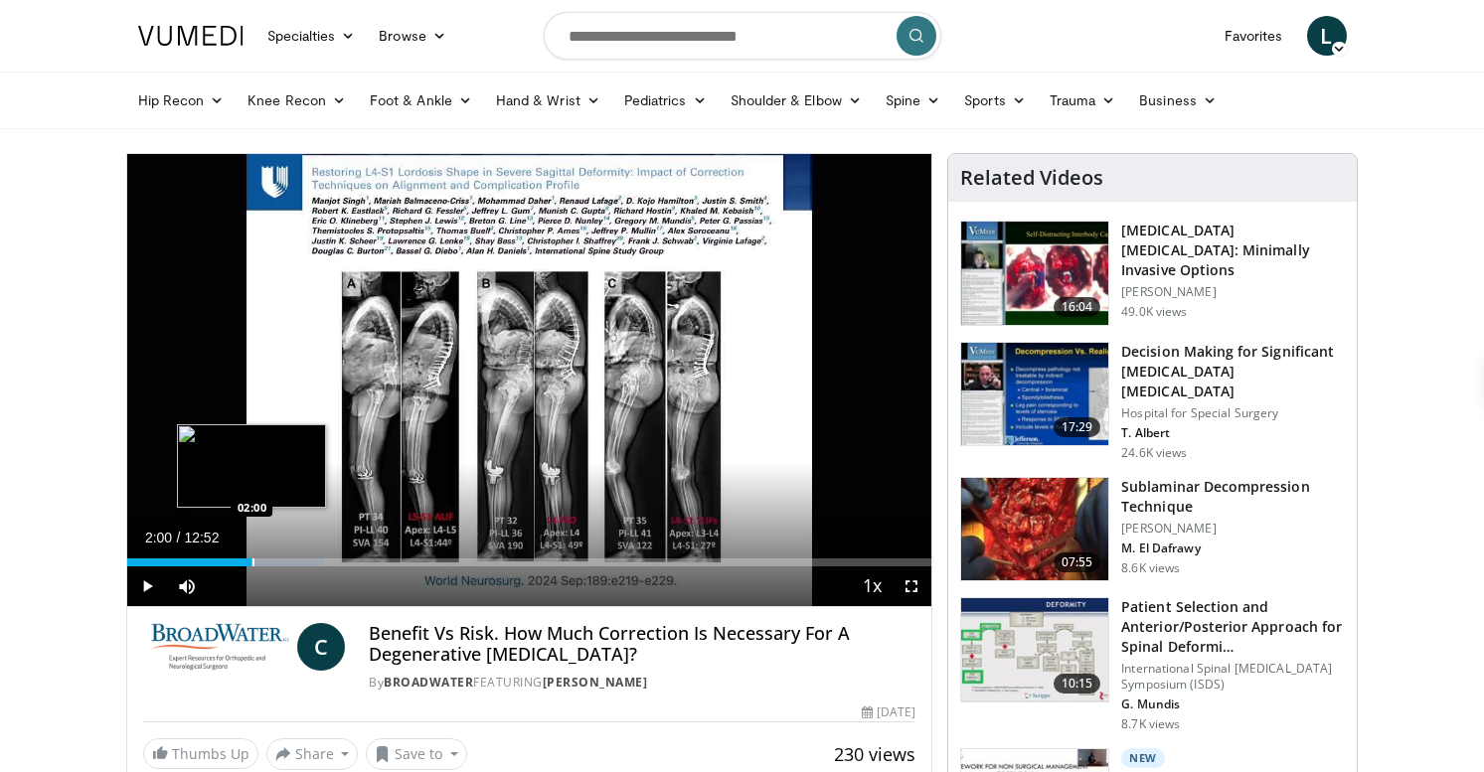
click at [252, 561] on div "Progress Bar" at bounding box center [253, 563] width 2 height 8
click at [253, 565] on div "Progress Bar" at bounding box center [254, 563] width 2 height 8
click at [257, 565] on div "Progress Bar" at bounding box center [258, 563] width 2 height 8
click at [266, 563] on div "Progress Bar" at bounding box center [267, 563] width 2 height 8
click at [277, 564] on div "Progress Bar" at bounding box center [278, 563] width 2 height 8
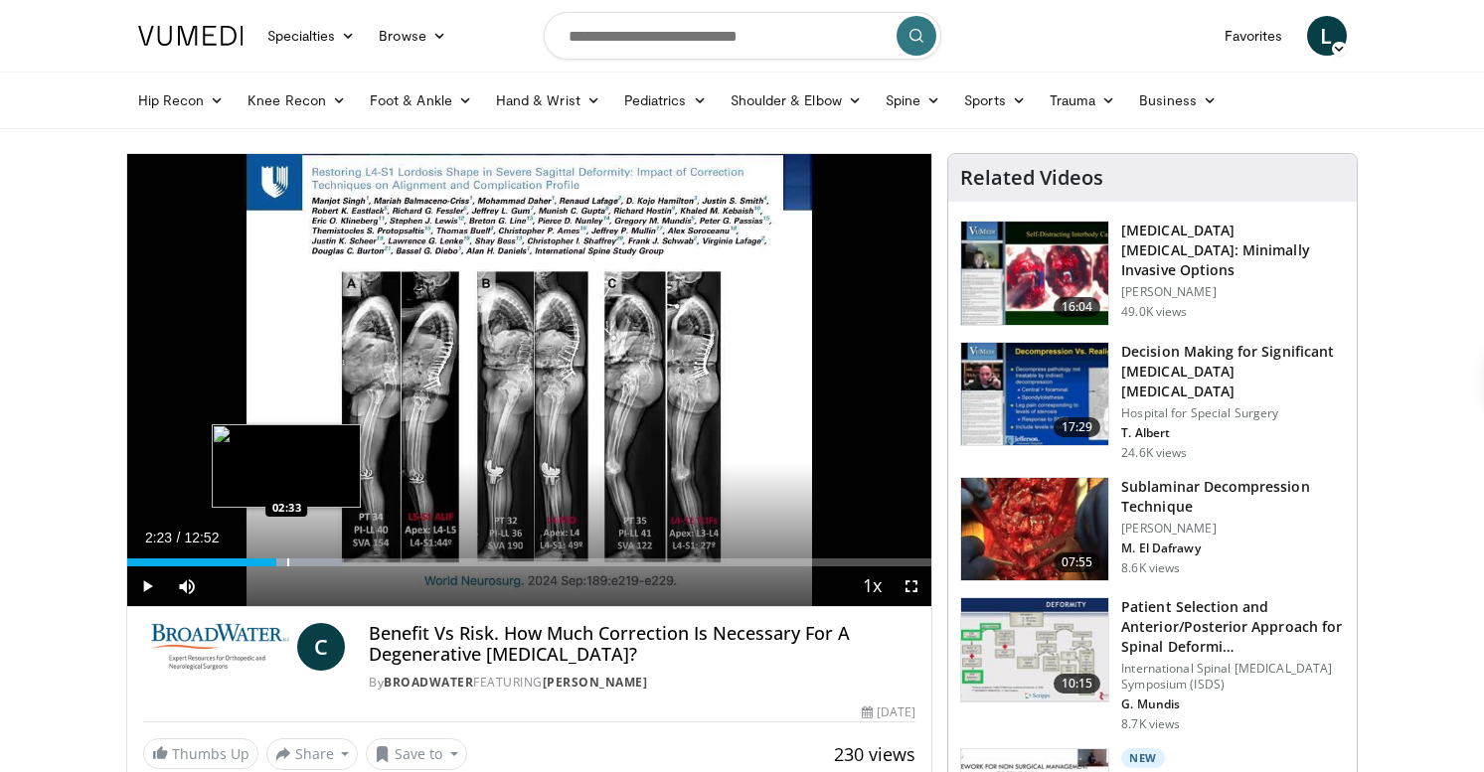
click at [287, 564] on div "Progress Bar" at bounding box center [288, 563] width 2 height 8
click at [298, 564] on div "Progress Bar" at bounding box center [299, 563] width 2 height 8
click at [303, 564] on div "Progress Bar" at bounding box center [304, 563] width 2 height 8
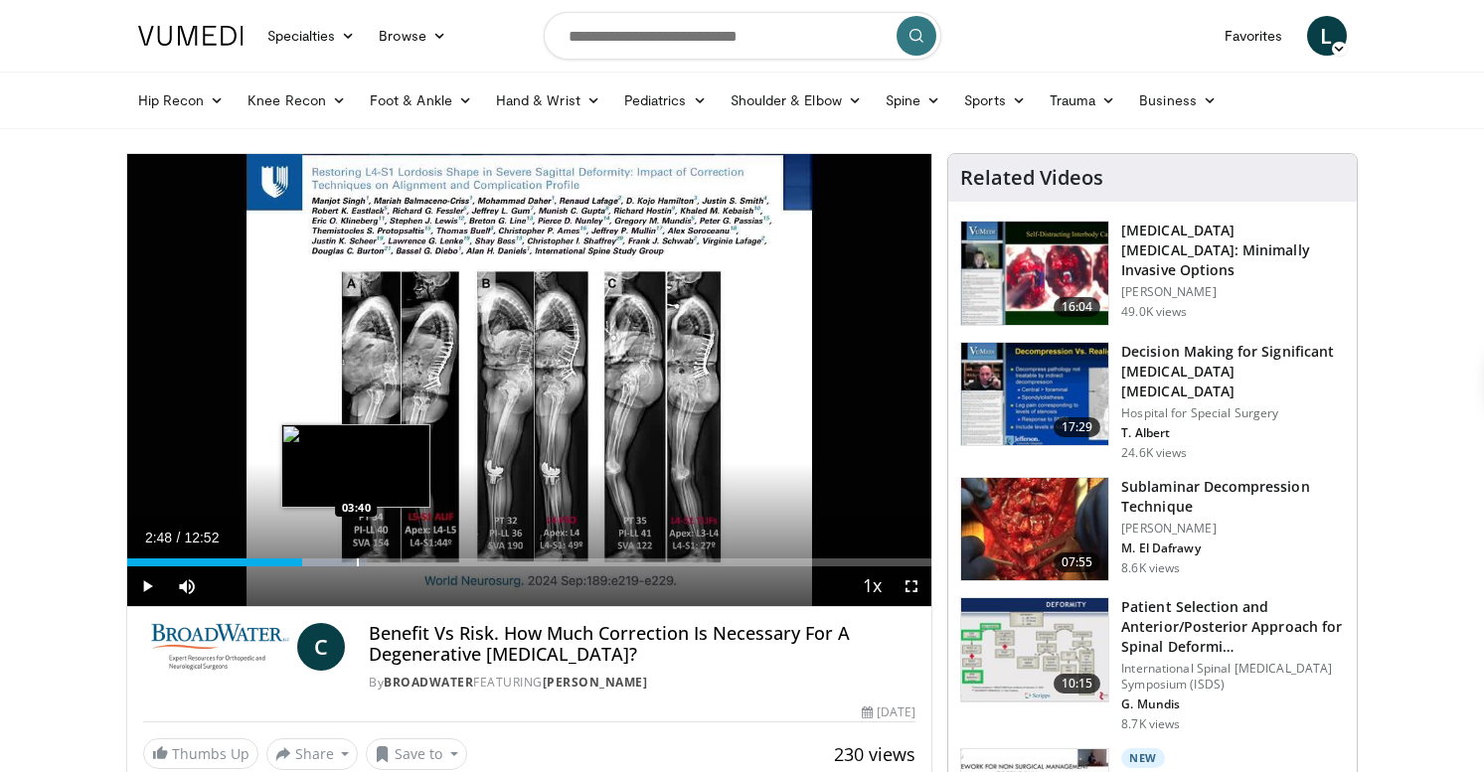
click at [357, 560] on div "Progress Bar" at bounding box center [358, 563] width 2 height 8
click at [344, 561] on div "Progress Bar" at bounding box center [345, 563] width 2 height 8
click at [323, 561] on div "Progress Bar" at bounding box center [324, 563] width 2 height 8
click at [327, 561] on div "Progress Bar" at bounding box center [328, 563] width 2 height 8
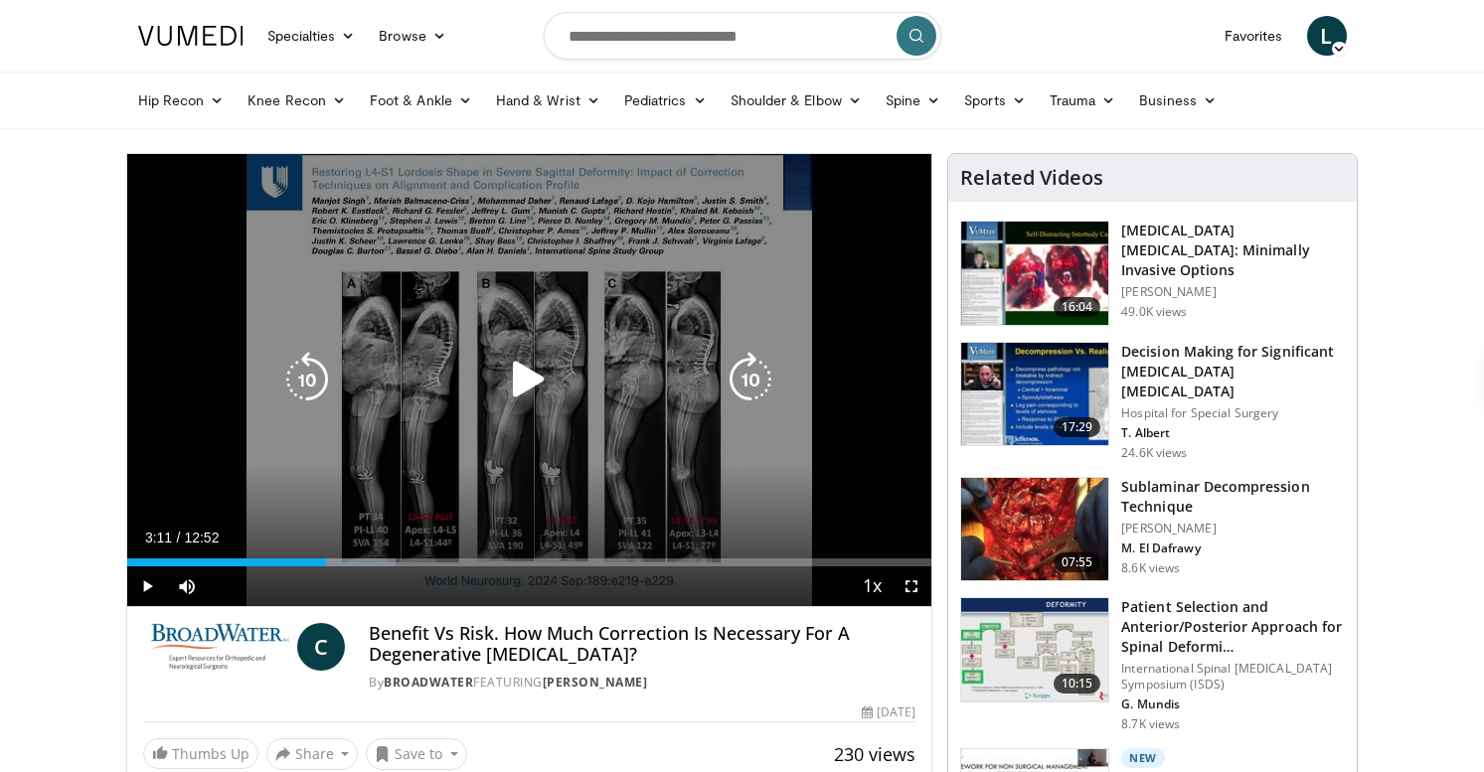
click at [758, 380] on icon "Video Player" at bounding box center [751, 380] width 56 height 56
click at [756, 379] on icon "Video Player" at bounding box center [751, 380] width 56 height 56
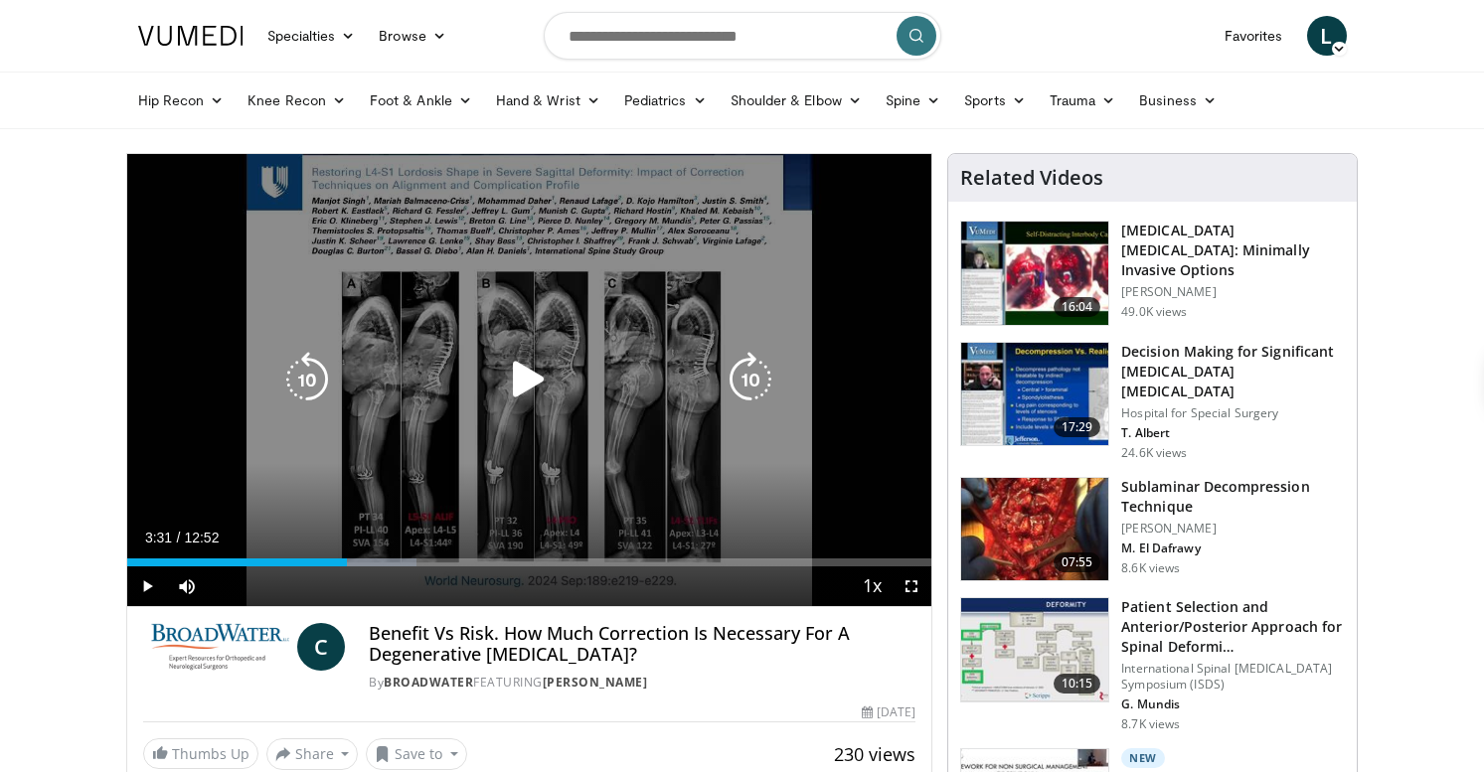
click at [743, 376] on icon "Video Player" at bounding box center [751, 380] width 56 height 56
click at [749, 382] on icon "Video Player" at bounding box center [751, 380] width 56 height 56
click at [746, 382] on icon "Video Player" at bounding box center [751, 380] width 56 height 56
click at [743, 378] on icon "Video Player" at bounding box center [751, 380] width 56 height 56
click at [758, 389] on icon "Video Player" at bounding box center [751, 380] width 56 height 56
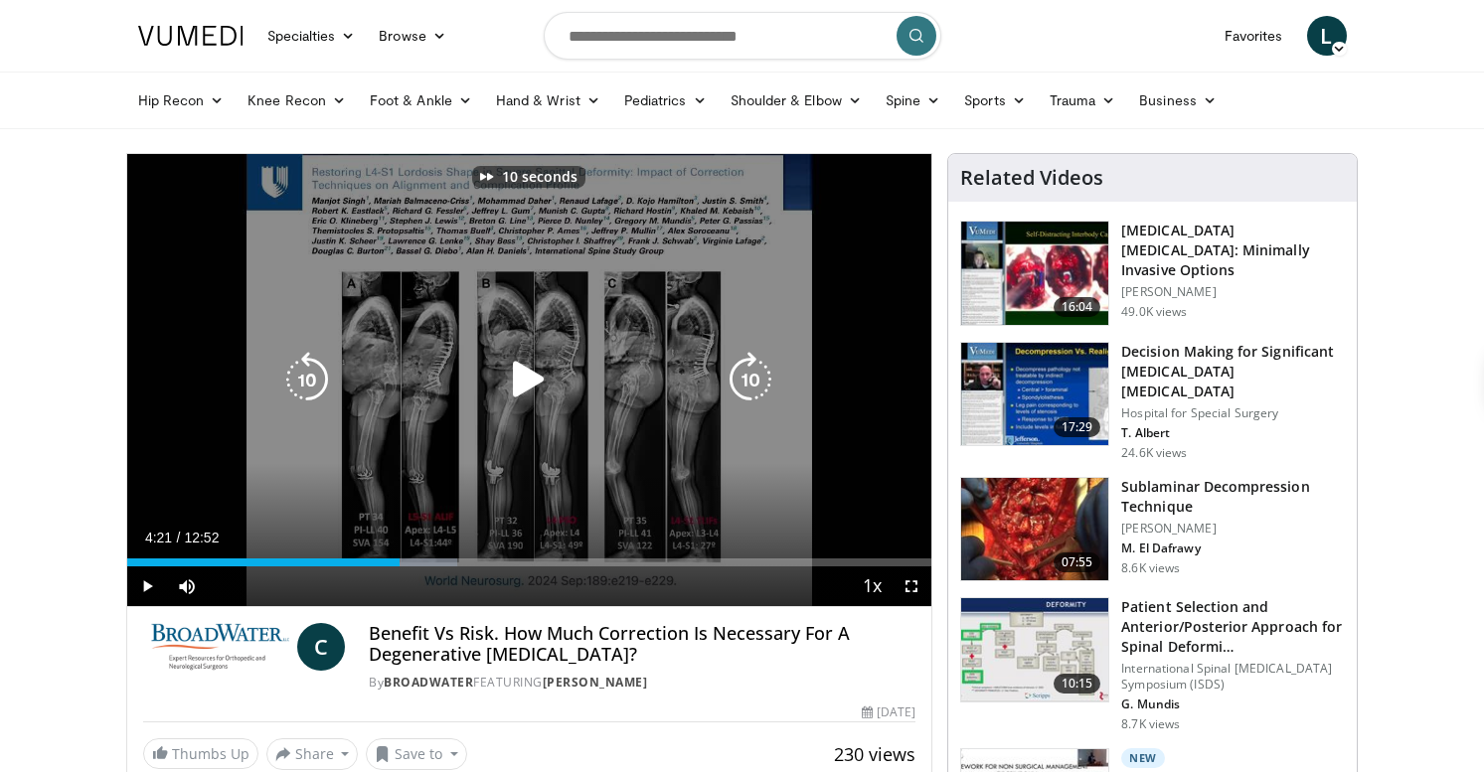
click at [758, 389] on icon "Video Player" at bounding box center [751, 380] width 56 height 56
click at [739, 370] on icon "Video Player" at bounding box center [751, 380] width 56 height 56
click at [741, 368] on icon "Video Player" at bounding box center [751, 380] width 56 height 56
click at [747, 373] on icon "Video Player" at bounding box center [751, 380] width 56 height 56
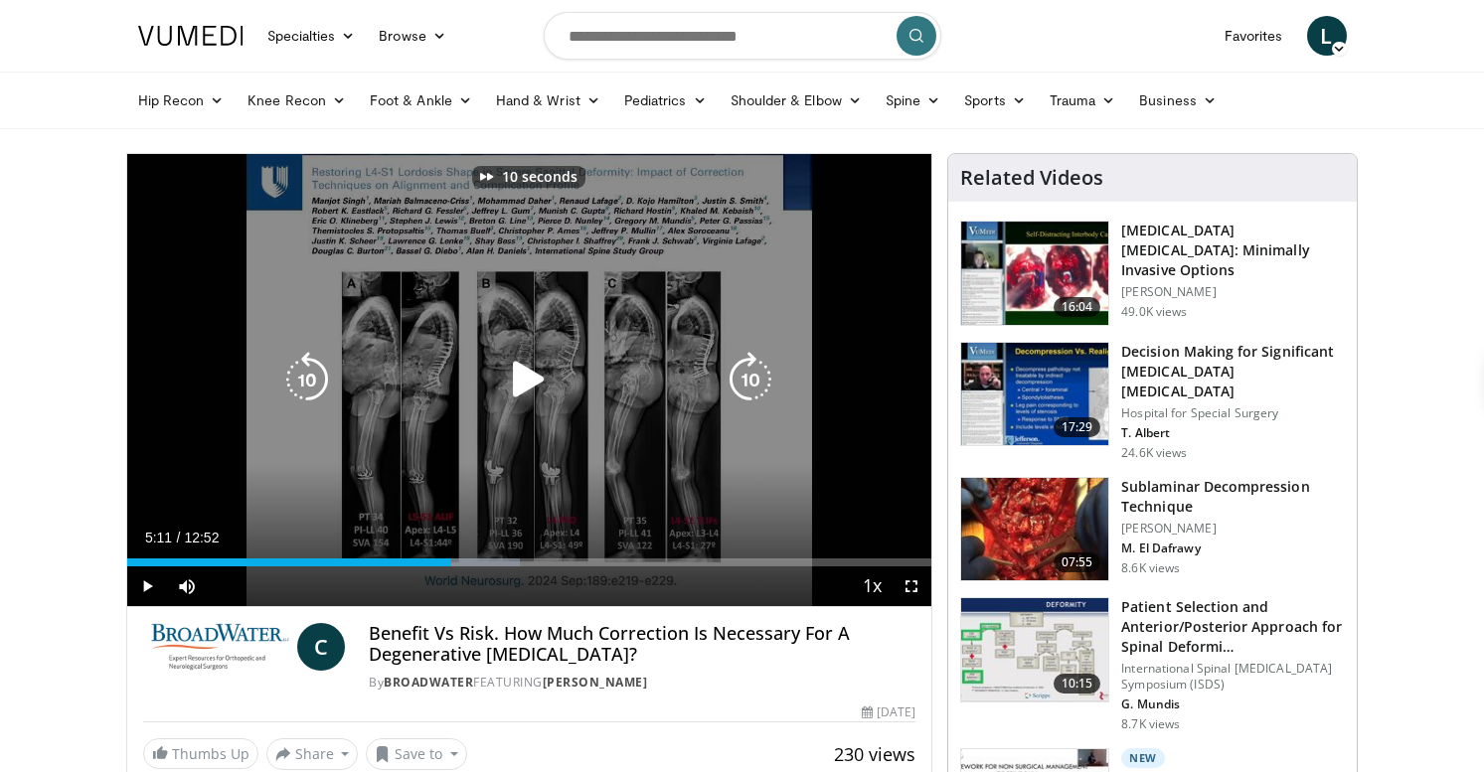
click at [747, 373] on icon "Video Player" at bounding box center [751, 380] width 56 height 56
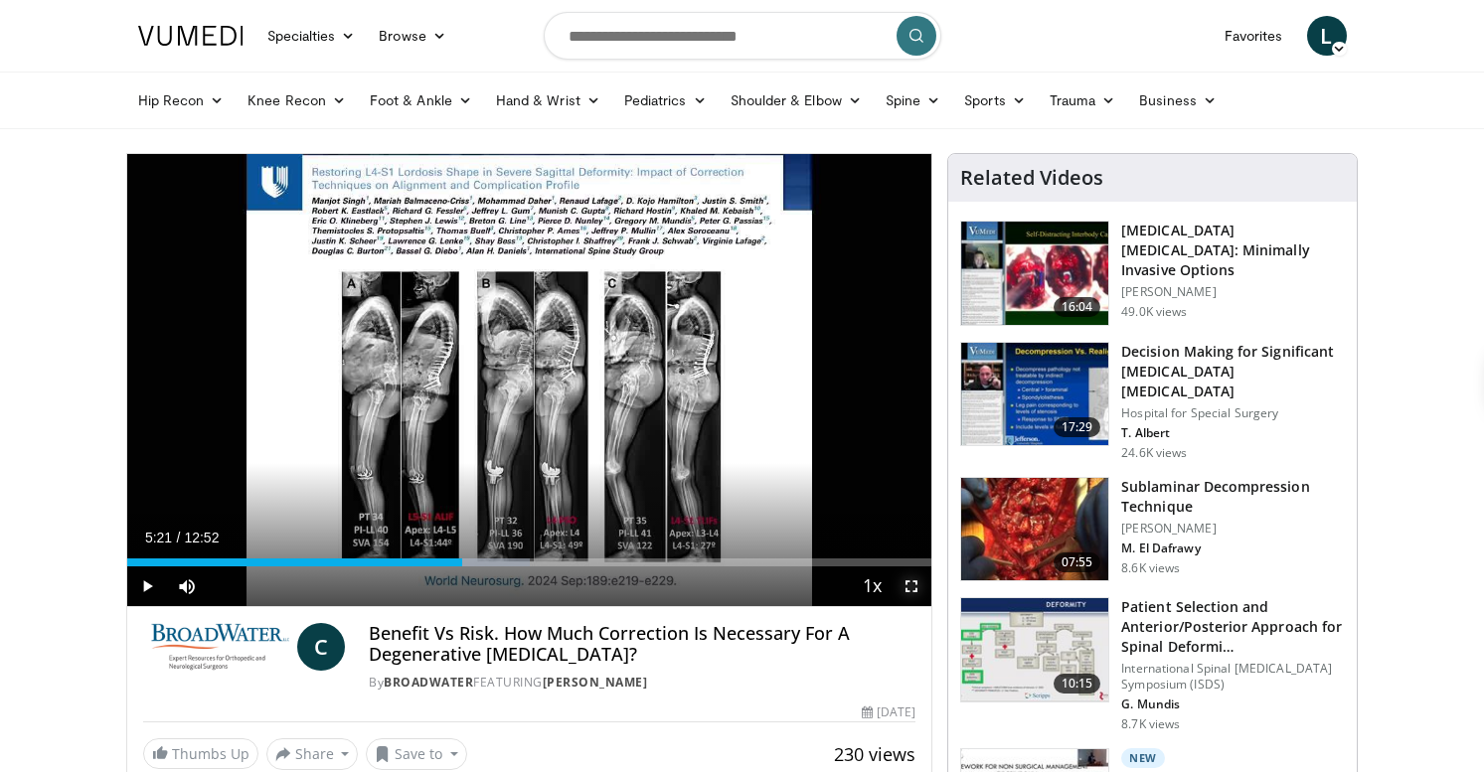
click at [904, 584] on span "Video Player" at bounding box center [912, 587] width 40 height 40
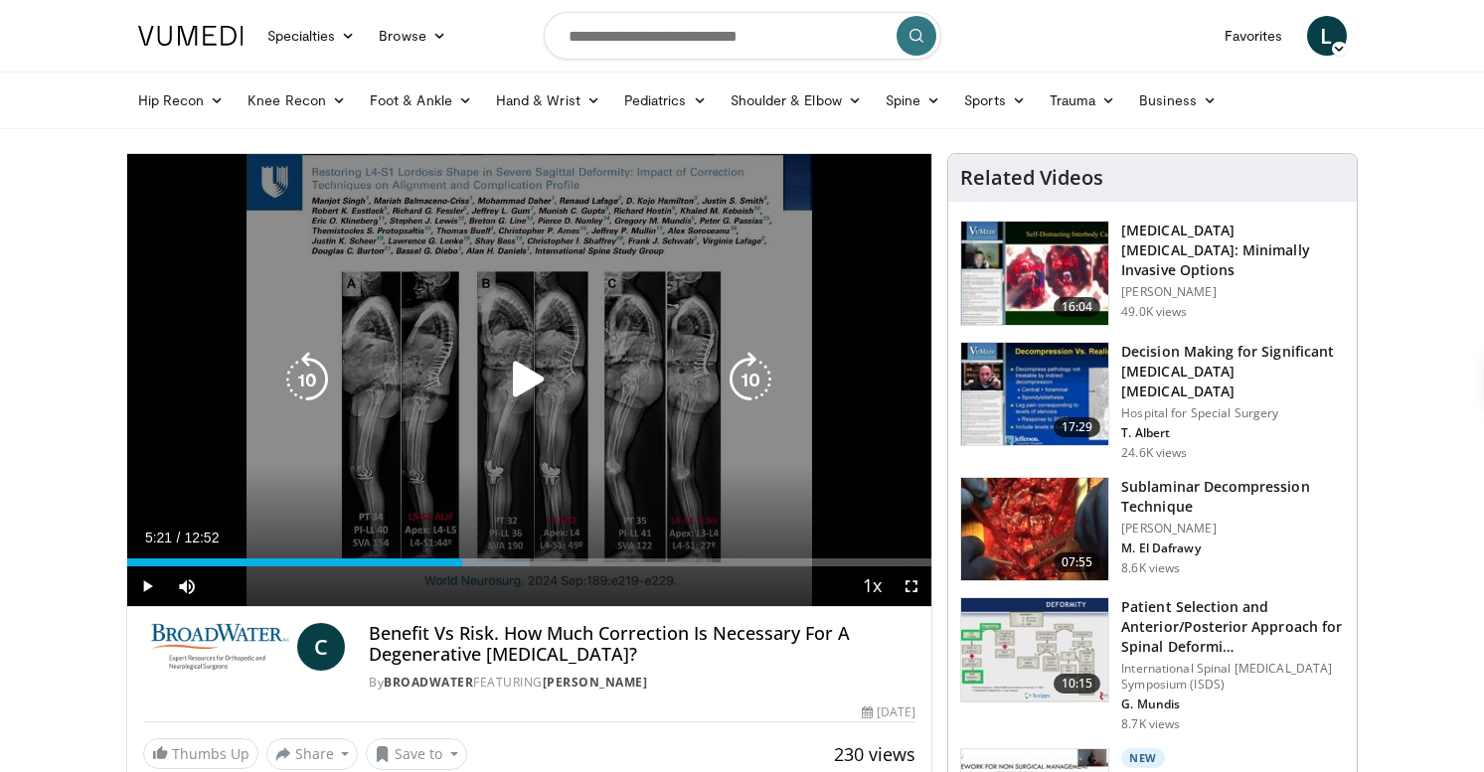
click at [745, 397] on icon "Video Player" at bounding box center [751, 380] width 56 height 56
click at [749, 389] on icon "Video Player" at bounding box center [751, 380] width 56 height 56
click at [743, 377] on icon "Video Player" at bounding box center [751, 380] width 56 height 56
click at [759, 367] on icon "Video Player" at bounding box center [751, 380] width 56 height 56
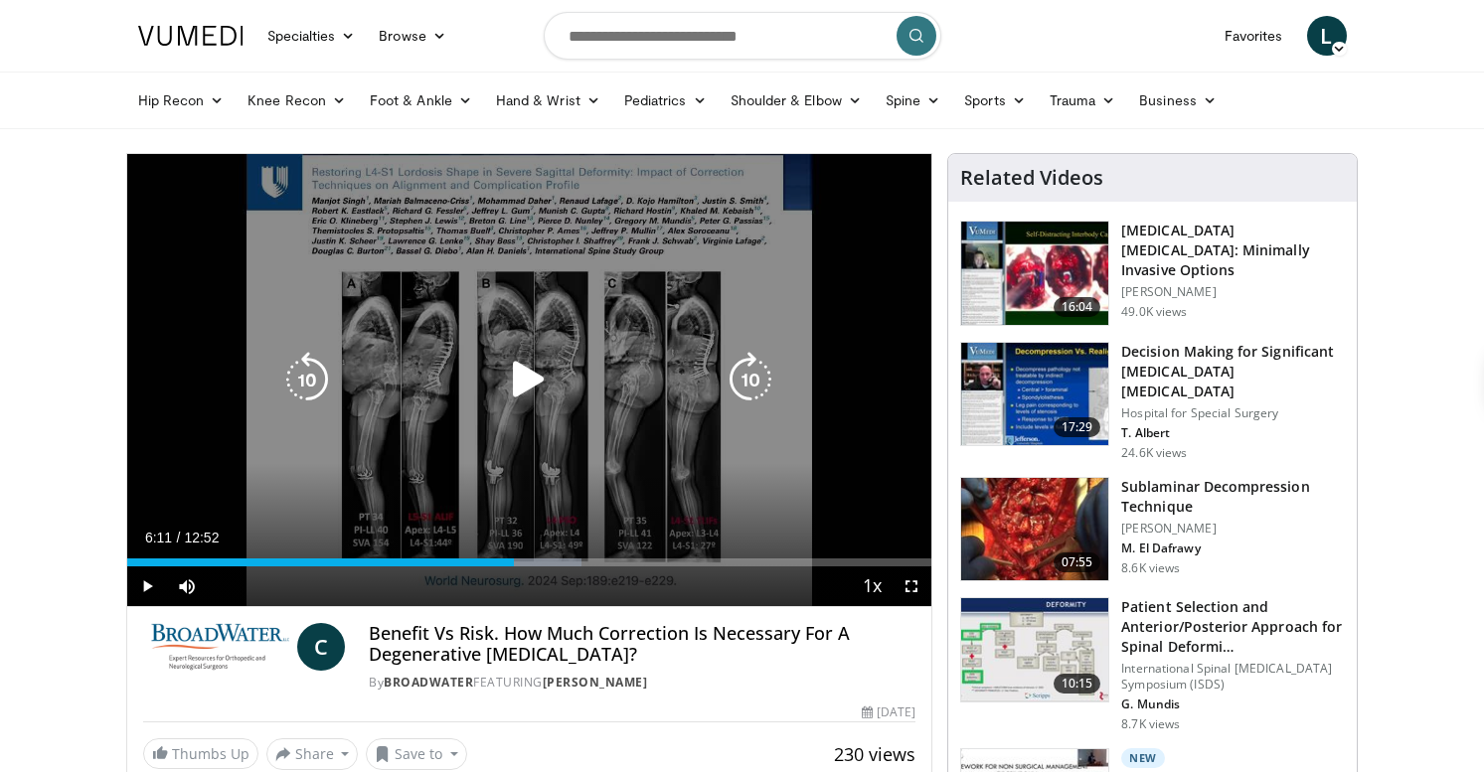
click at [748, 360] on icon "Video Player" at bounding box center [751, 380] width 56 height 56
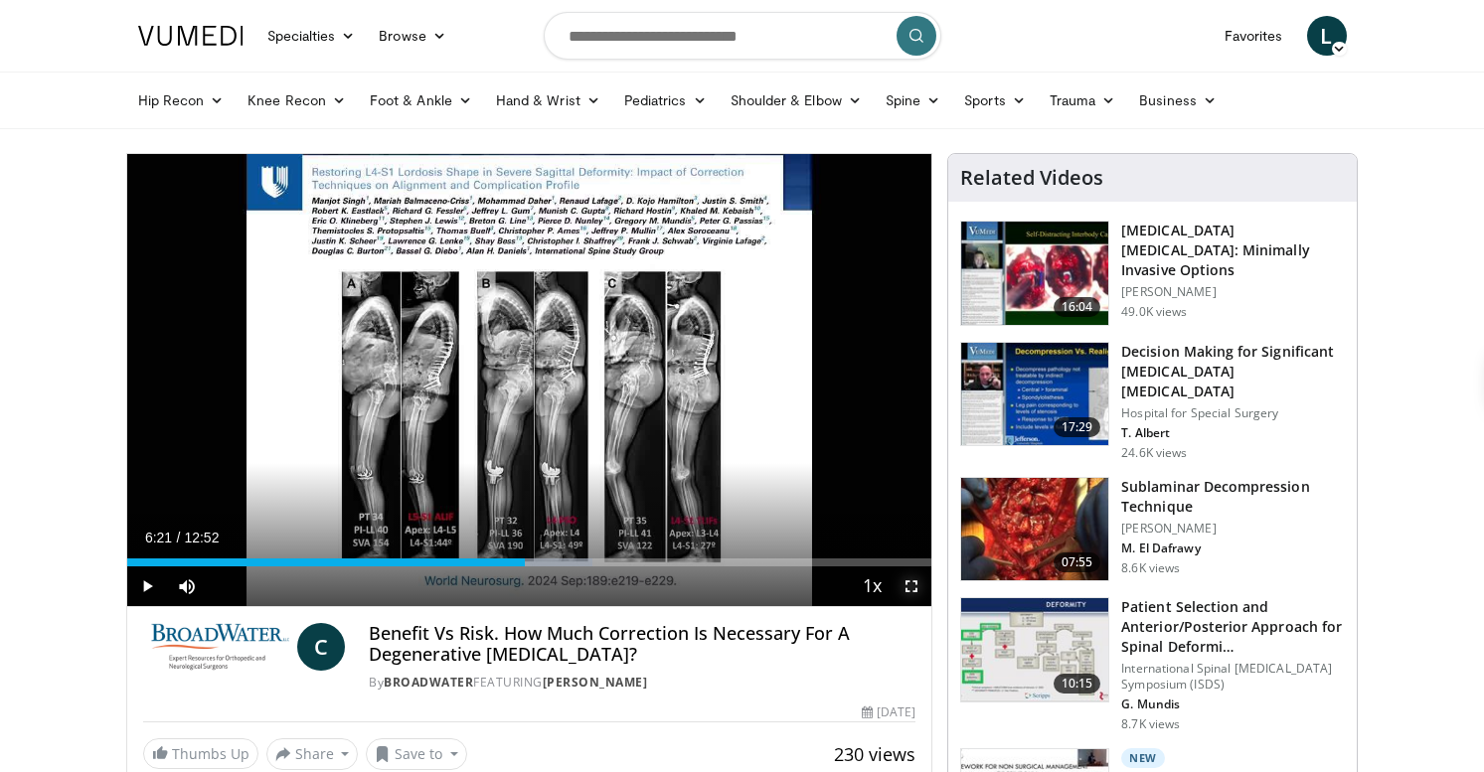
click at [909, 578] on span "Video Player" at bounding box center [912, 587] width 40 height 40
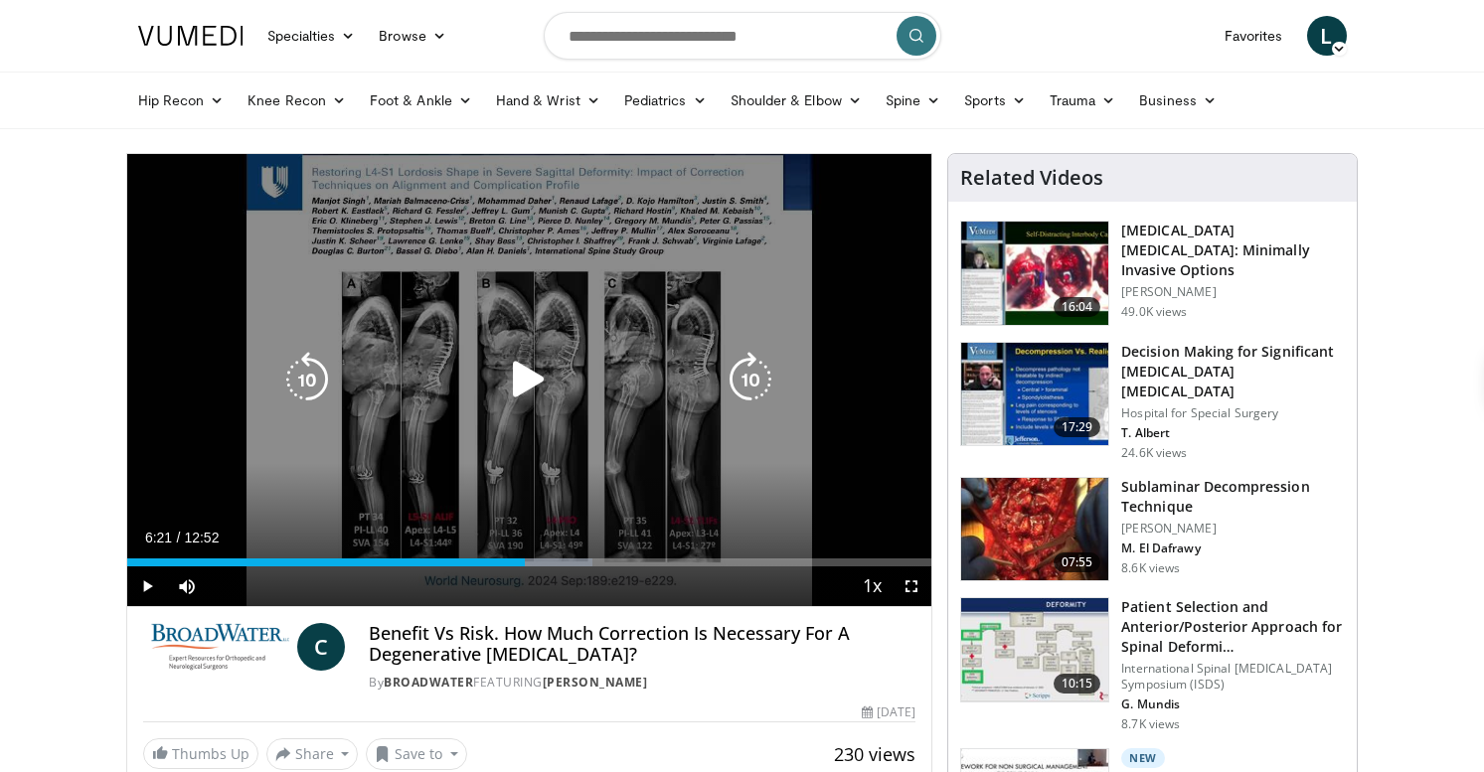
click at [759, 383] on icon "Video Player" at bounding box center [751, 380] width 56 height 56
click at [744, 368] on icon "Video Player" at bounding box center [751, 380] width 56 height 56
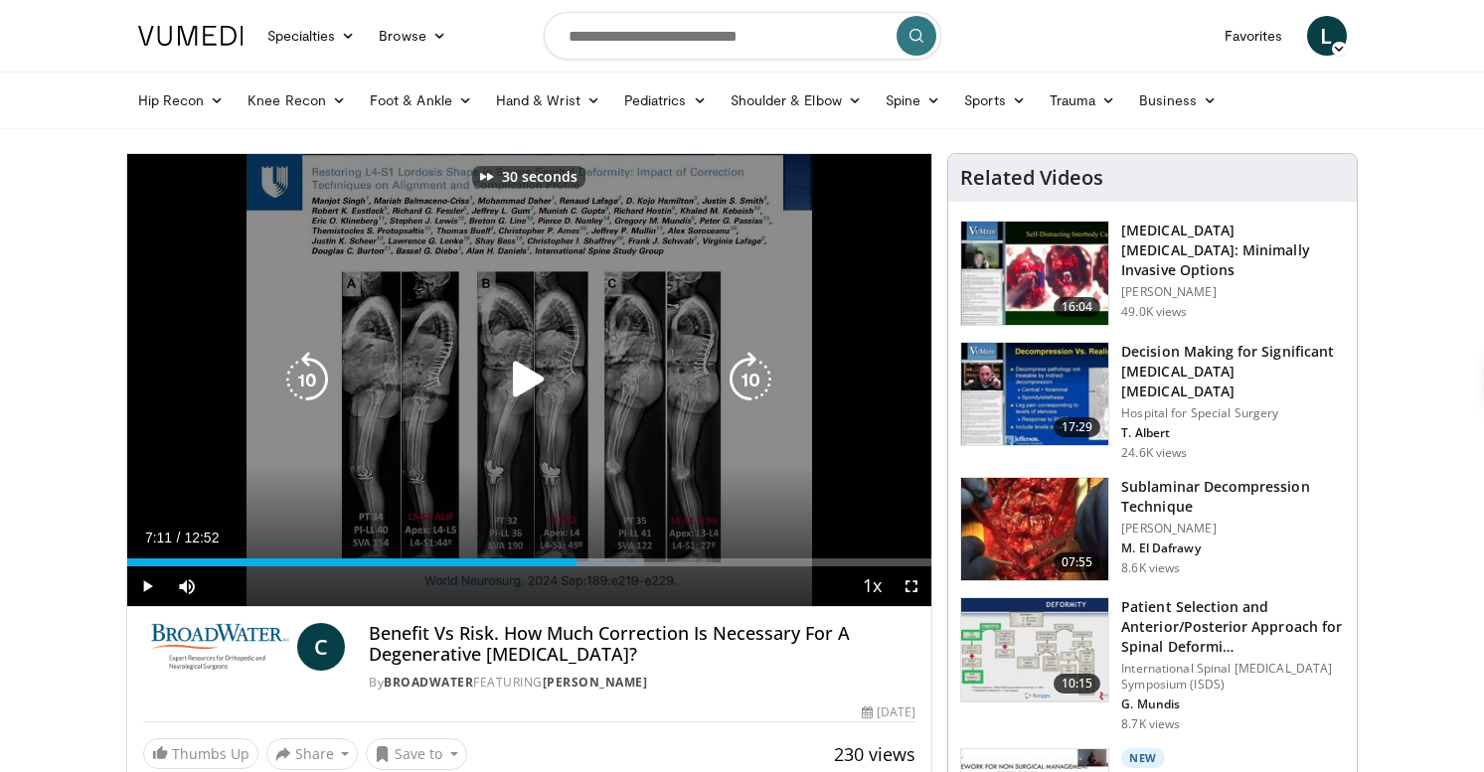
click at [744, 368] on icon "Video Player" at bounding box center [751, 380] width 56 height 56
click at [746, 372] on icon "Video Player" at bounding box center [751, 380] width 56 height 56
click at [303, 379] on icon "Video Player" at bounding box center [307, 380] width 56 height 56
click at [755, 366] on icon "Video Player" at bounding box center [751, 380] width 56 height 56
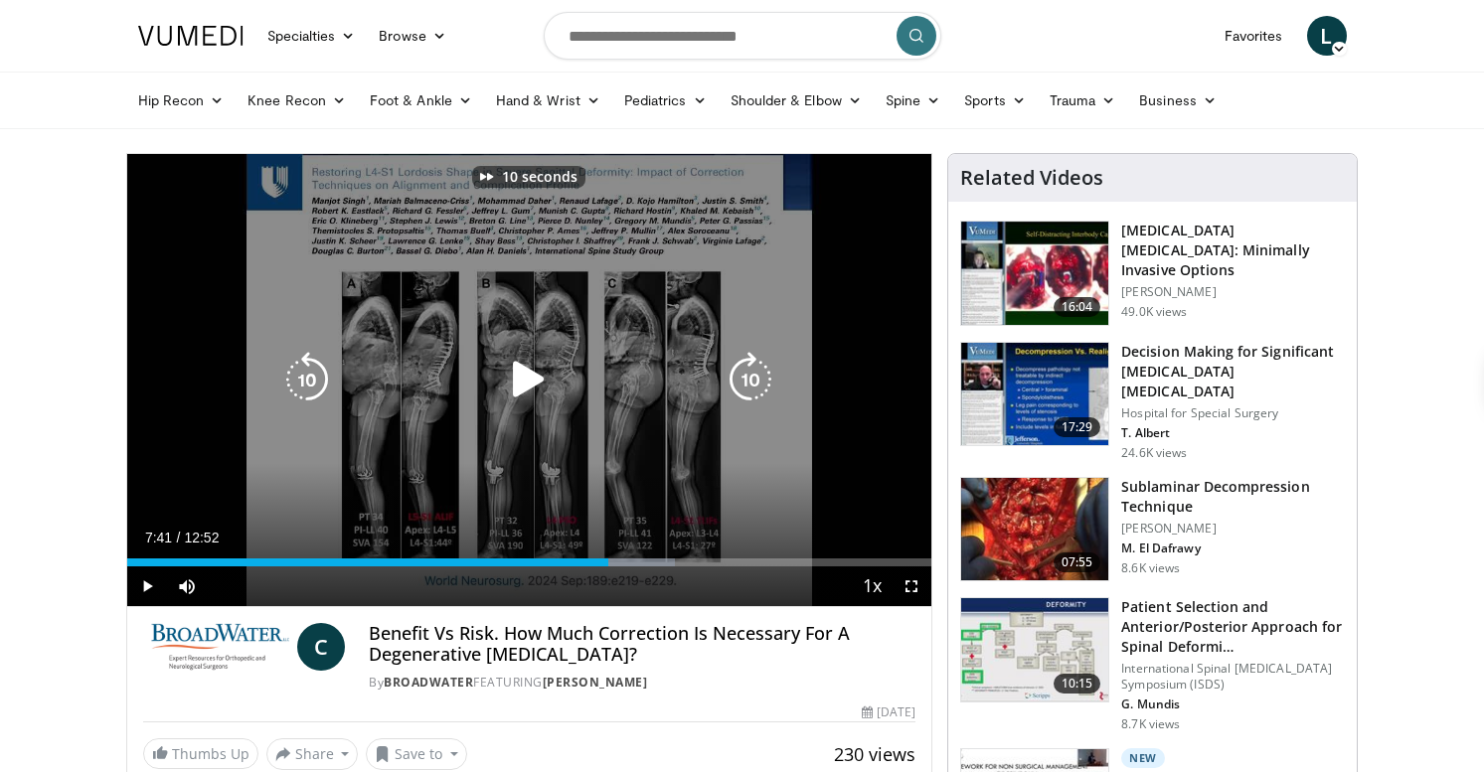
click at [755, 366] on icon "Video Player" at bounding box center [751, 380] width 56 height 56
click at [310, 379] on icon "Video Player" at bounding box center [307, 380] width 56 height 56
click at [754, 398] on icon "Video Player" at bounding box center [751, 380] width 56 height 56
click at [753, 397] on icon "Video Player" at bounding box center [751, 380] width 56 height 56
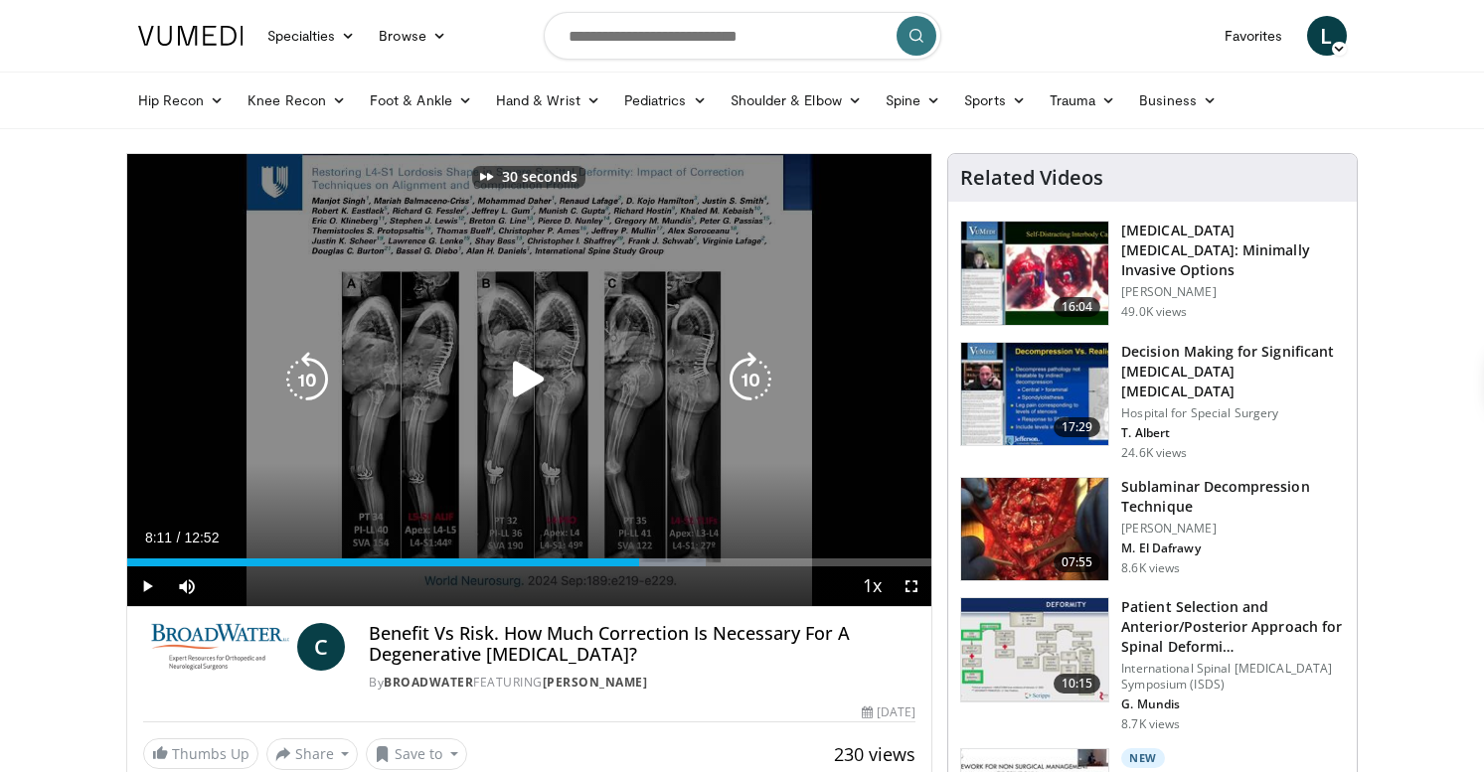
click at [323, 372] on icon "Video Player" at bounding box center [307, 380] width 56 height 56
click at [753, 385] on icon "Video Player" at bounding box center [751, 380] width 56 height 56
click at [313, 383] on icon "Video Player" at bounding box center [307, 380] width 56 height 56
click at [746, 370] on icon "Video Player" at bounding box center [751, 380] width 56 height 56
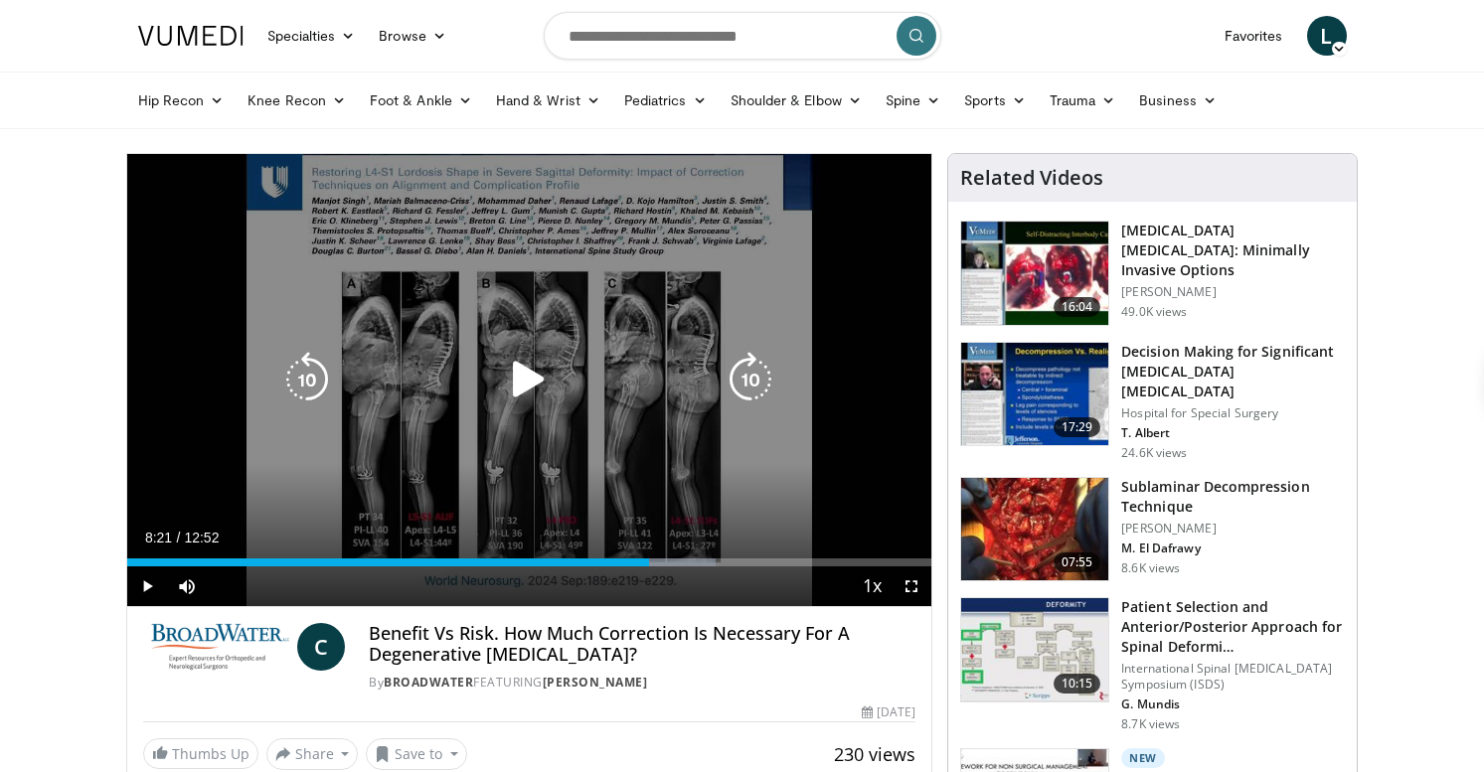
click at [747, 379] on icon "Video Player" at bounding box center [751, 380] width 56 height 56
click at [317, 375] on icon "Video Player" at bounding box center [307, 380] width 56 height 56
click at [750, 383] on icon "Video Player" at bounding box center [751, 380] width 56 height 56
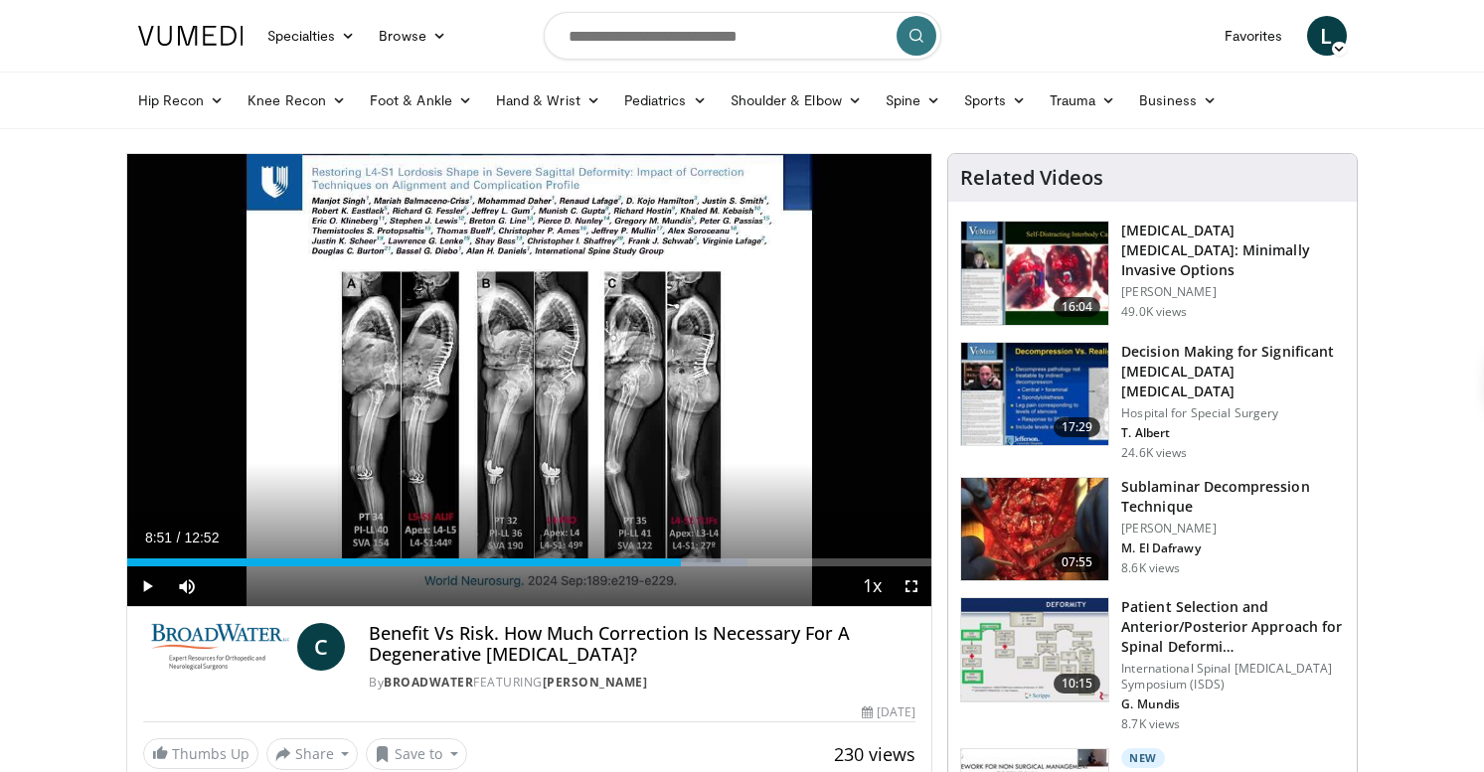
click at [678, 568] on div "Current Time 8:51 / Duration 12:52 Play Skip Backward Skip Forward Mute 0% Load…" at bounding box center [529, 587] width 805 height 40
click at [678, 567] on div "Current Time 8:51 / Duration 12:52 Play Skip Backward Skip Forward Mute 0% Load…" at bounding box center [529, 587] width 805 height 40
drag, startPoint x: 682, startPoint y: 566, endPoint x: 654, endPoint y: 563, distance: 28.0
click at [654, 567] on div "Current Time 8:51 / Duration 12:52 Play Skip Backward Skip Forward Mute 0% Load…" at bounding box center [529, 587] width 805 height 40
click at [665, 564] on div "Progress Bar" at bounding box center [666, 563] width 2 height 8
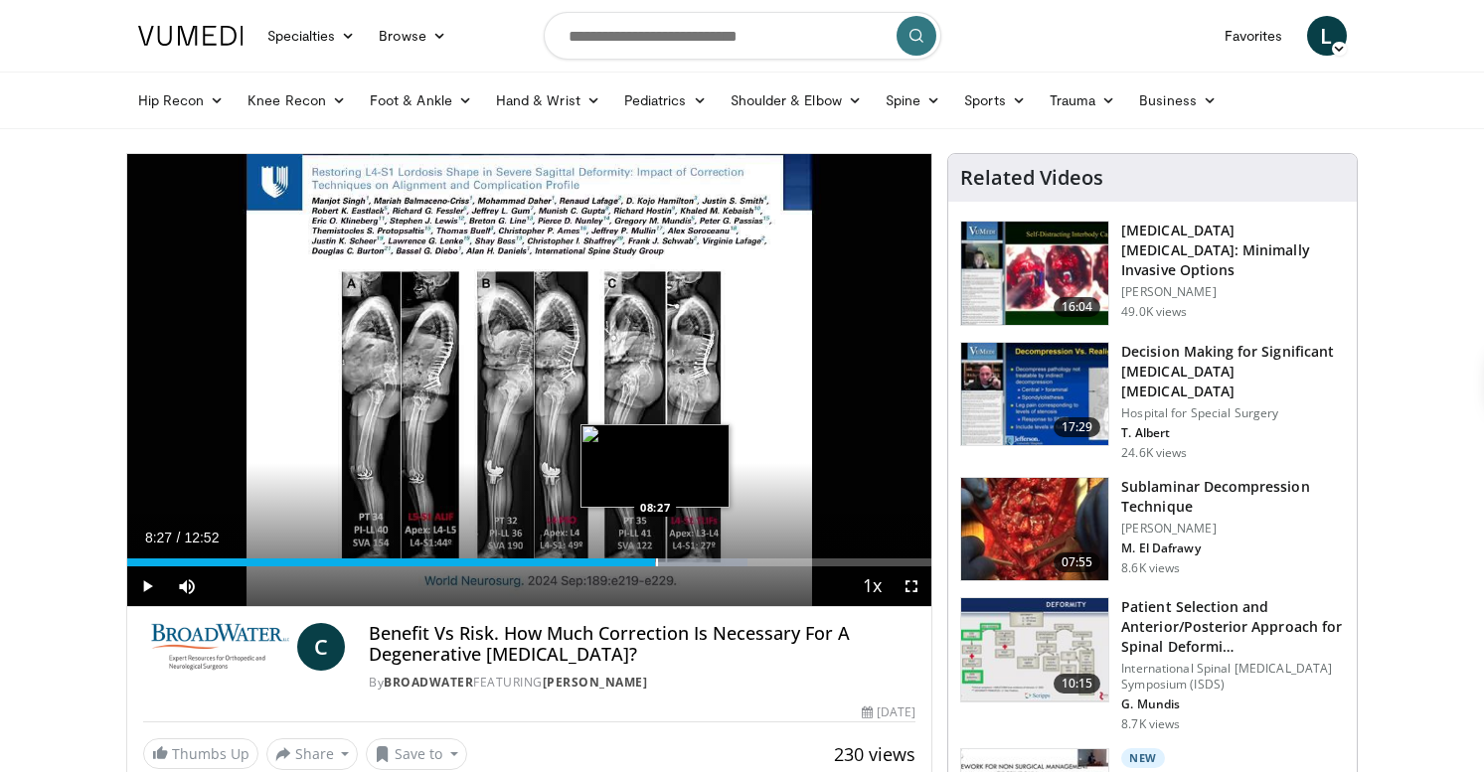
click at [656, 563] on div "Progress Bar" at bounding box center [657, 563] width 2 height 8
click at [644, 563] on div "Progress Bar" at bounding box center [645, 563] width 2 height 8
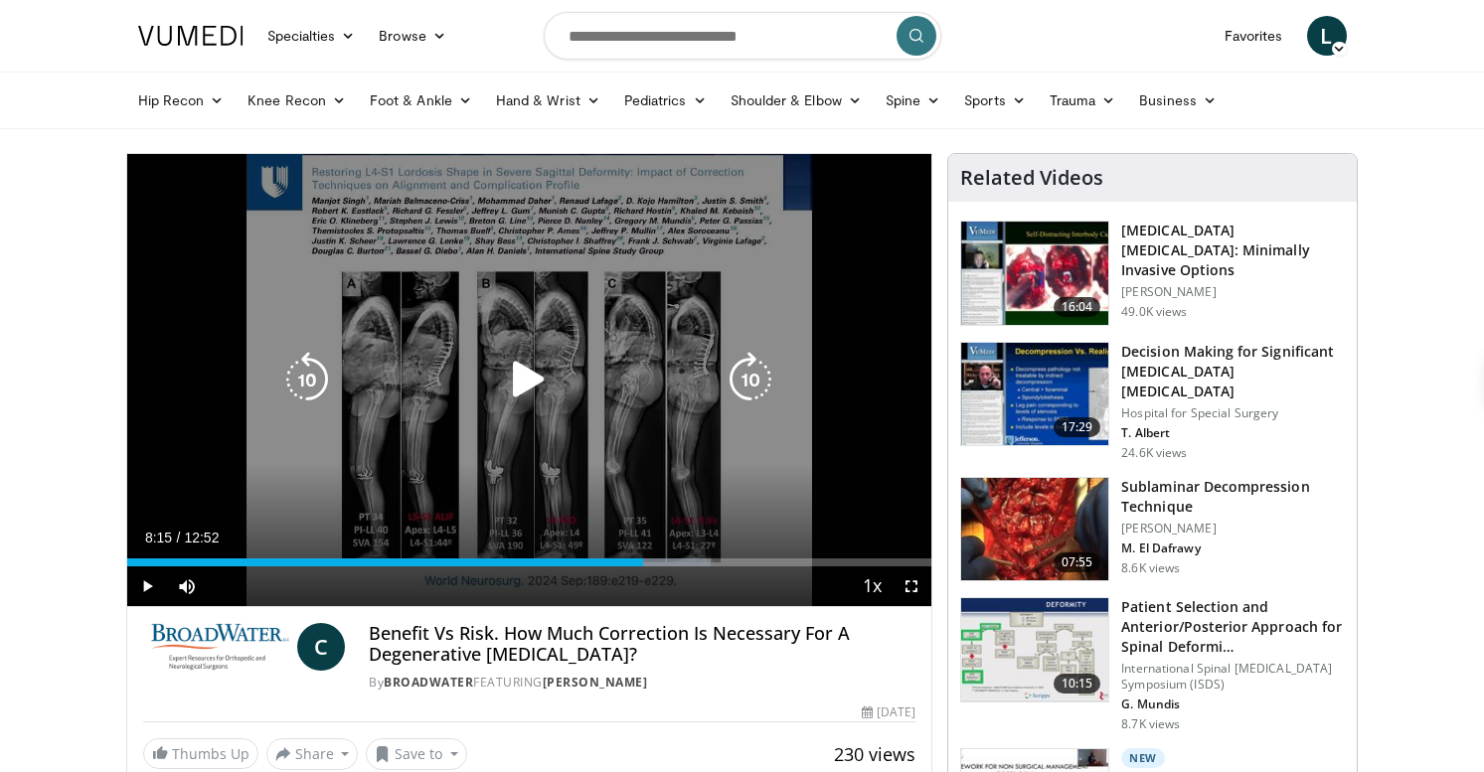
click at [316, 379] on icon "Video Player" at bounding box center [307, 380] width 56 height 56
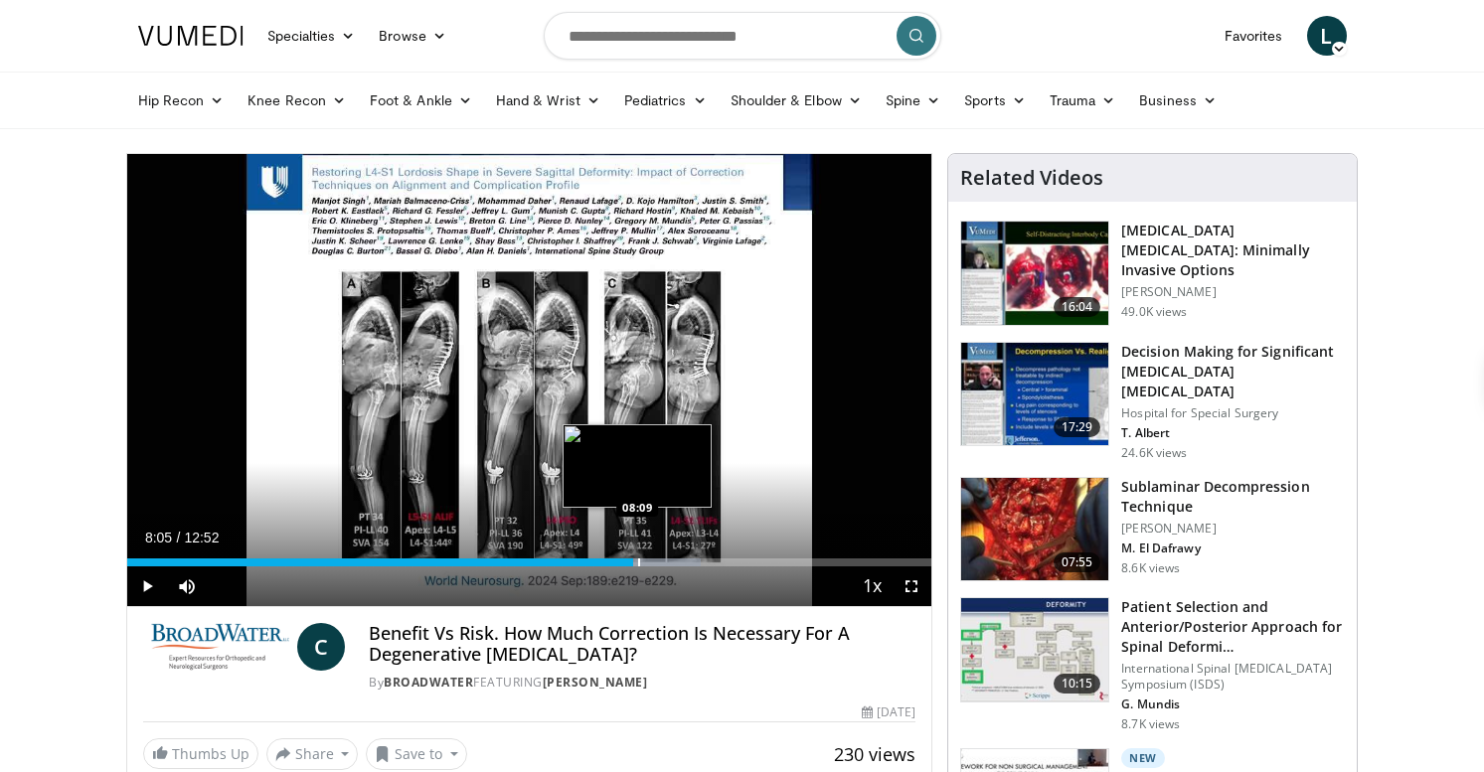
click at [638, 565] on div "Progress Bar" at bounding box center [639, 563] width 2 height 8
click at [644, 565] on div "Progress Bar" at bounding box center [645, 563] width 2 height 8
click at [640, 564] on div "Progress Bar" at bounding box center [641, 563] width 2 height 8
click at [645, 564] on div "Progress Bar" at bounding box center [646, 563] width 2 height 8
click at [906, 580] on span "Video Player" at bounding box center [912, 587] width 40 height 40
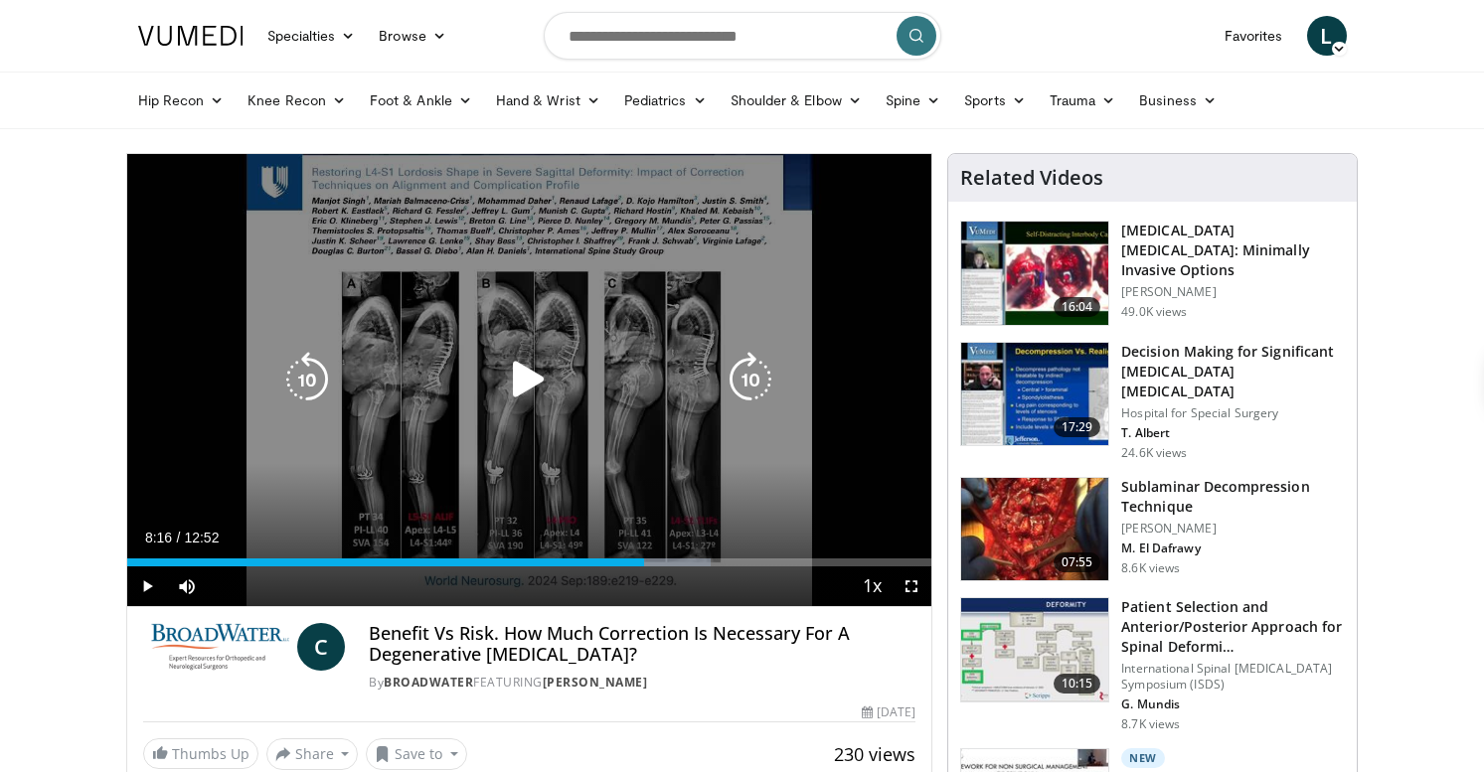
click at [748, 393] on icon "Video Player" at bounding box center [751, 380] width 56 height 56
click at [748, 391] on icon "Video Player" at bounding box center [751, 380] width 56 height 56
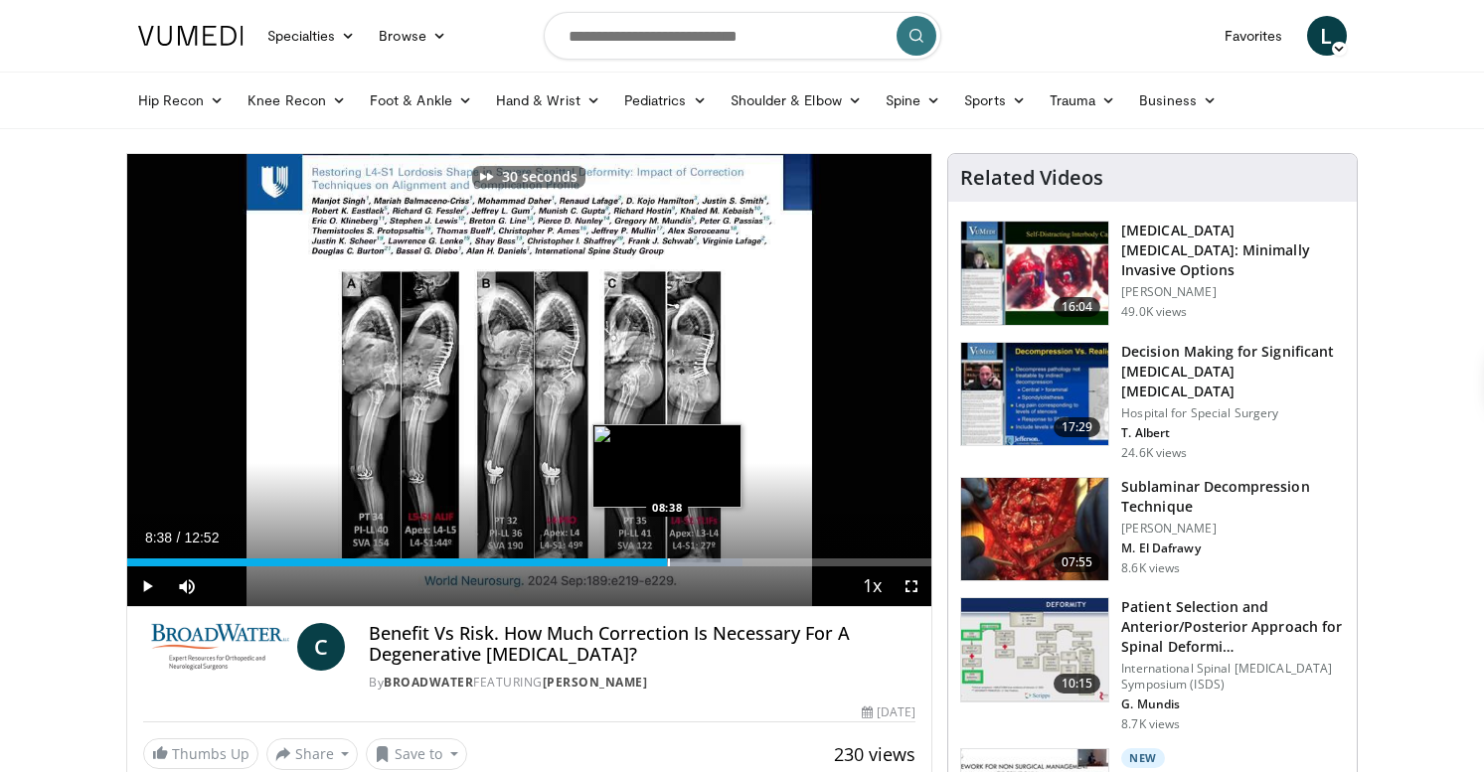
click at [668, 566] on div "Progress Bar" at bounding box center [669, 563] width 2 height 8
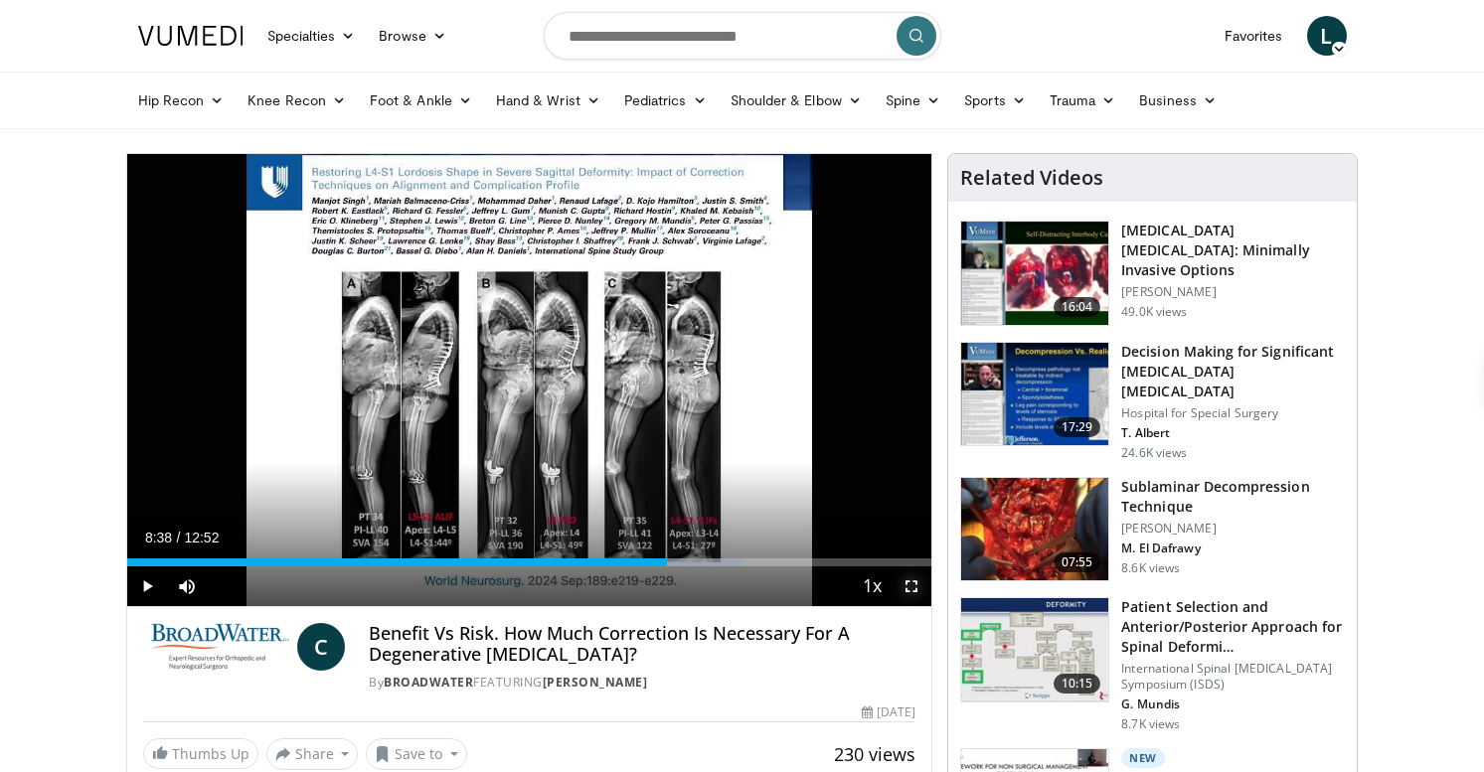
click at [910, 585] on span "Video Player" at bounding box center [912, 587] width 40 height 40
